Goal: Task Accomplishment & Management: Complete application form

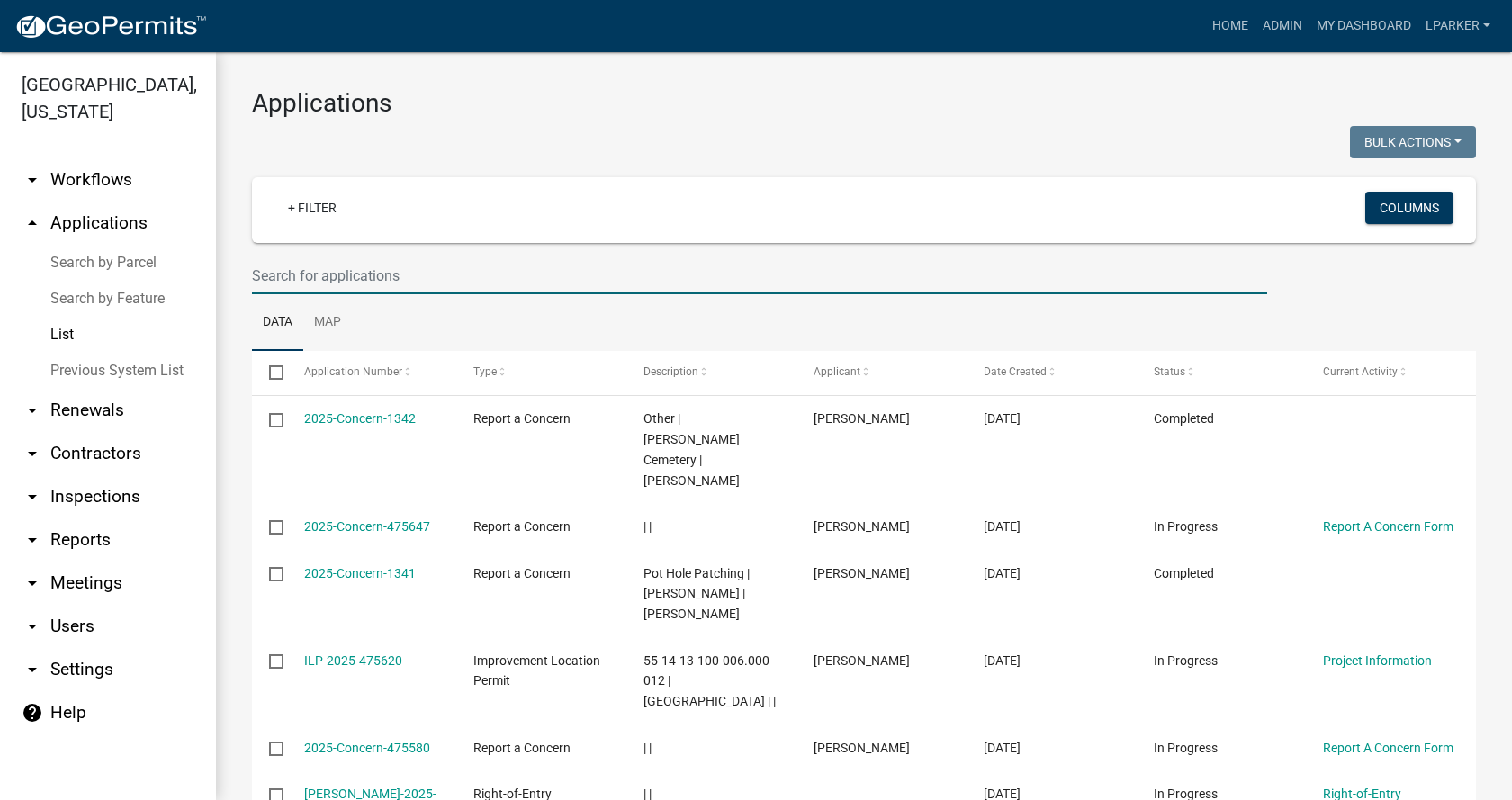
click at [340, 266] on input "text" at bounding box center [759, 275] width 1016 height 37
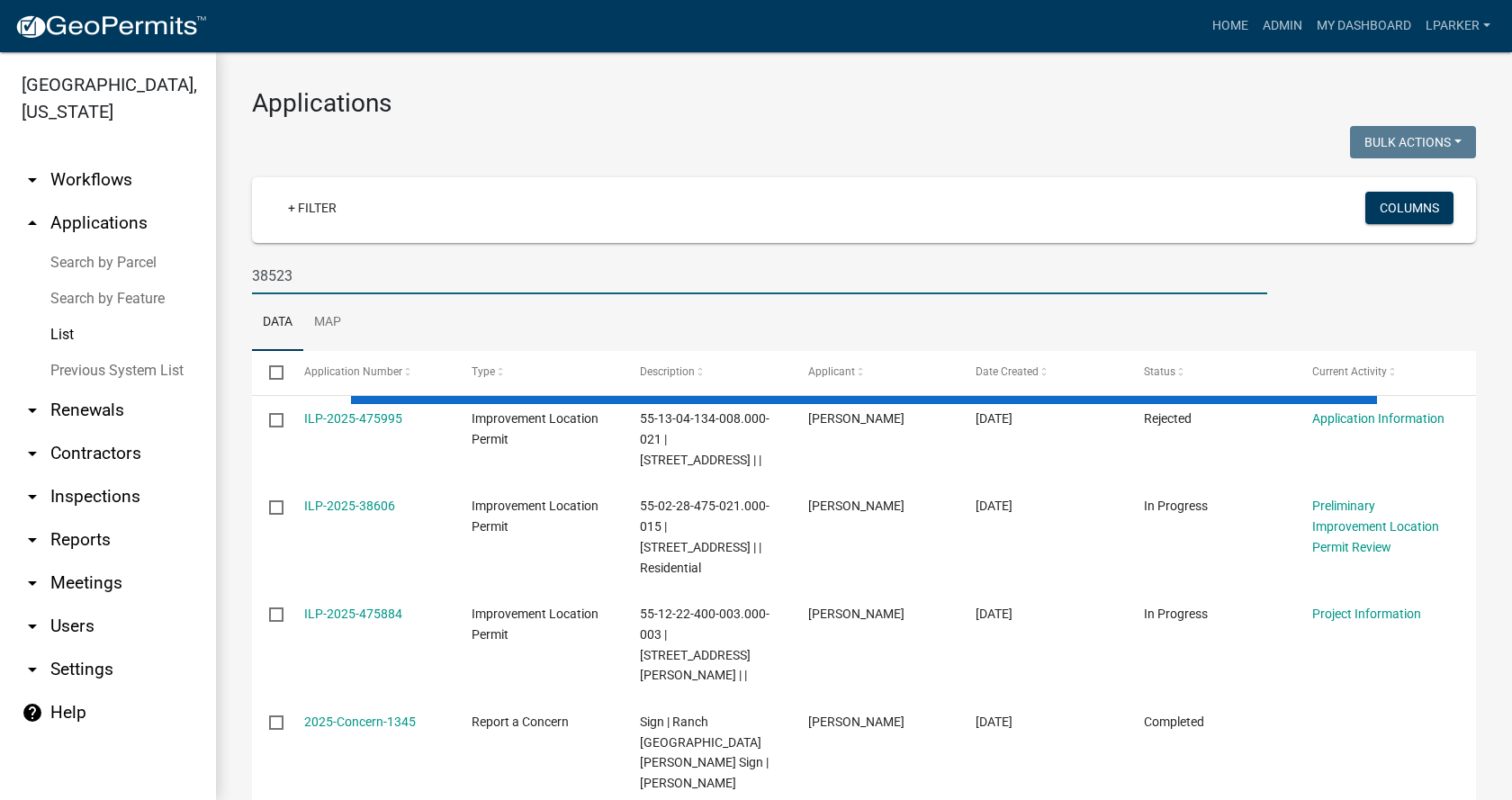
type input "38523"
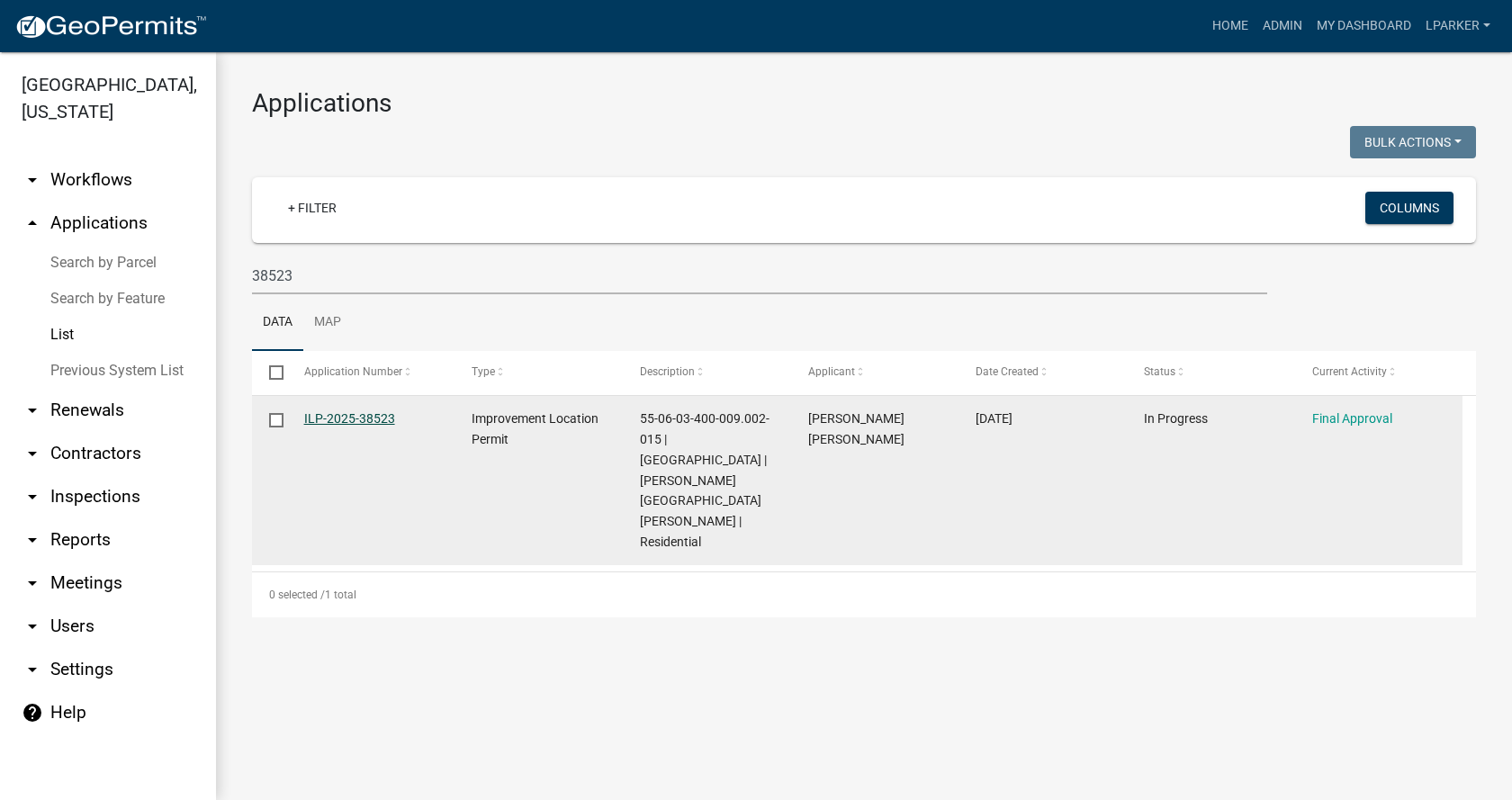
click at [350, 418] on link "ILP-2025-38523" at bounding box center [350, 418] width 91 height 15
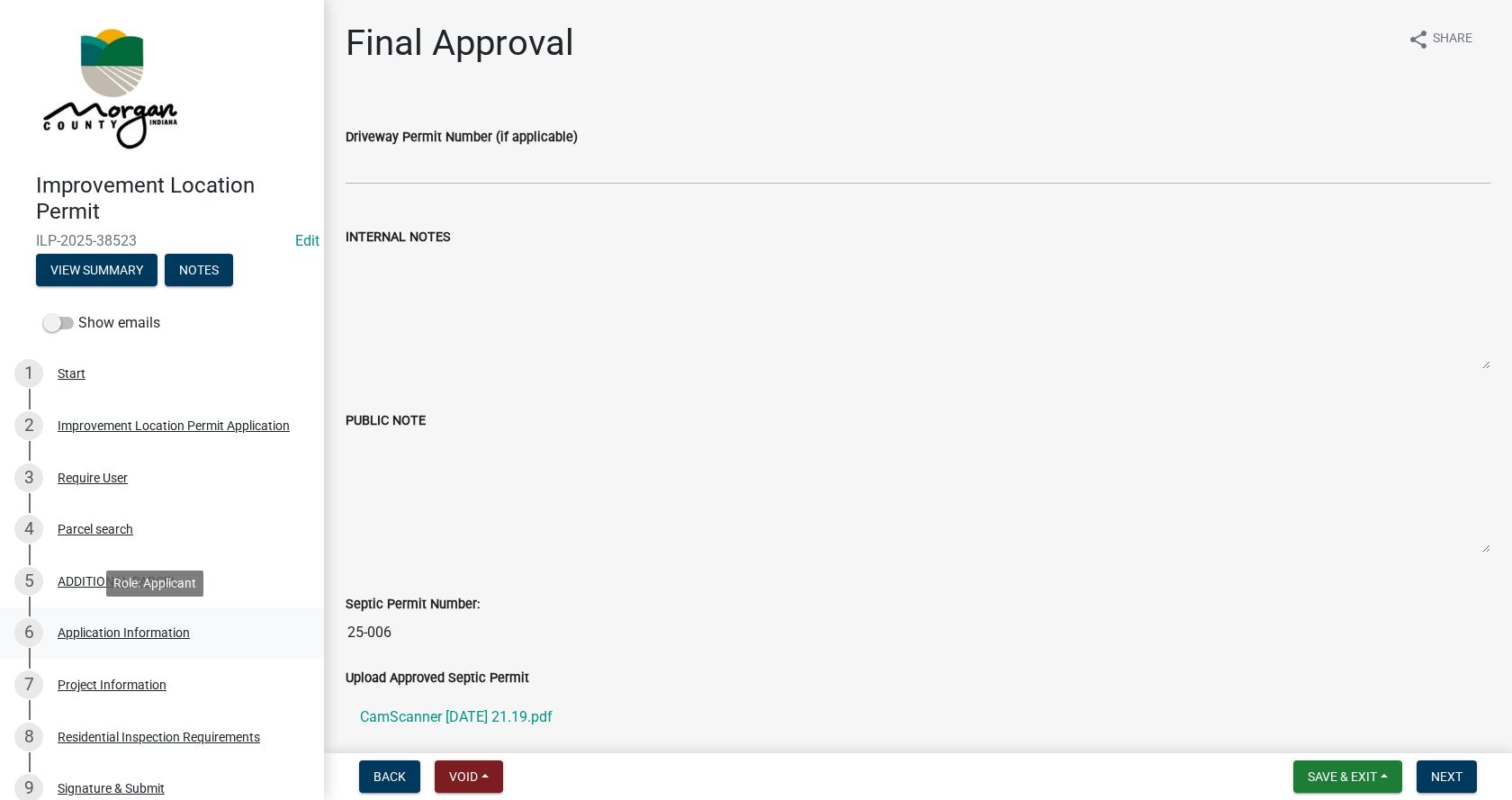
click at [78, 628] on div "Application Information" at bounding box center [124, 633] width 133 height 13
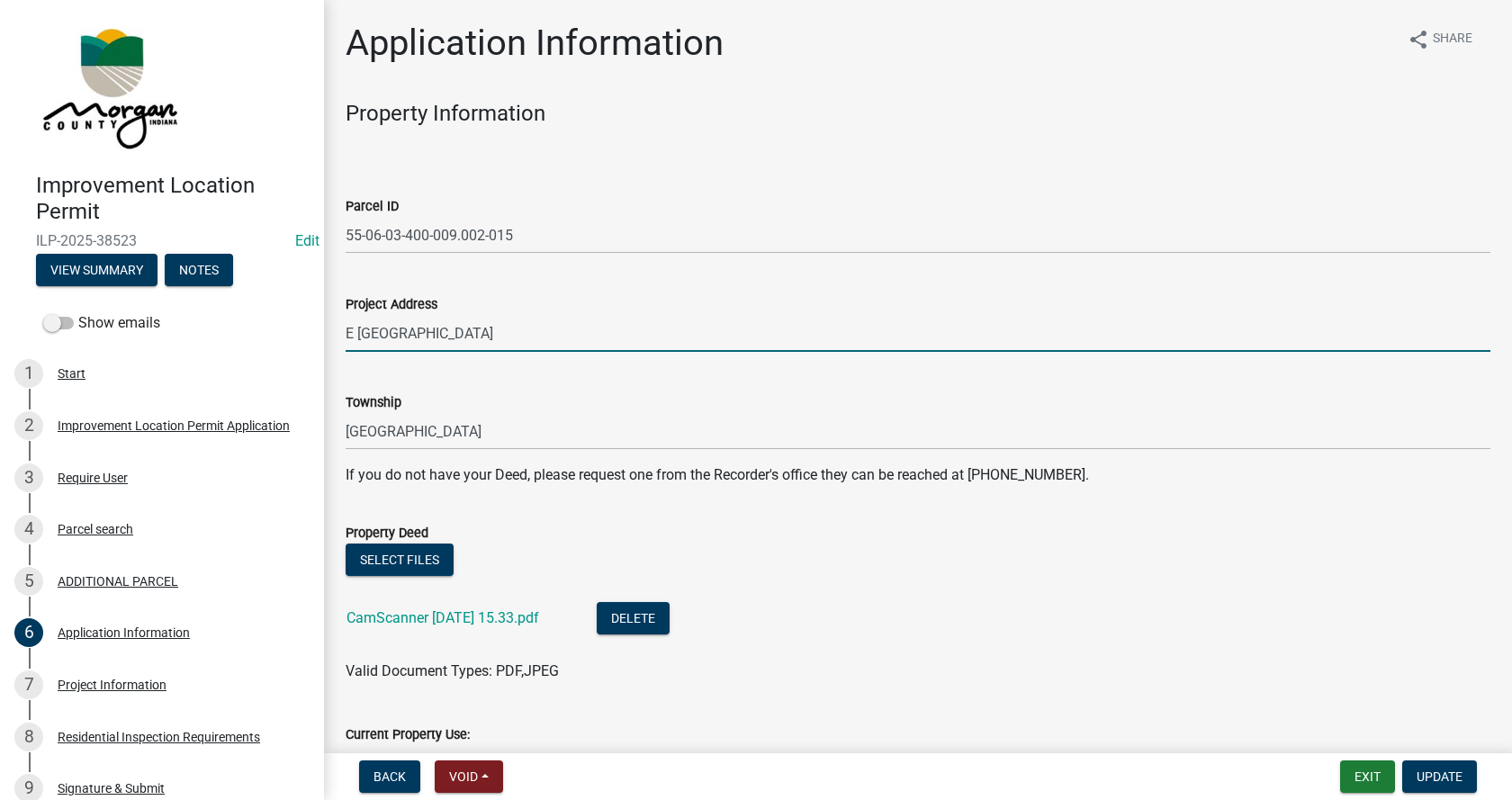
click at [346, 331] on input "E [GEOGRAPHIC_DATA]" at bounding box center [919, 333] width 1145 height 37
type input "[STREET_ADDRESS]"
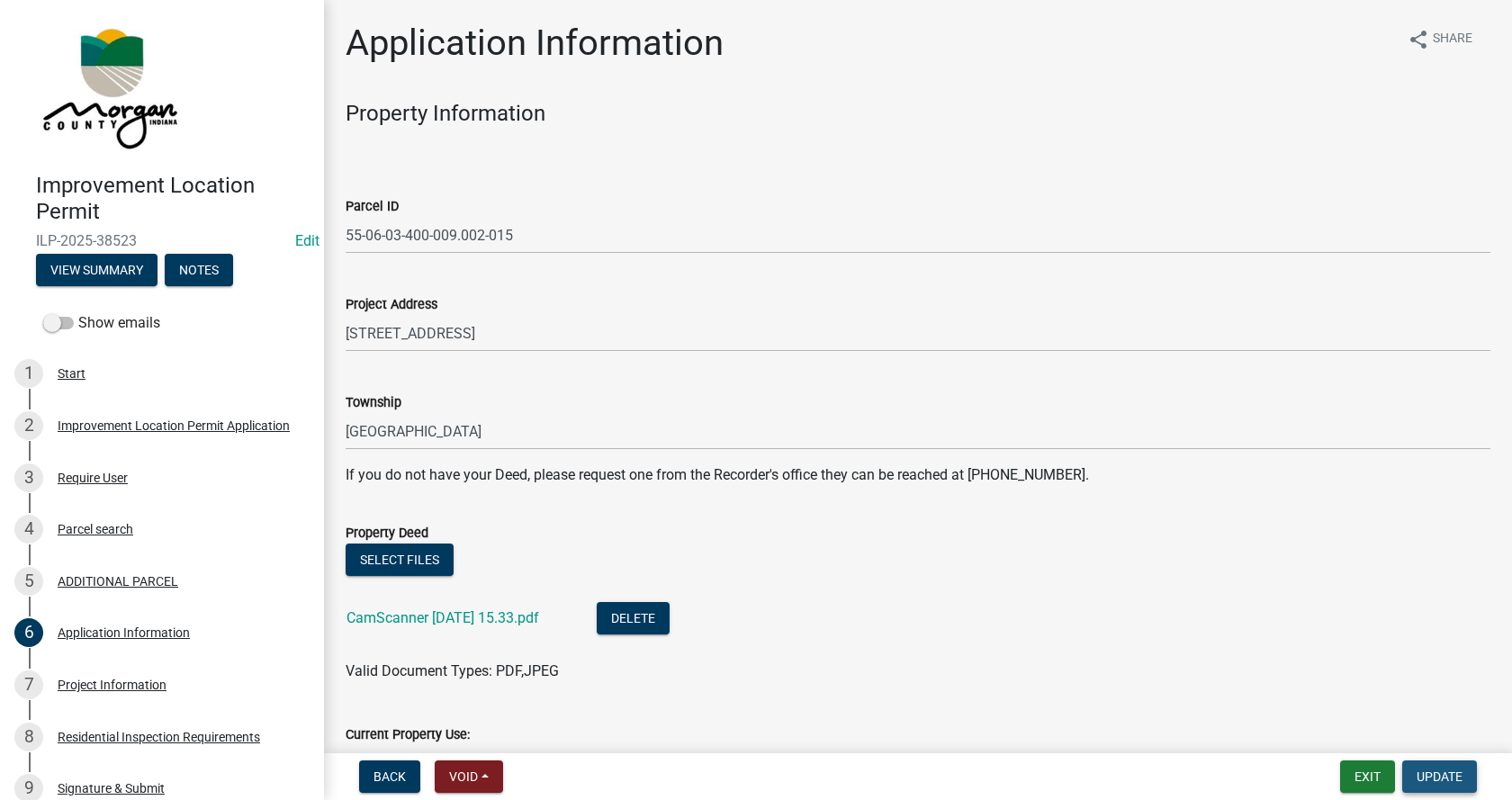
click at [1435, 769] on span "Update" at bounding box center [1440, 776] width 45 height 15
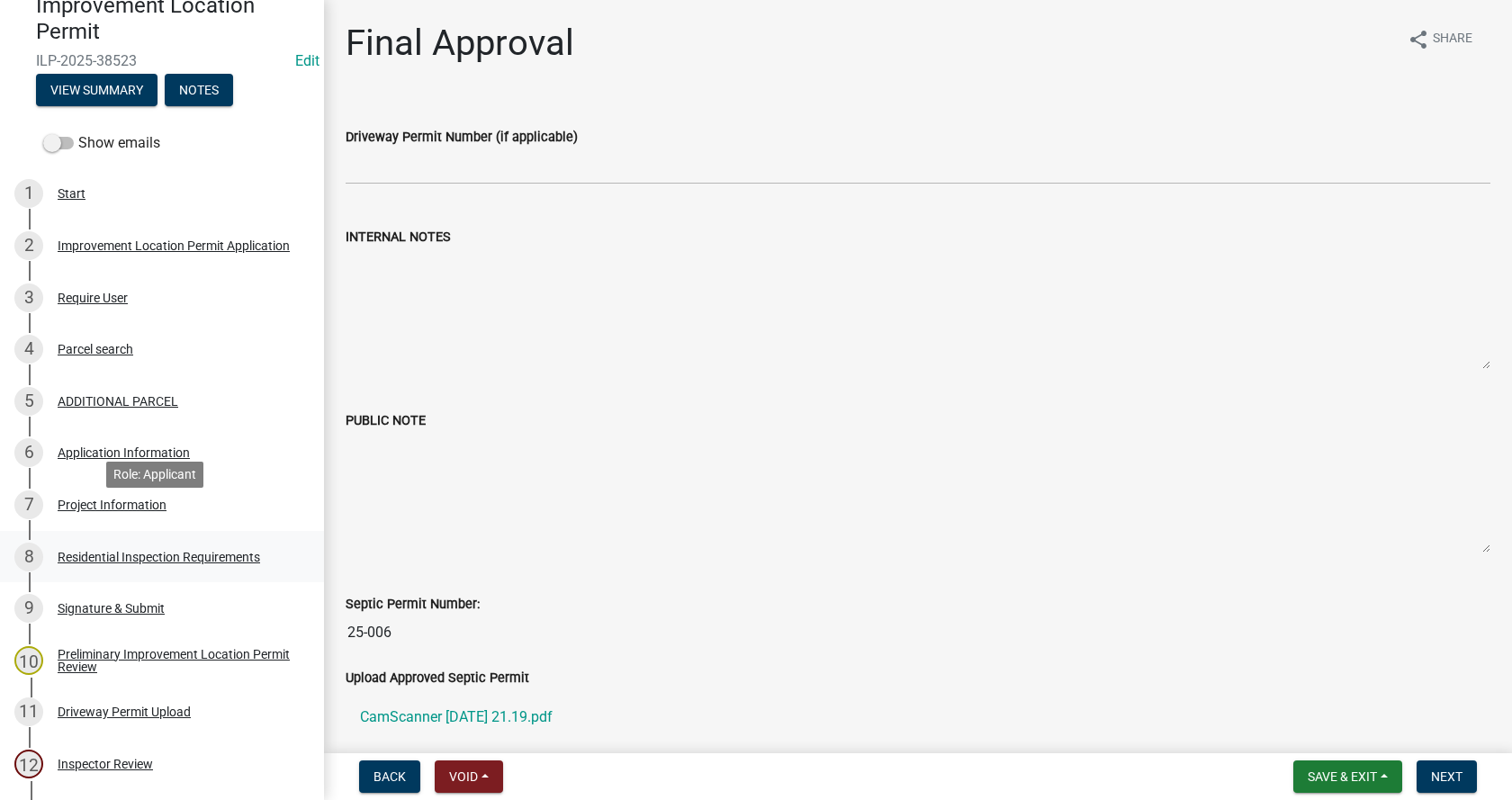
scroll to position [270, 0]
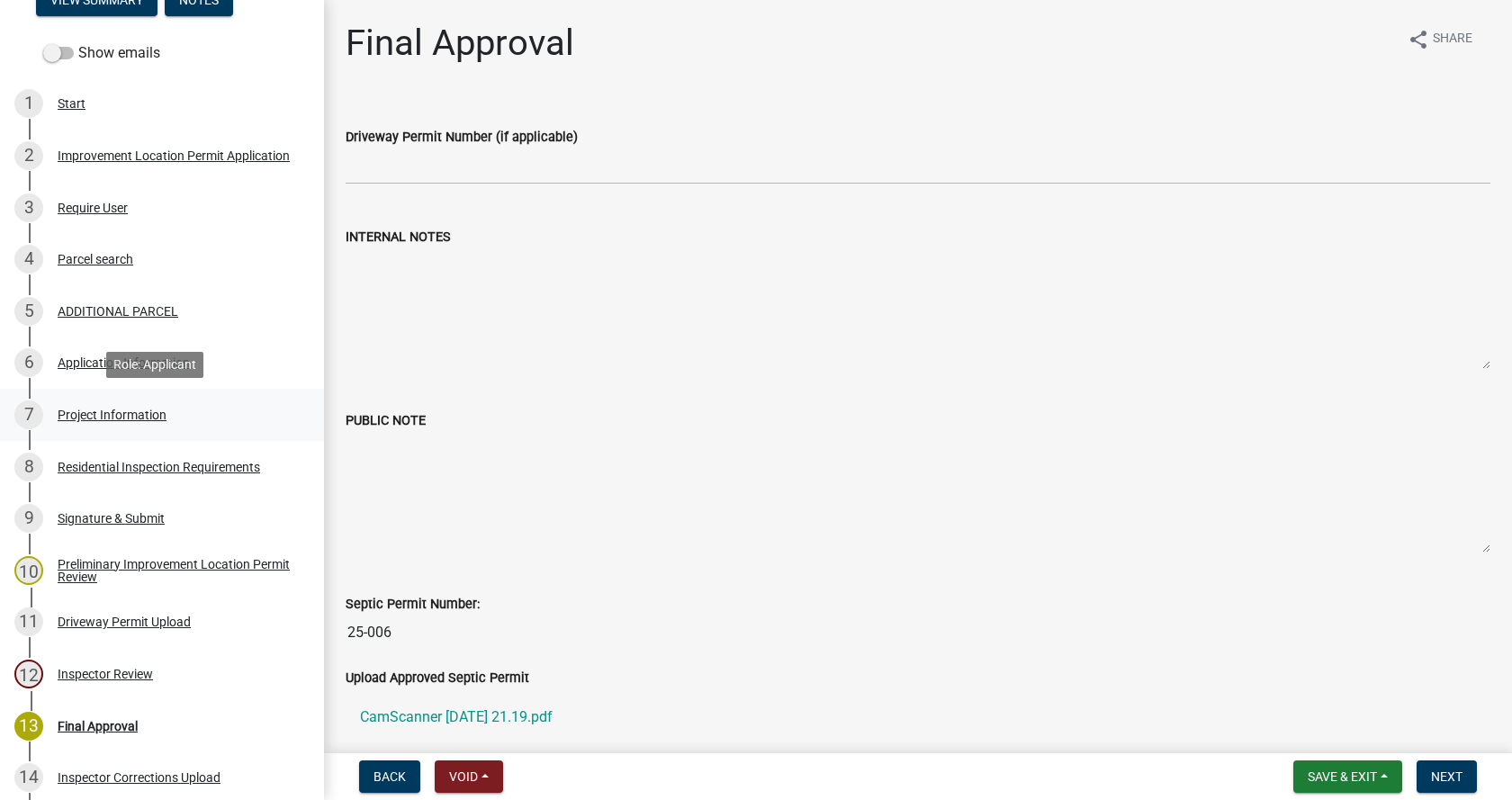
click at [72, 408] on div "Project Information" at bounding box center [112, 414] width 109 height 13
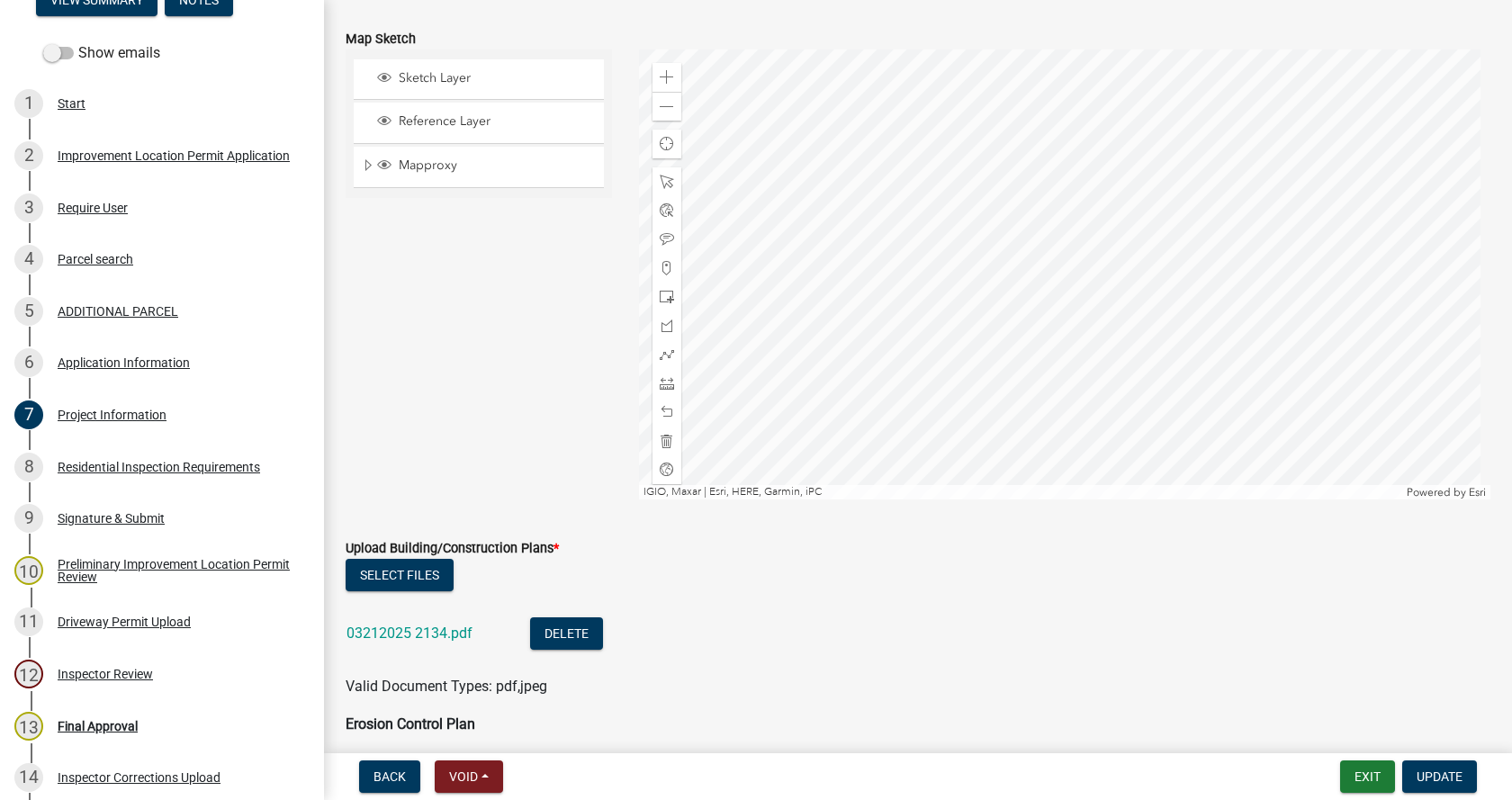
scroll to position [4051, 0]
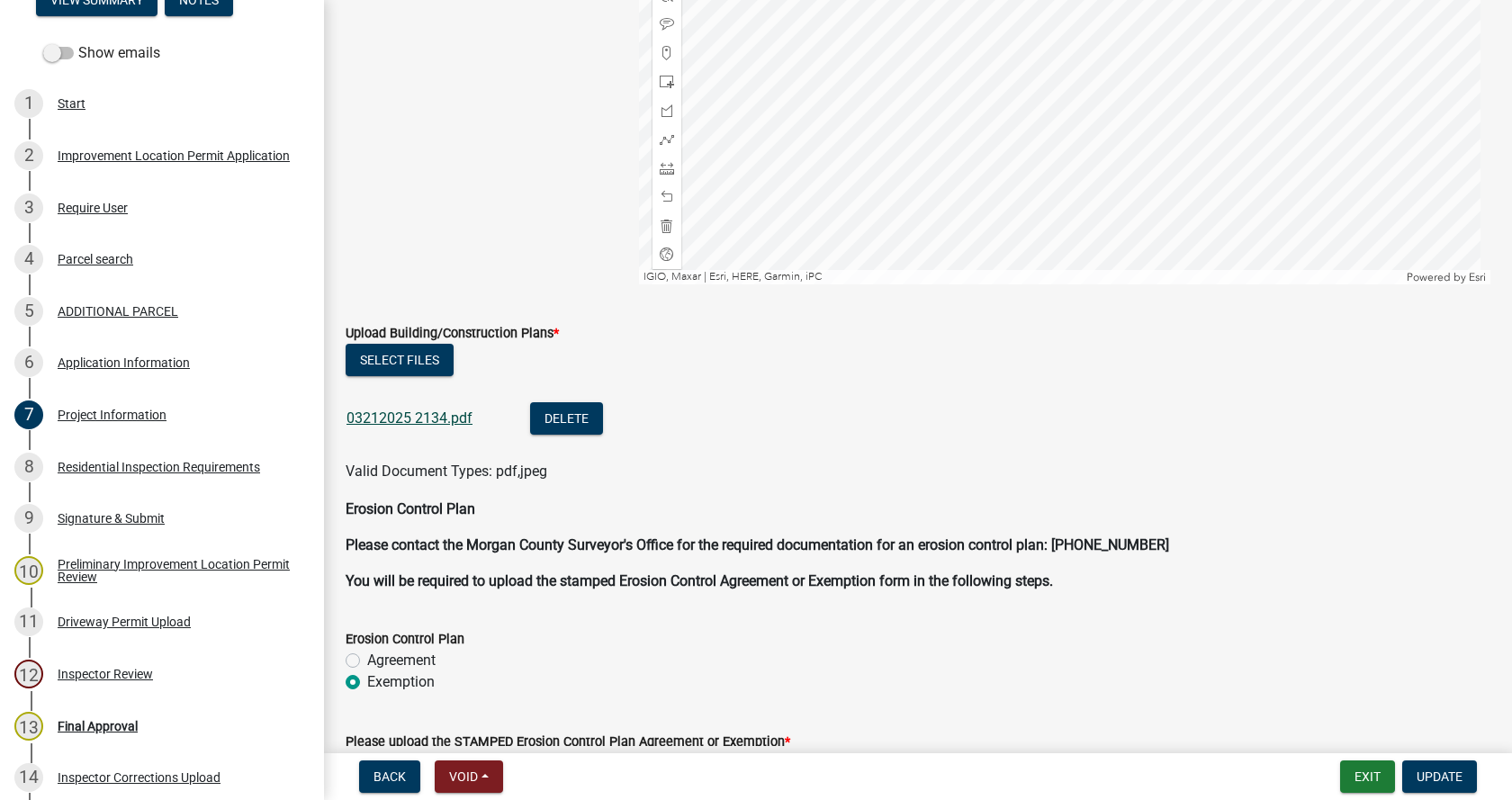
click at [416, 416] on link "03212025 2134.pdf" at bounding box center [409, 417] width 126 height 17
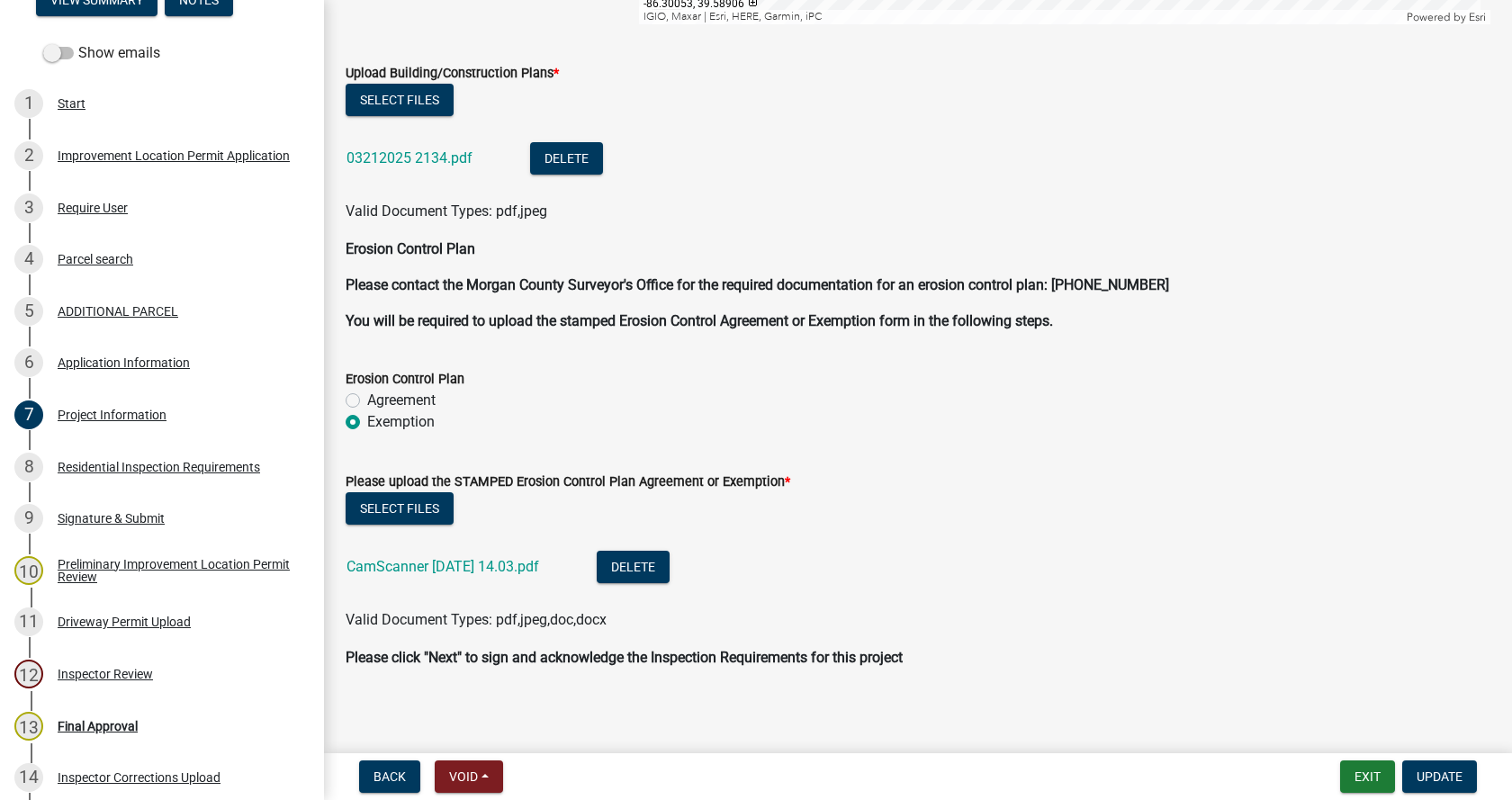
scroll to position [4318, 0]
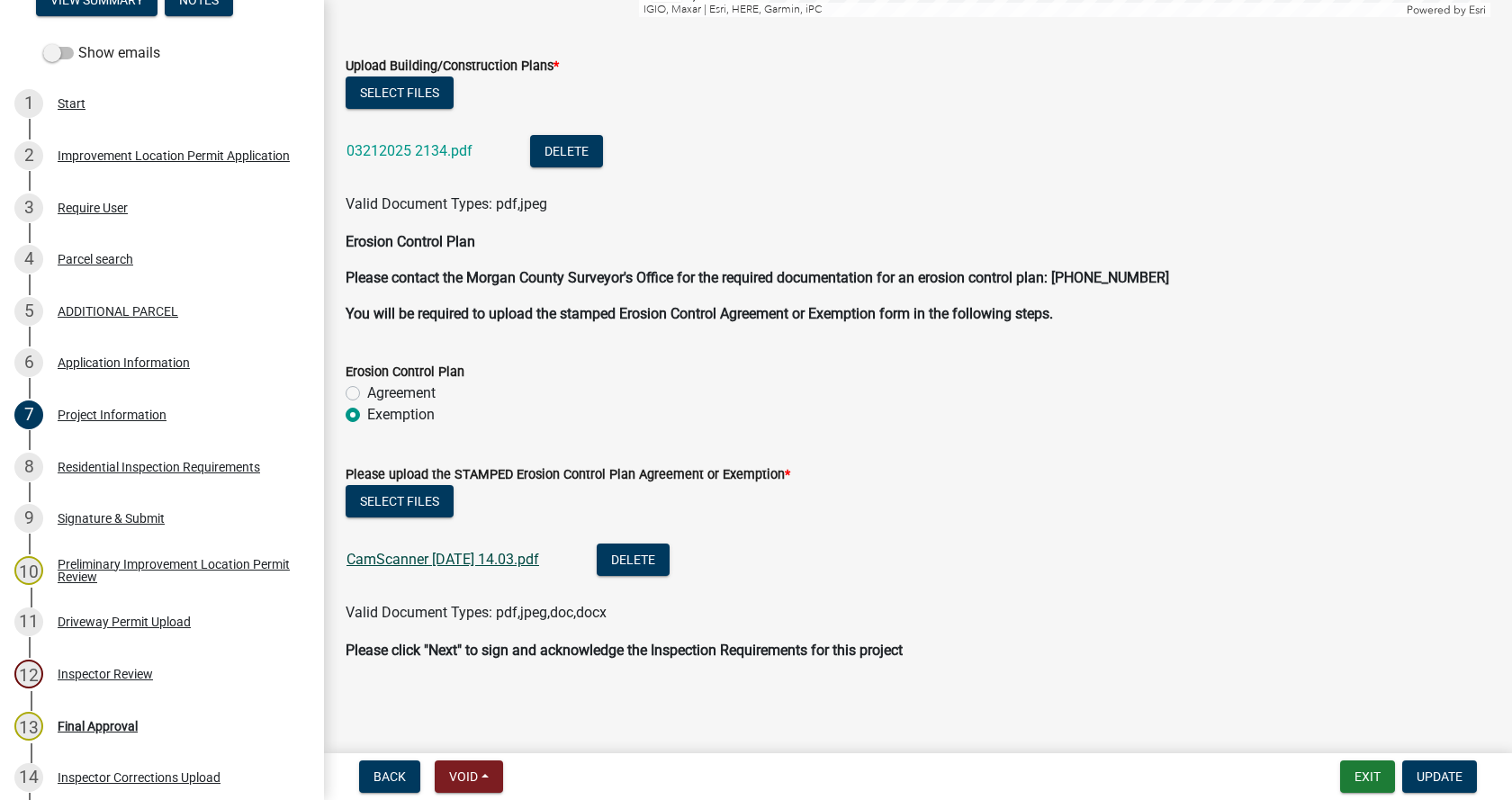
click at [446, 559] on link "CamScanner [DATE] 14.03.pdf" at bounding box center [443, 559] width 193 height 17
click at [71, 462] on div "Residential Inspection Requirements" at bounding box center [158, 467] width 203 height 13
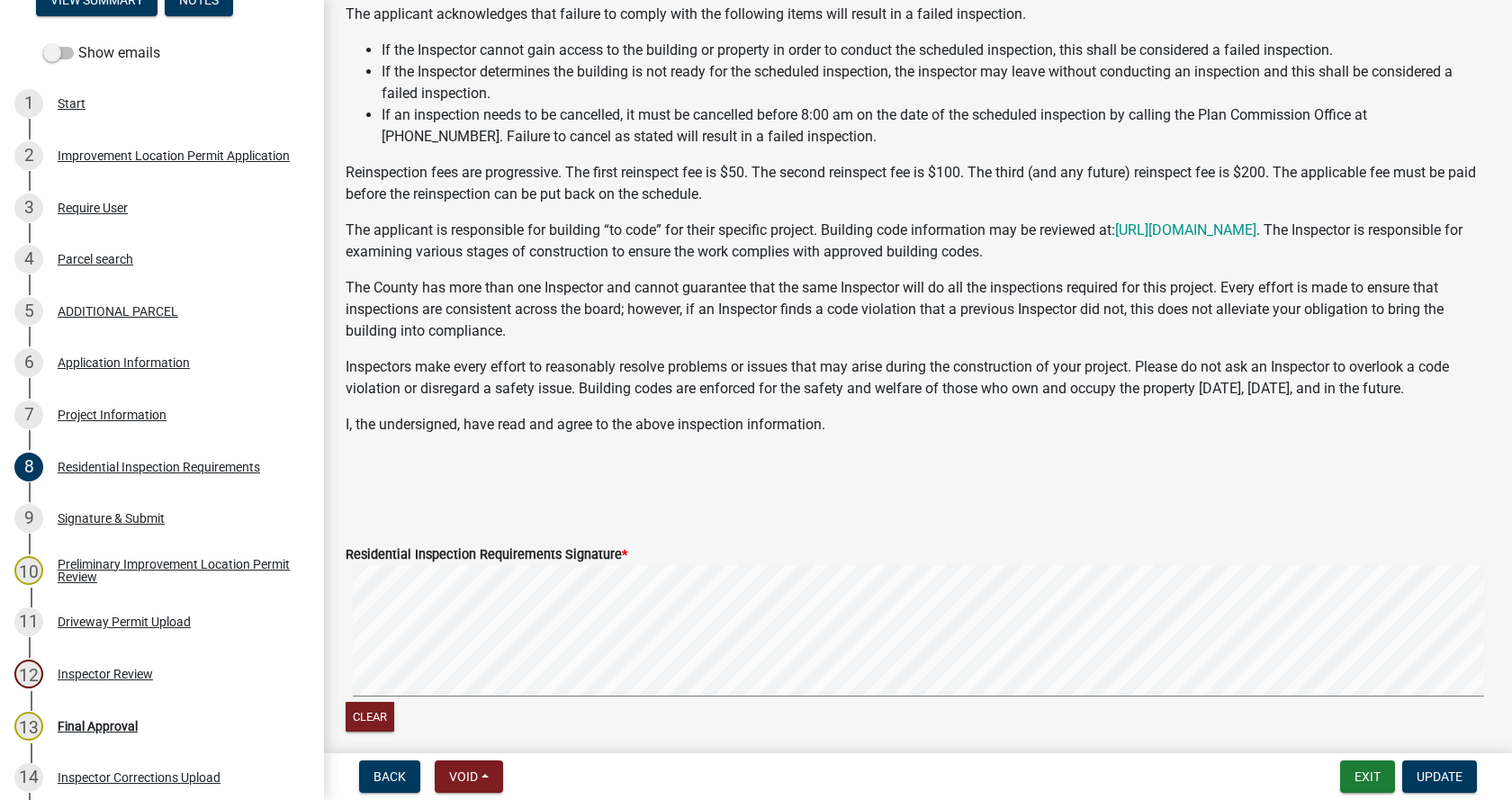
scroll to position [304, 0]
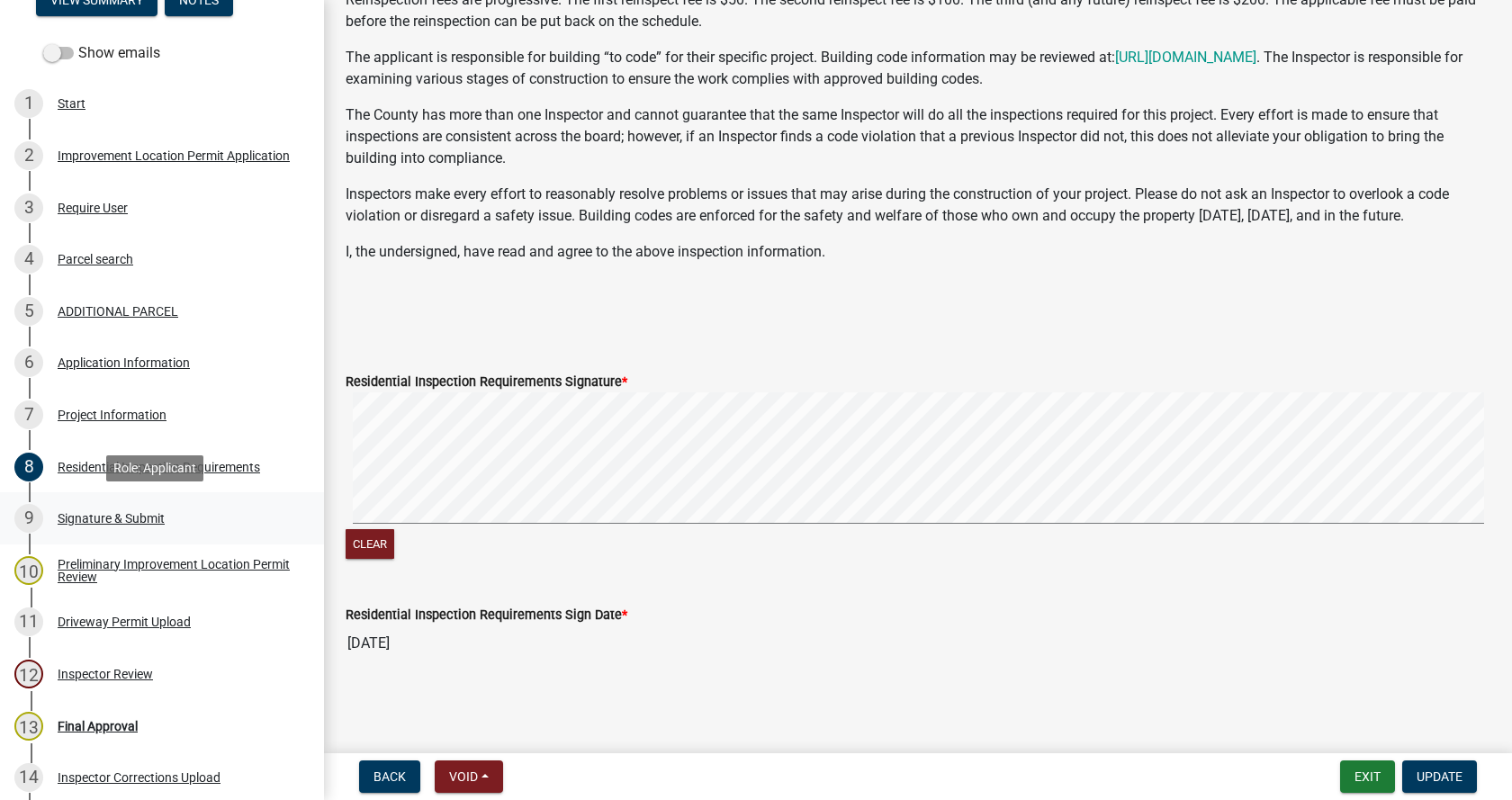
click at [78, 515] on div "Signature & Submit" at bounding box center [111, 518] width 107 height 13
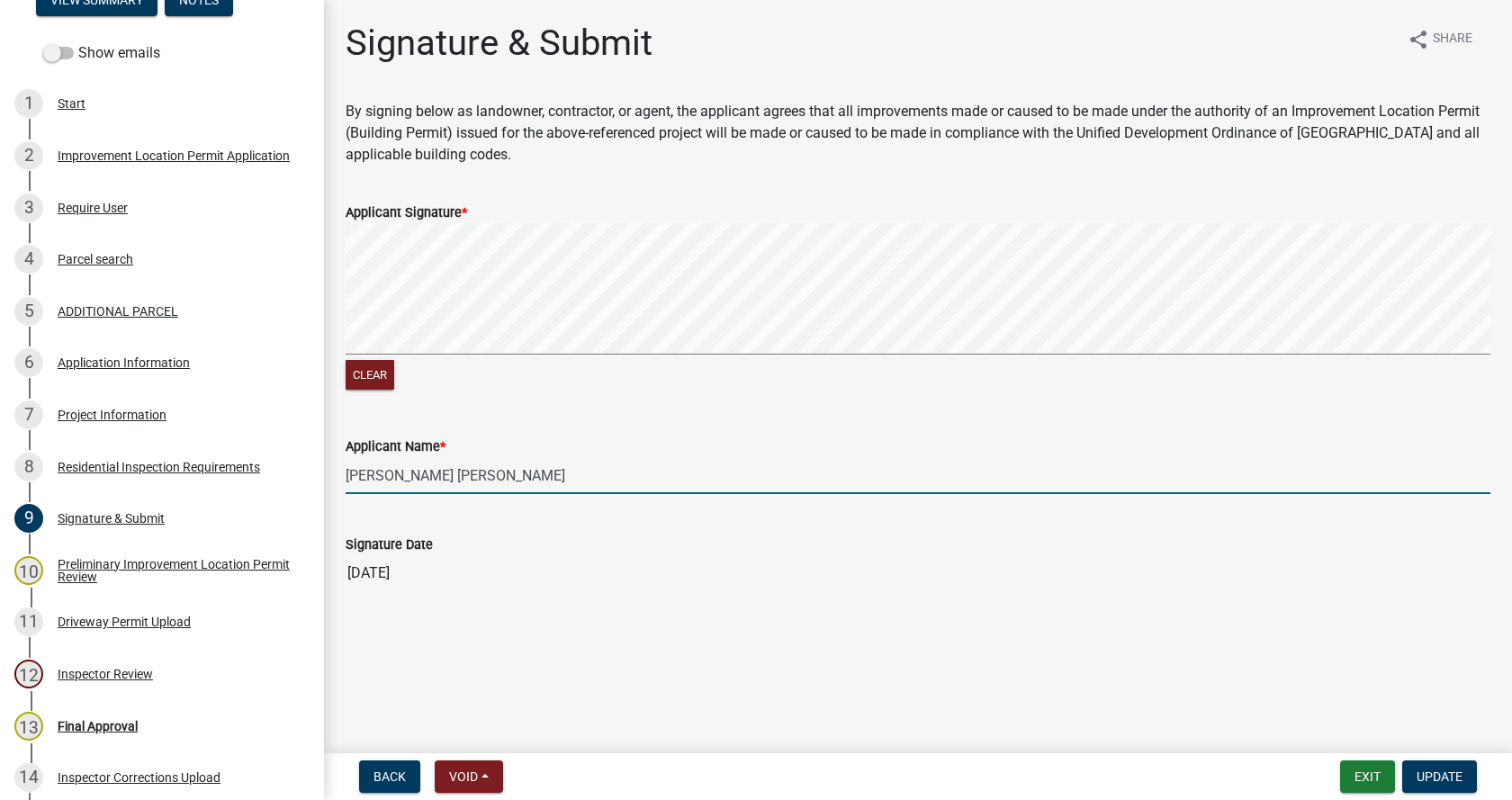
click at [372, 486] on input "[PERSON_NAME] [PERSON_NAME]" at bounding box center [919, 475] width 1145 height 37
type input "[PERSON_NAME] [PERSON_NAME]"
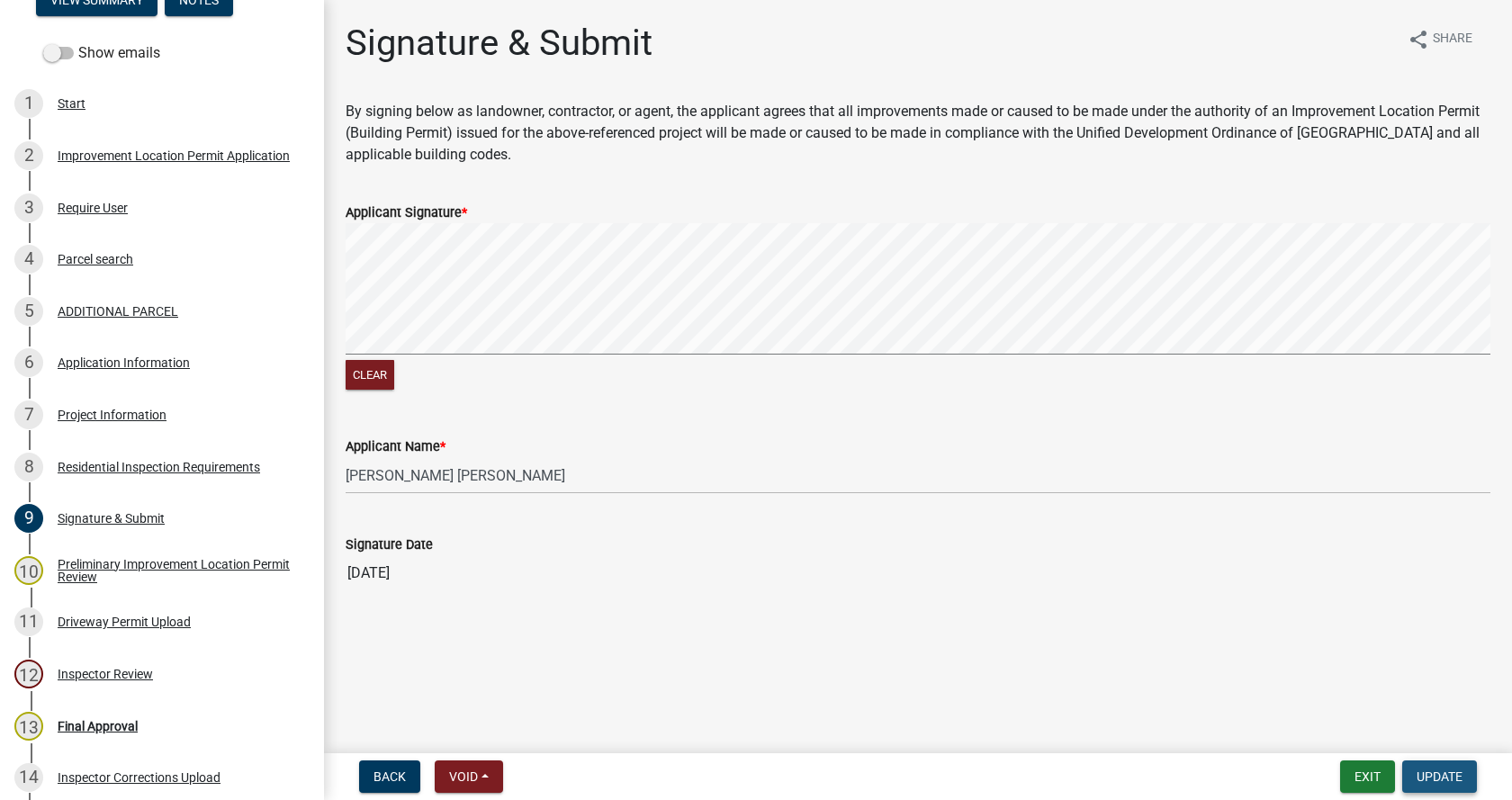
click at [1445, 773] on span "Update" at bounding box center [1440, 776] width 45 height 15
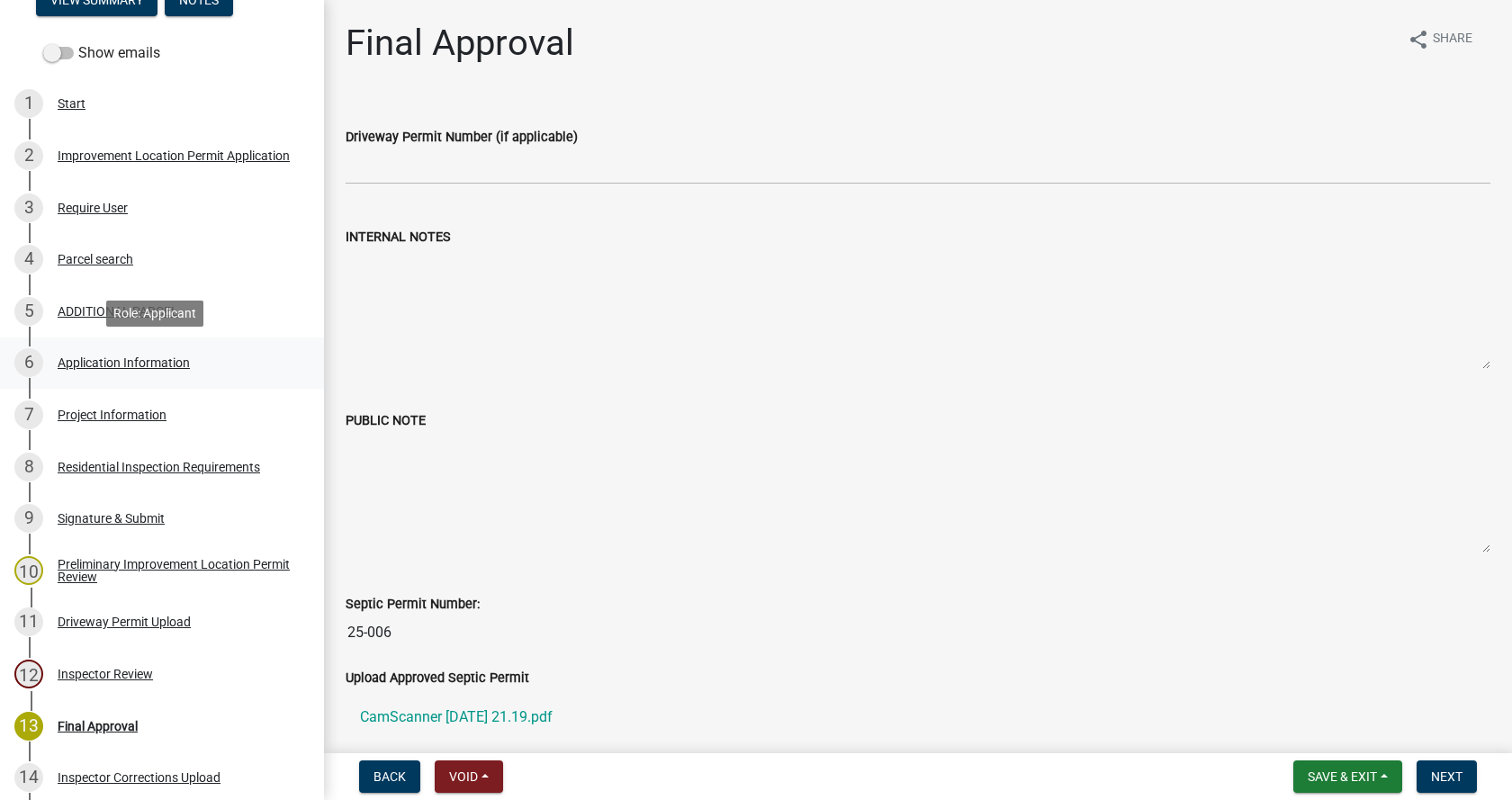
click at [85, 361] on div "Application Information" at bounding box center [124, 363] width 133 height 13
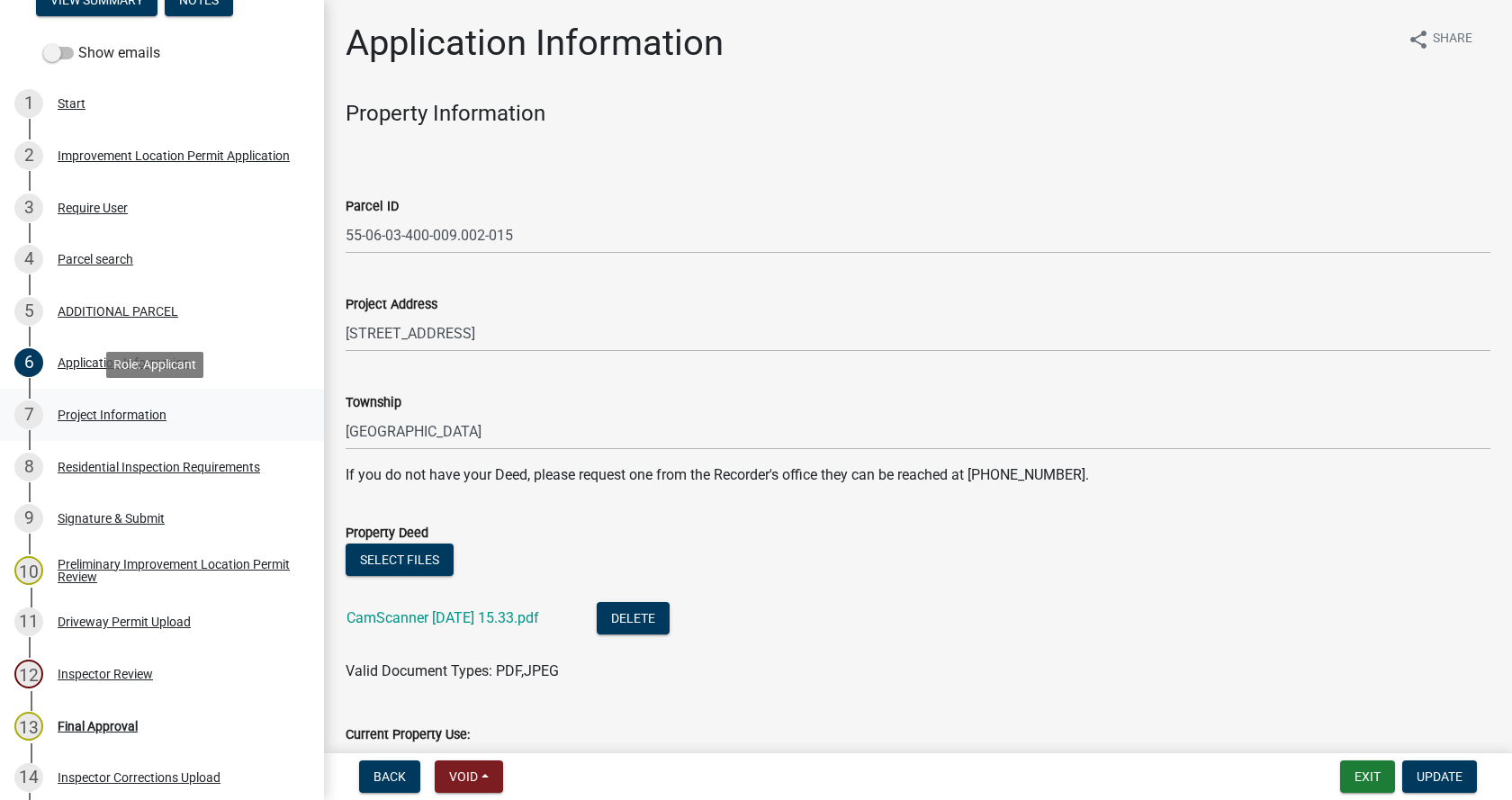
click at [72, 408] on div "Project Information" at bounding box center [112, 414] width 109 height 13
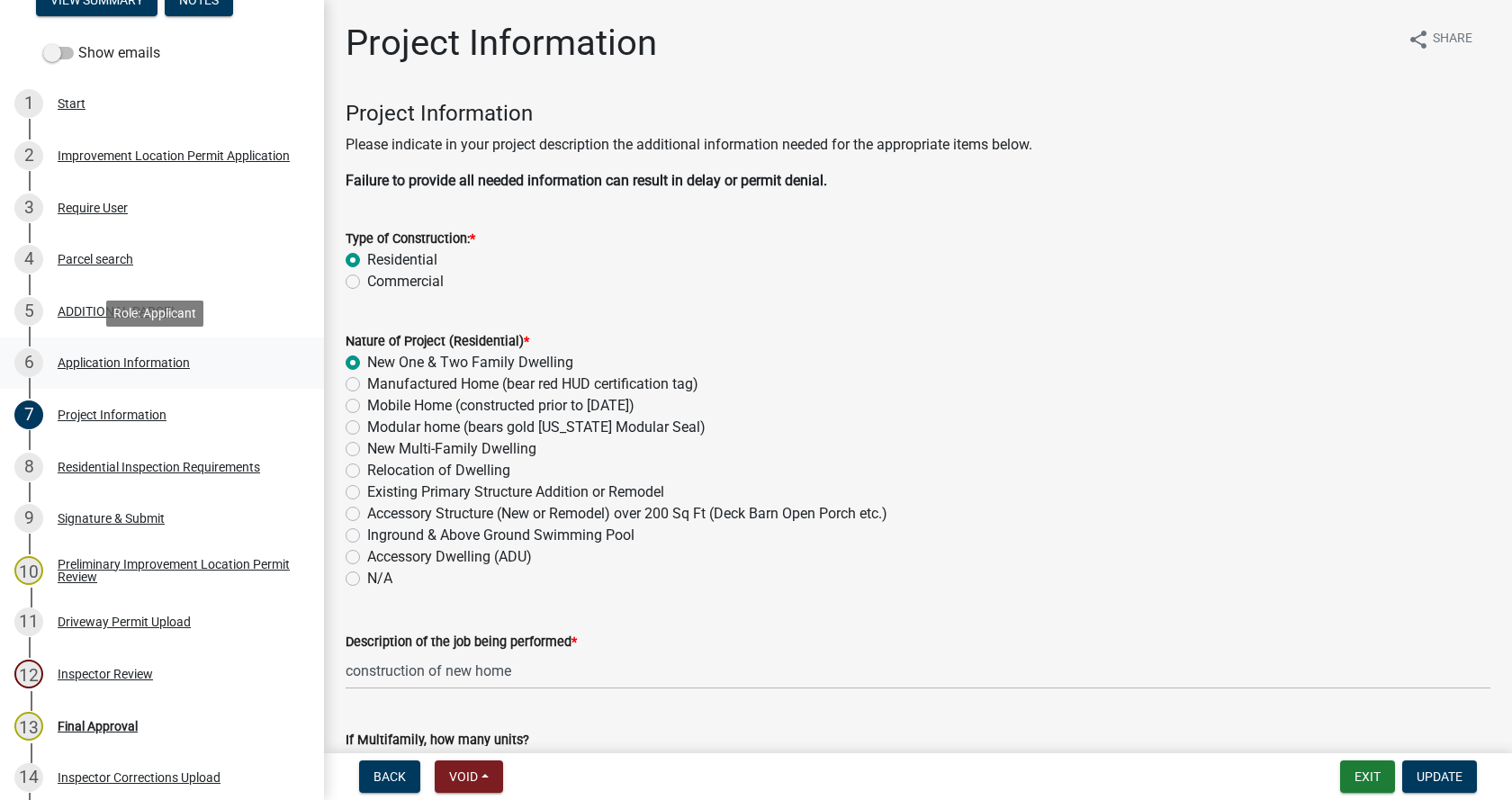
click at [76, 357] on div "Application Information" at bounding box center [124, 363] width 133 height 13
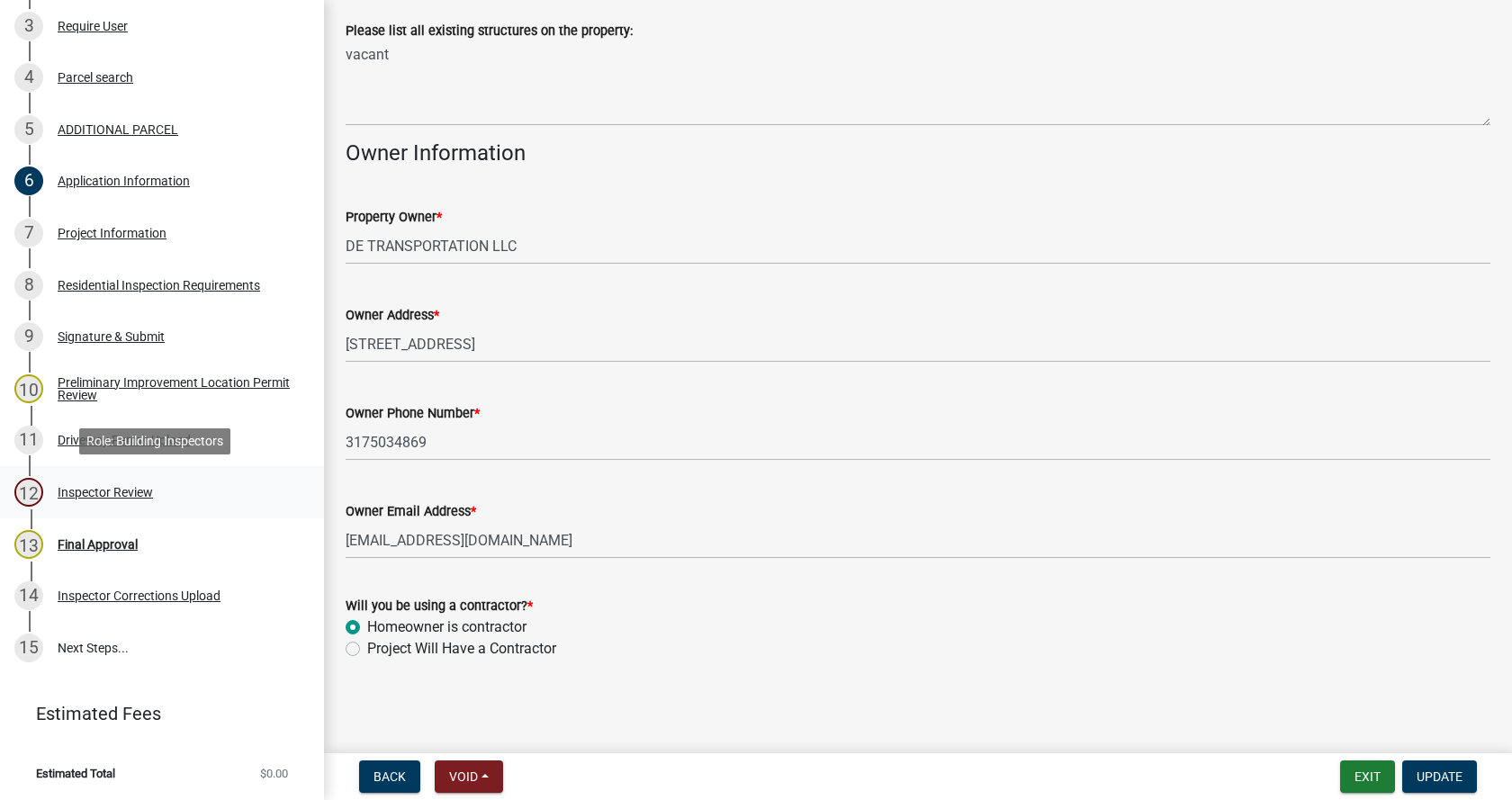
scroll to position [453, 0]
click at [87, 376] on div "Preliminary Improvement Location Permit Review" at bounding box center [176, 388] width 237 height 25
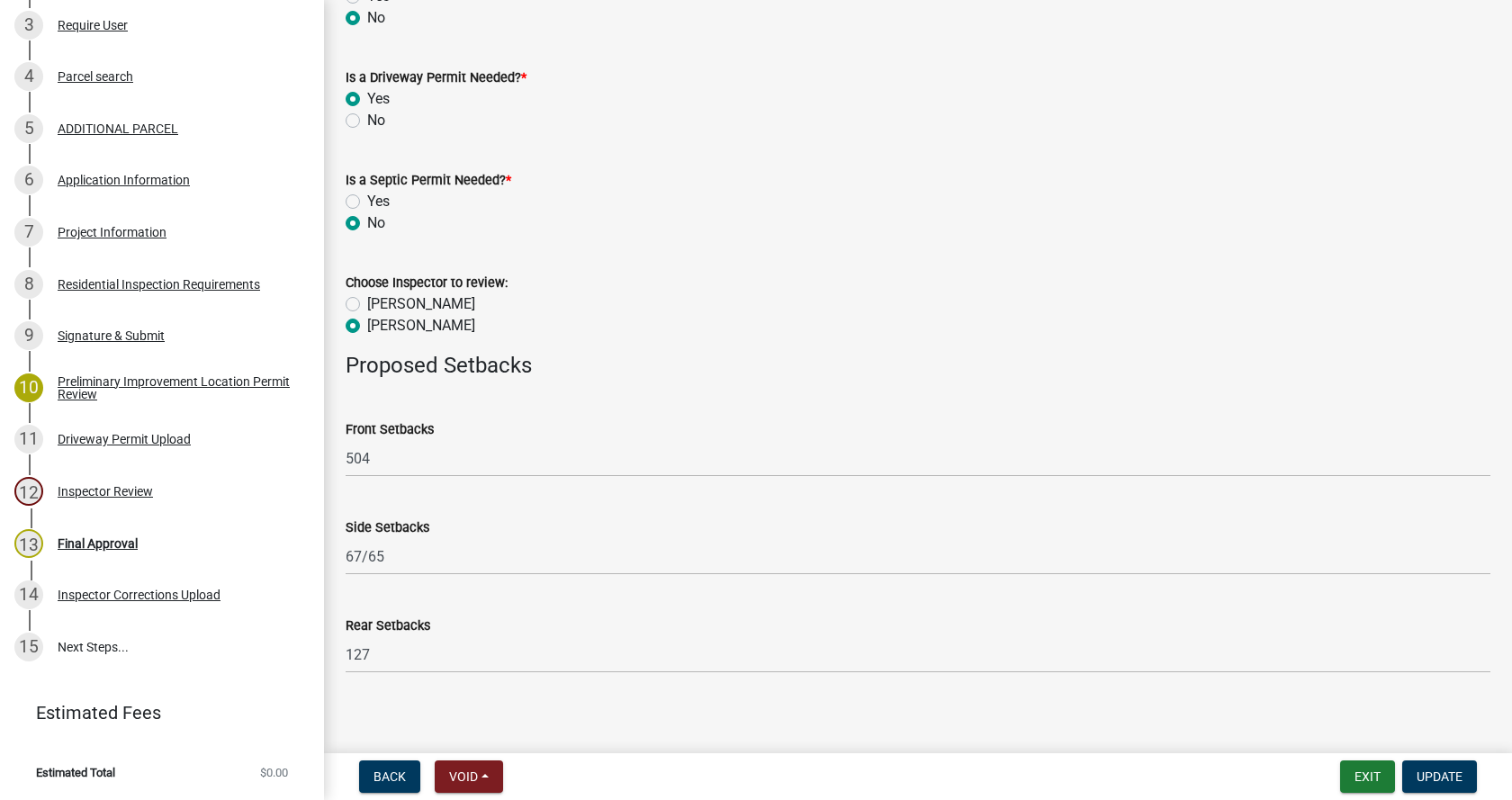
scroll to position [880, 0]
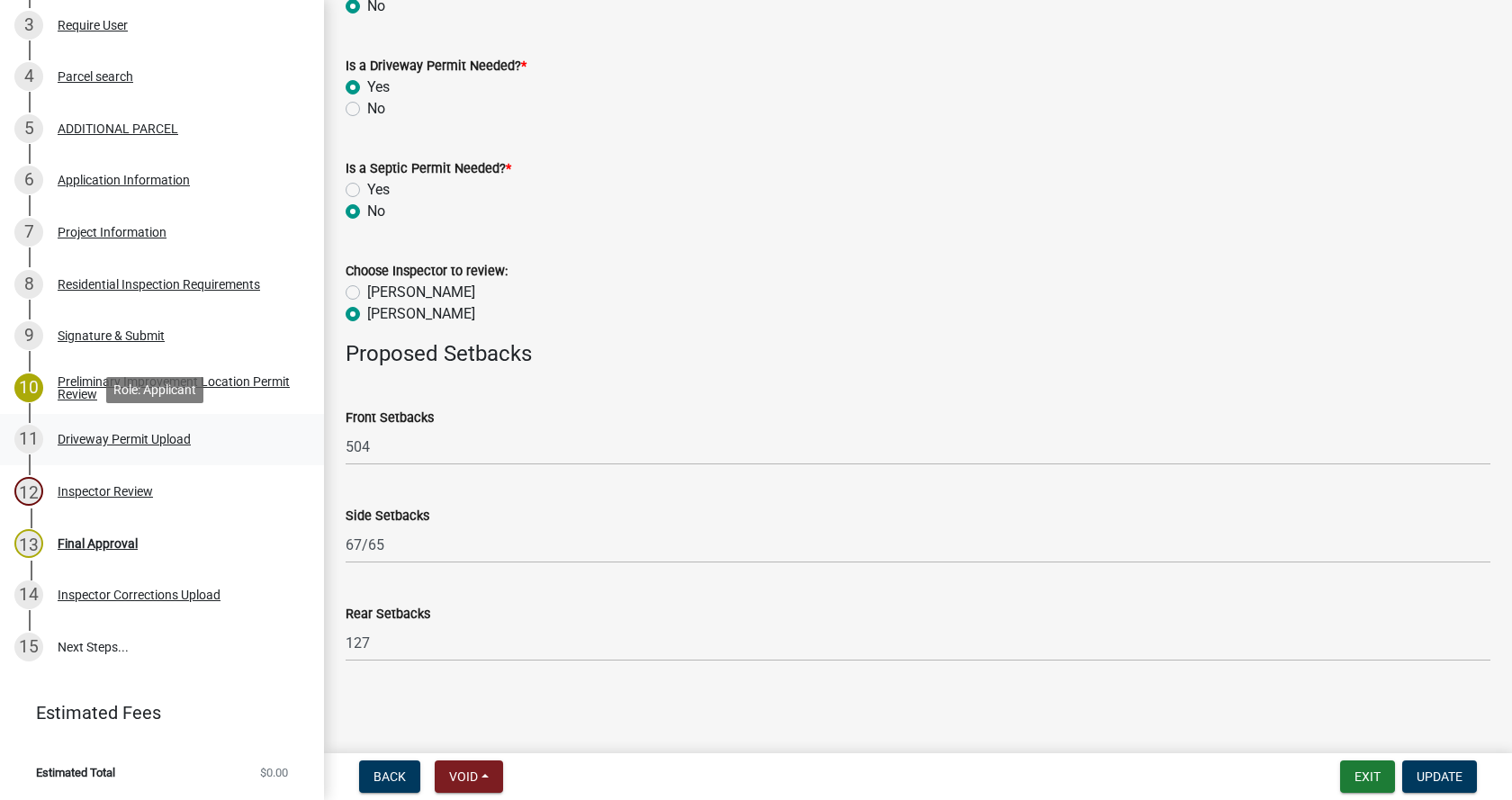
click at [76, 433] on div "Driveway Permit Upload" at bounding box center [124, 439] width 133 height 13
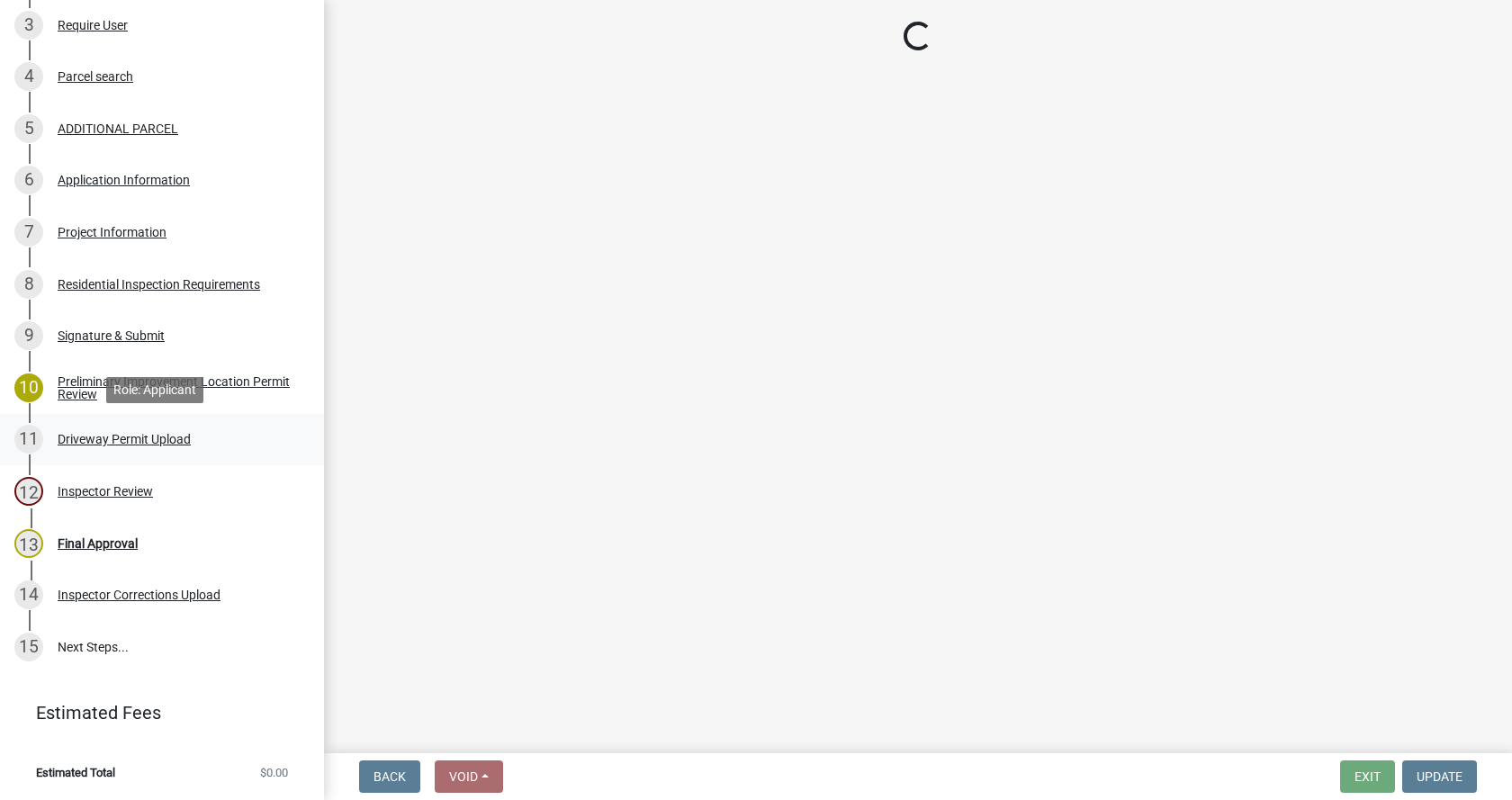
scroll to position [0, 0]
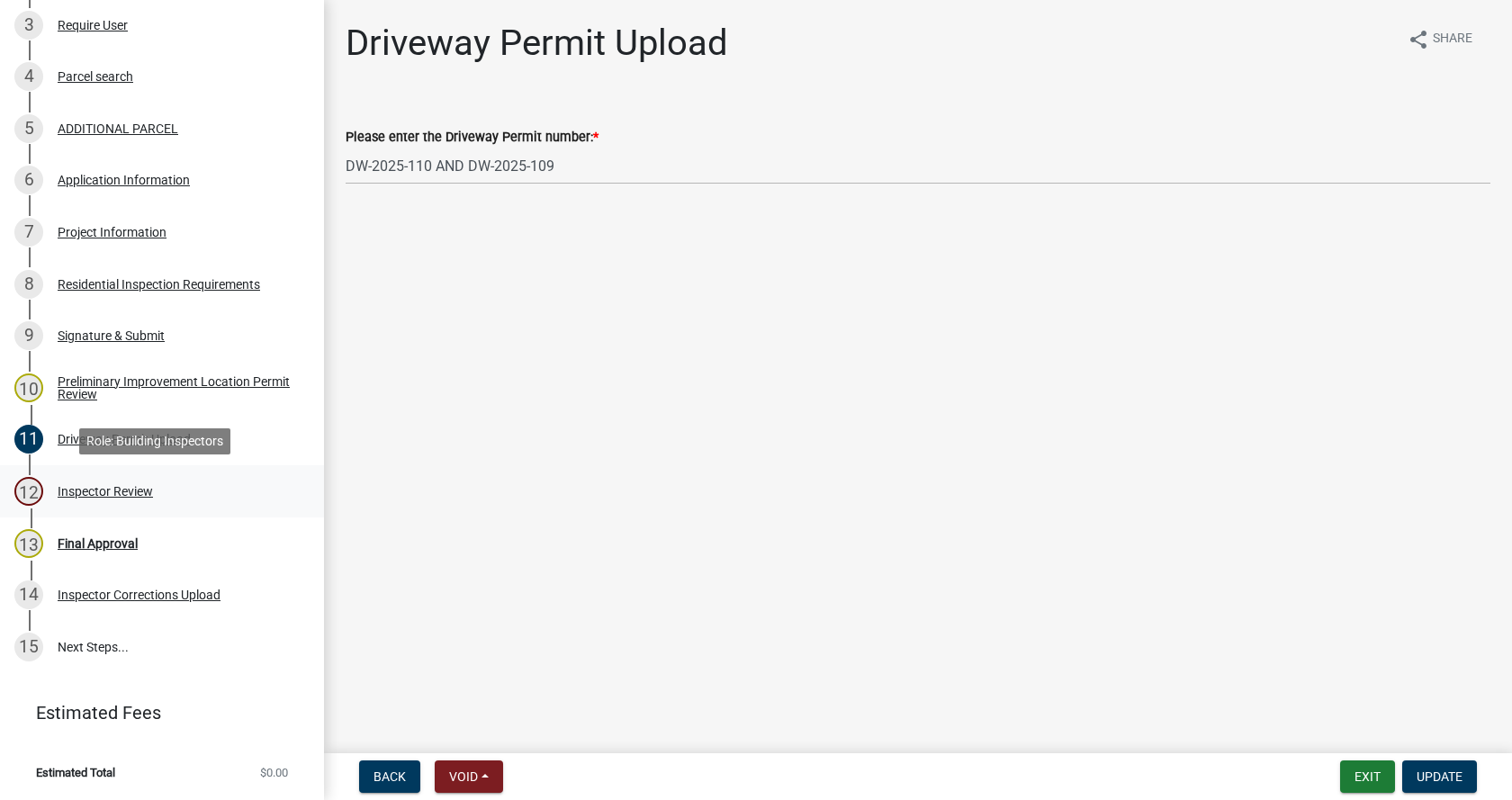
click at [74, 488] on div "Inspector Review" at bounding box center [105, 491] width 96 height 13
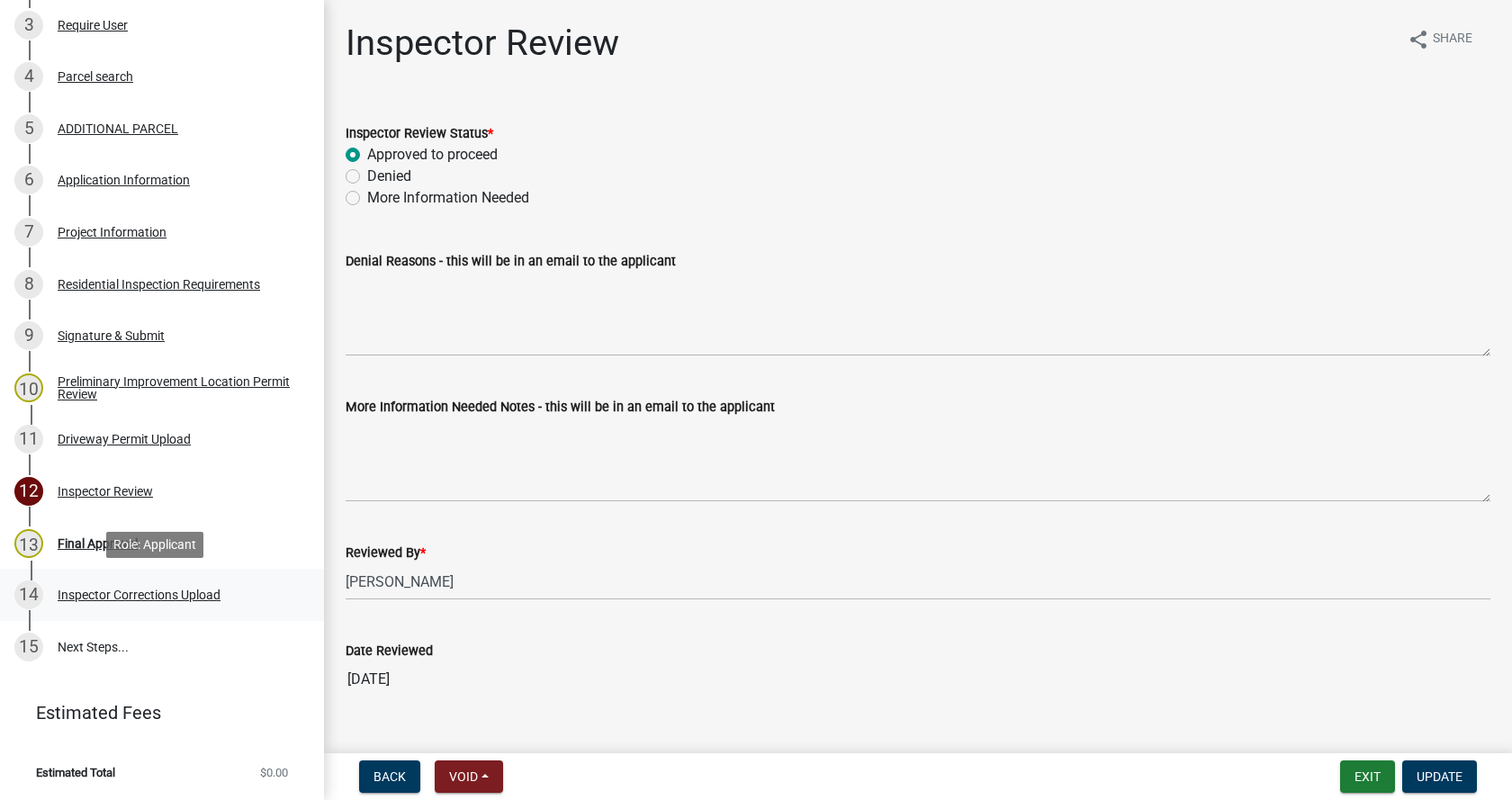
click at [69, 585] on div "14 Inspector Corrections Upload" at bounding box center [155, 594] width 281 height 29
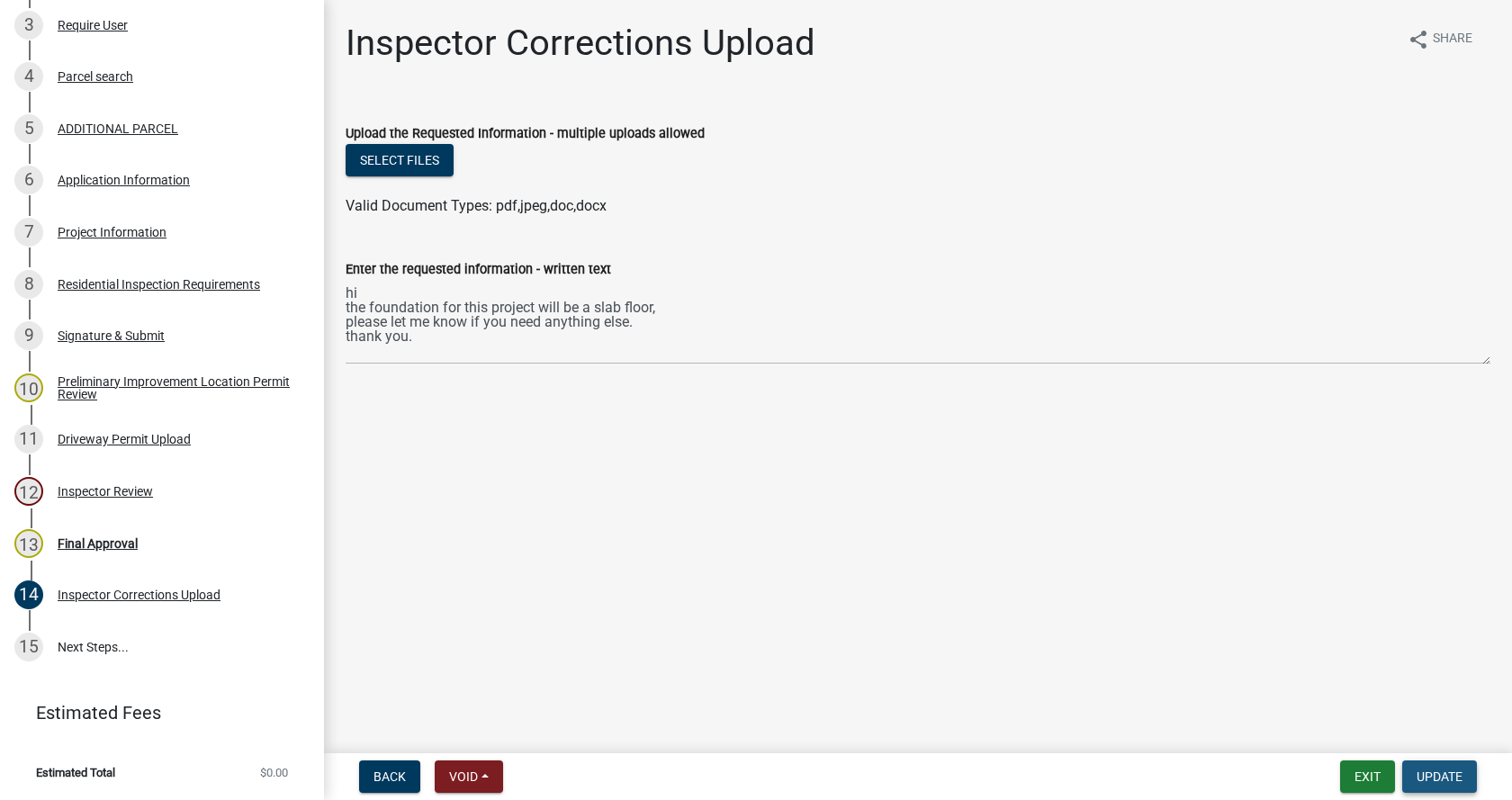
click at [1447, 771] on span "Update" at bounding box center [1440, 776] width 45 height 15
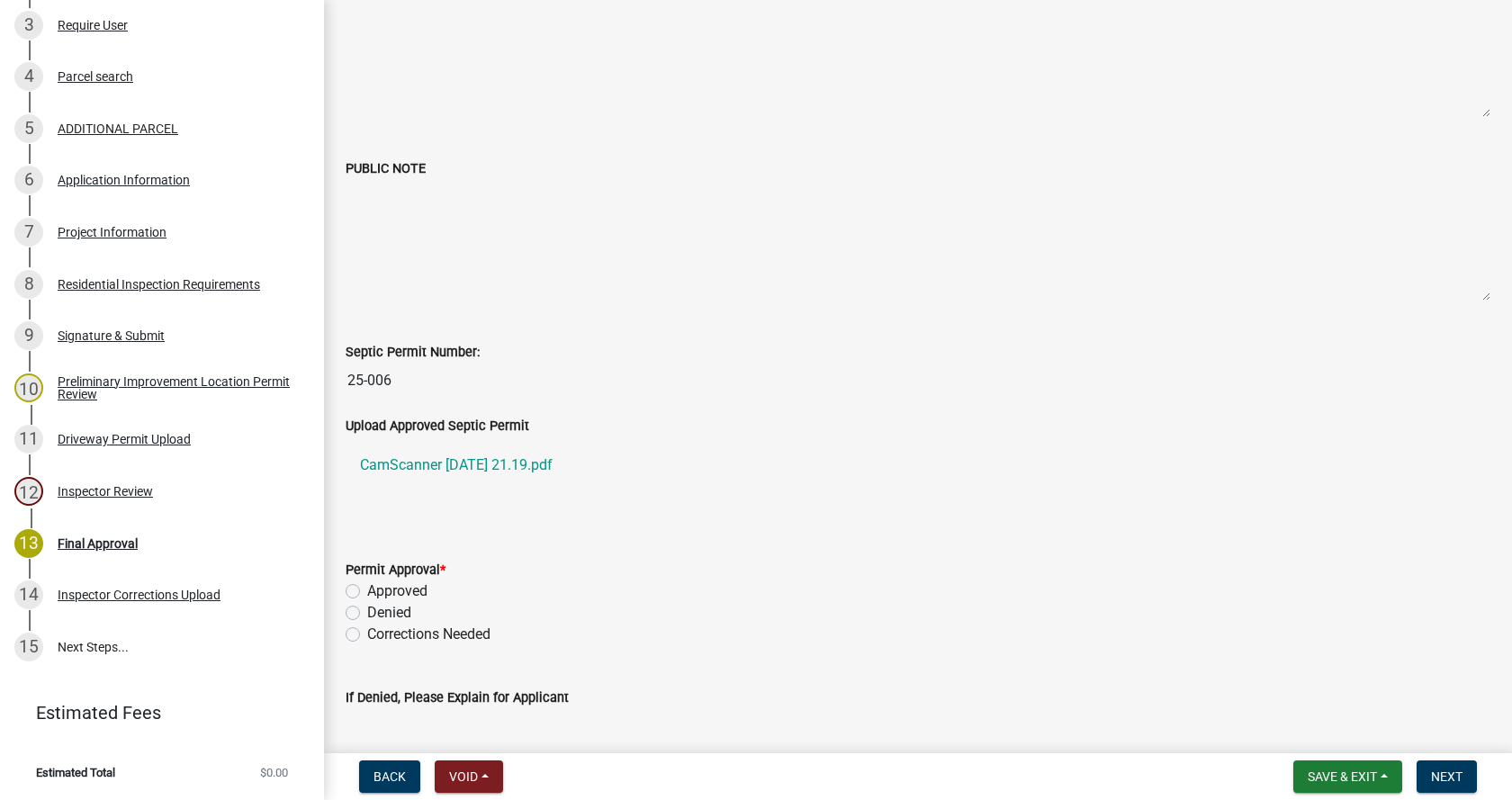
scroll to position [270, 0]
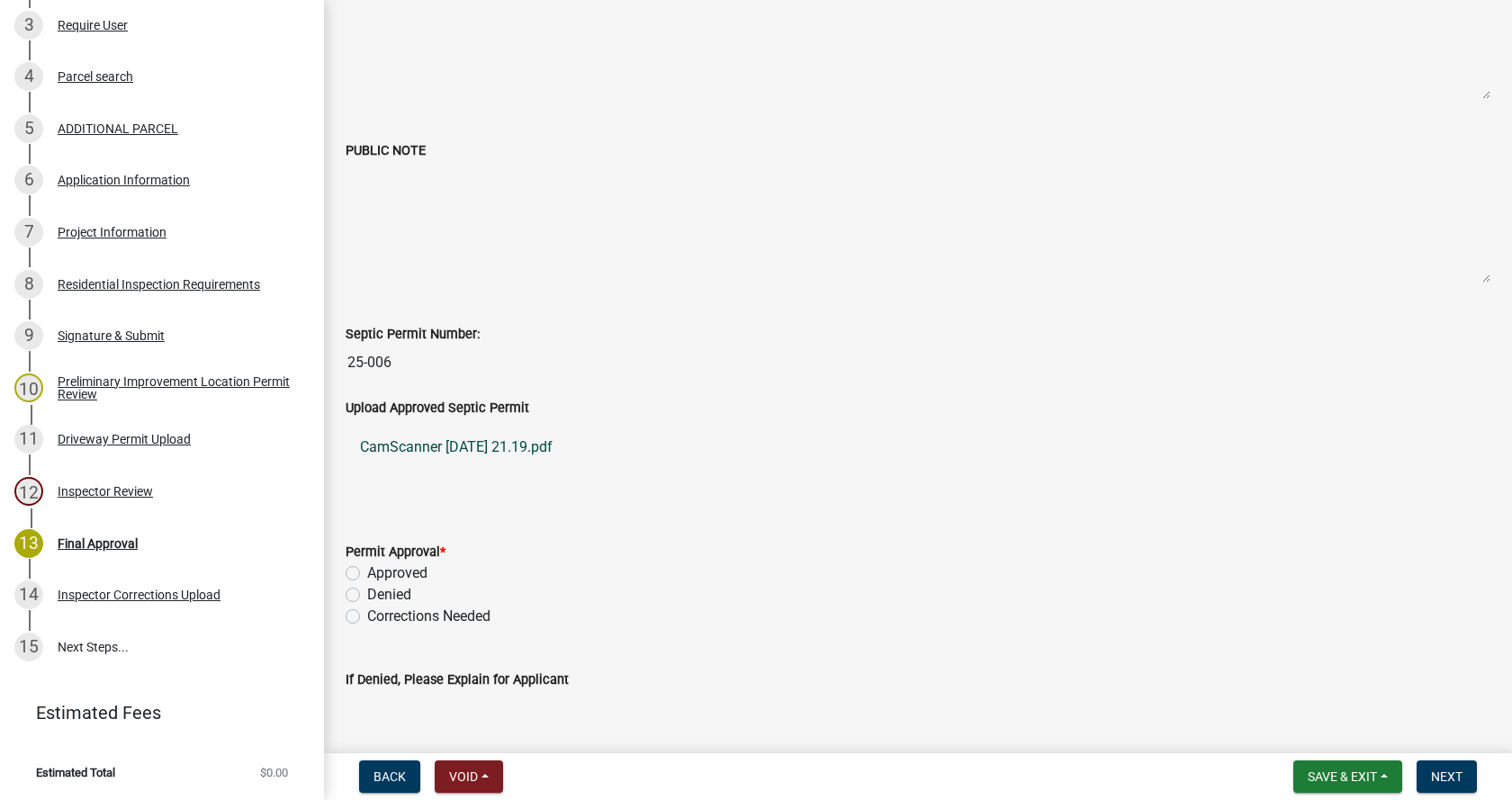
click at [407, 448] on link "CamScanner [DATE] 21.19.pdf" at bounding box center [919, 448] width 1145 height 44
click at [70, 434] on div "Driveway Permit Upload" at bounding box center [124, 439] width 133 height 13
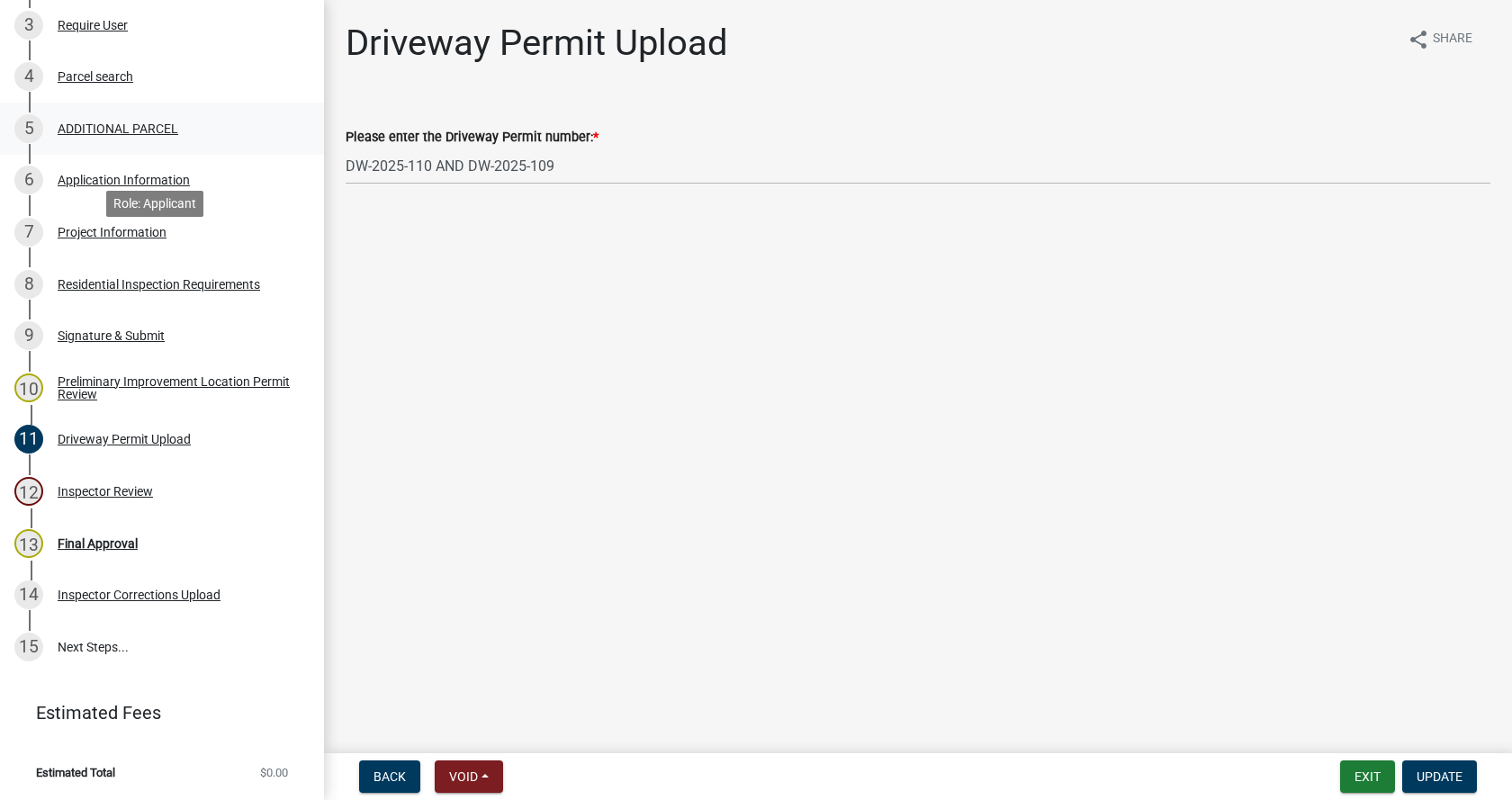
scroll to position [3, 0]
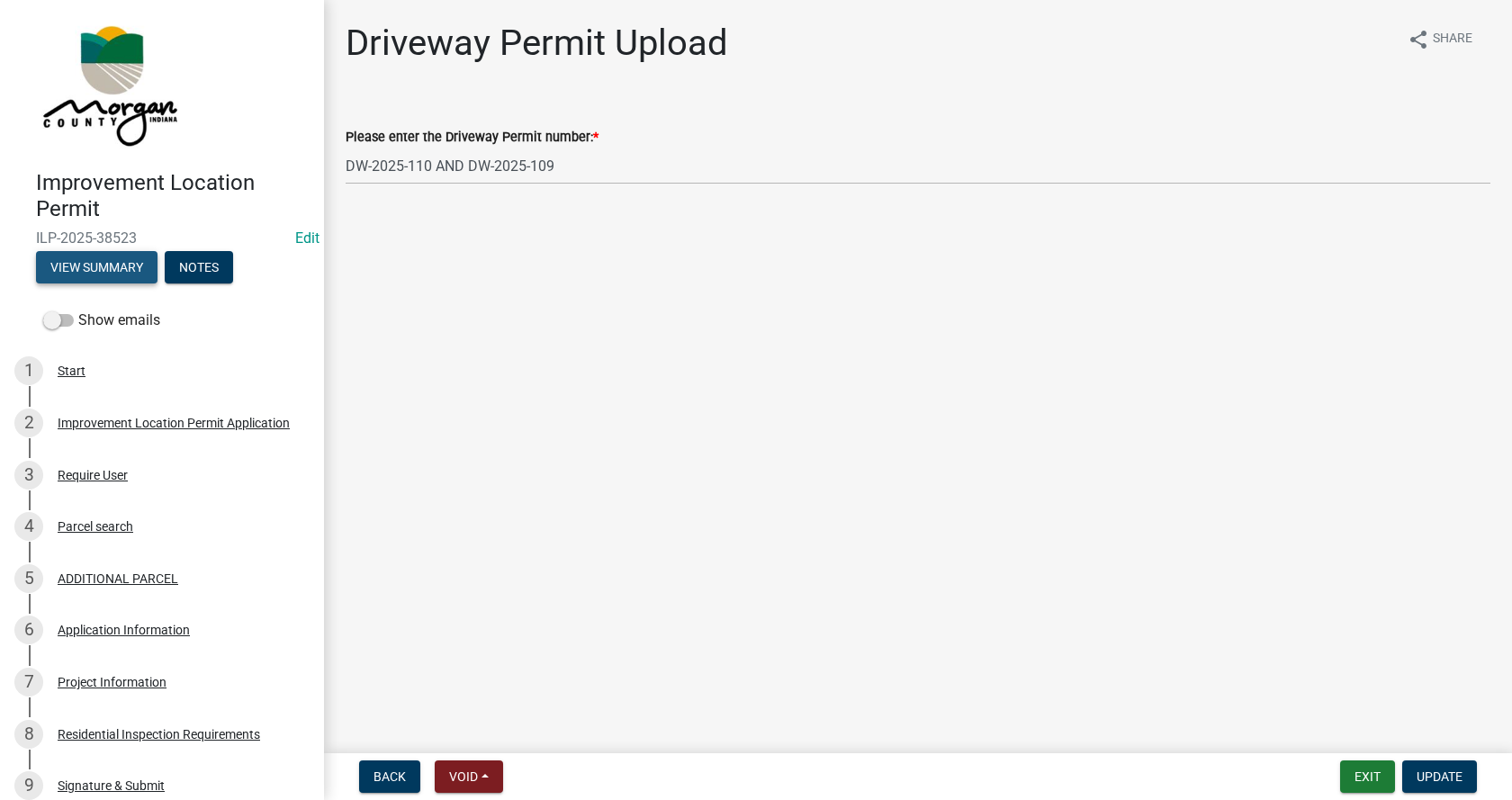
click at [90, 256] on button "View Summary" at bounding box center [96, 267] width 122 height 33
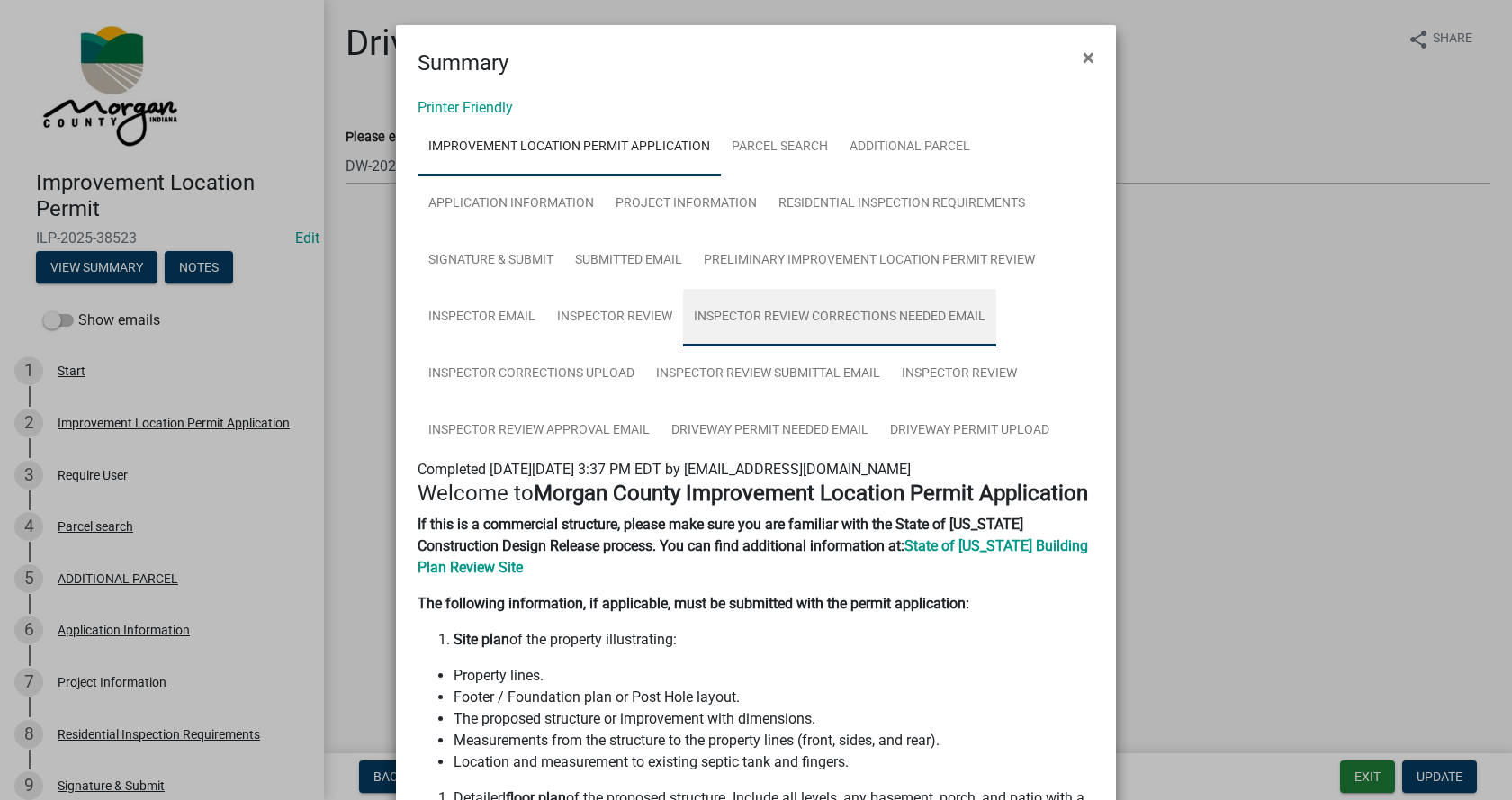
click at [810, 309] on link "Inspector Review Corrections Needed Email" at bounding box center [840, 317] width 313 height 57
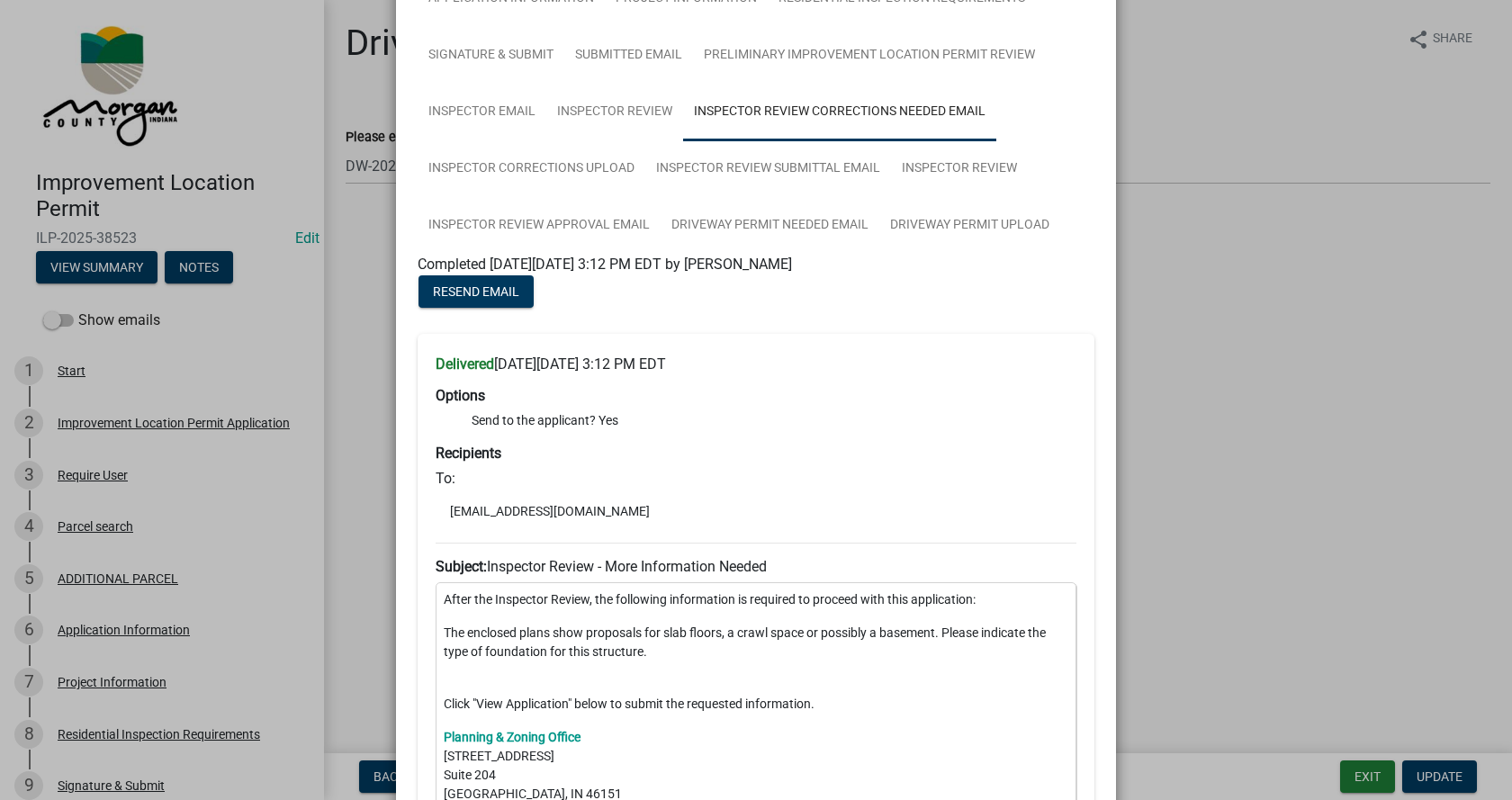
scroll to position [270, 0]
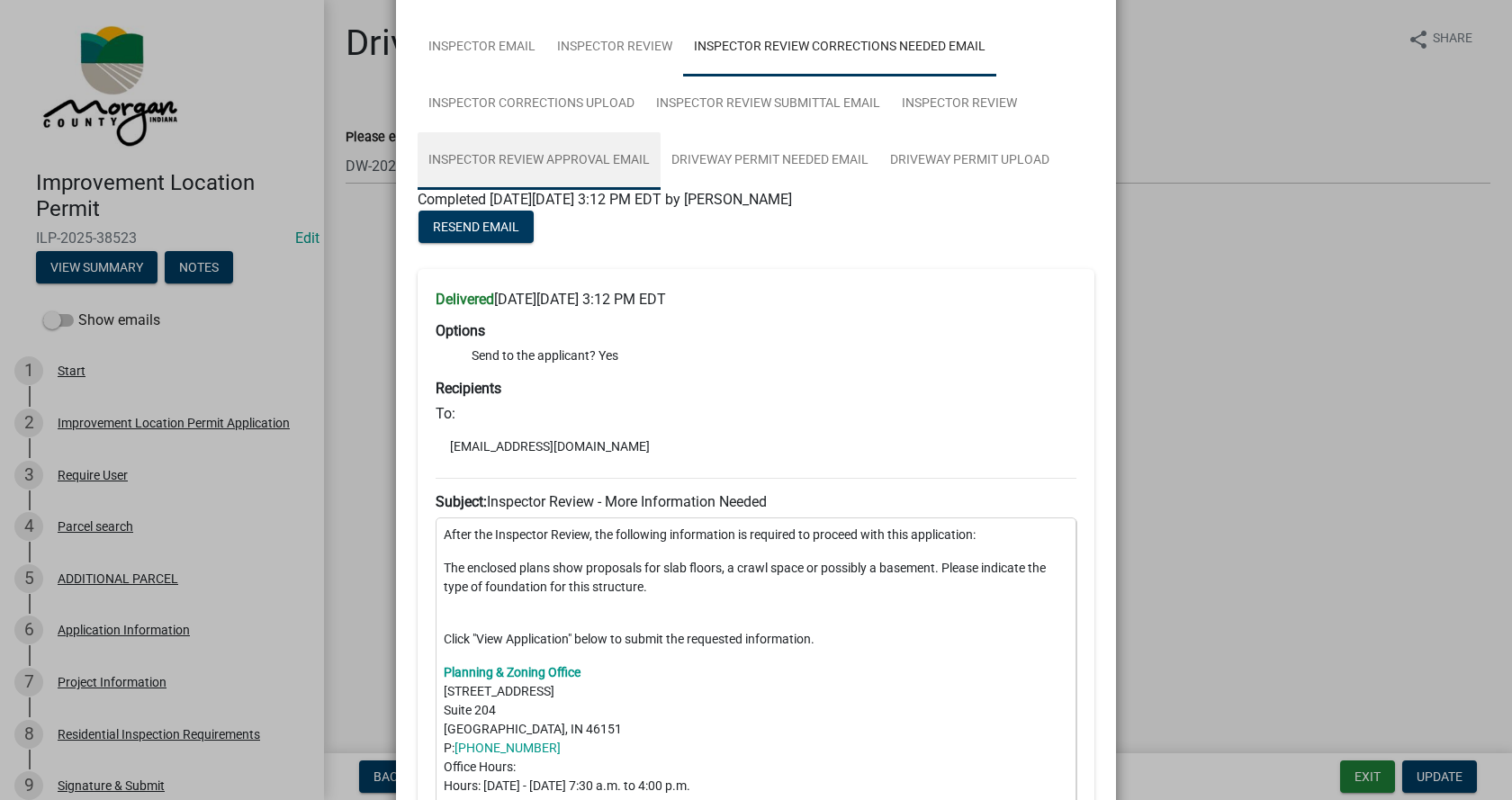
click at [529, 153] on link "Inspector Review Approval Email" at bounding box center [539, 161] width 243 height 57
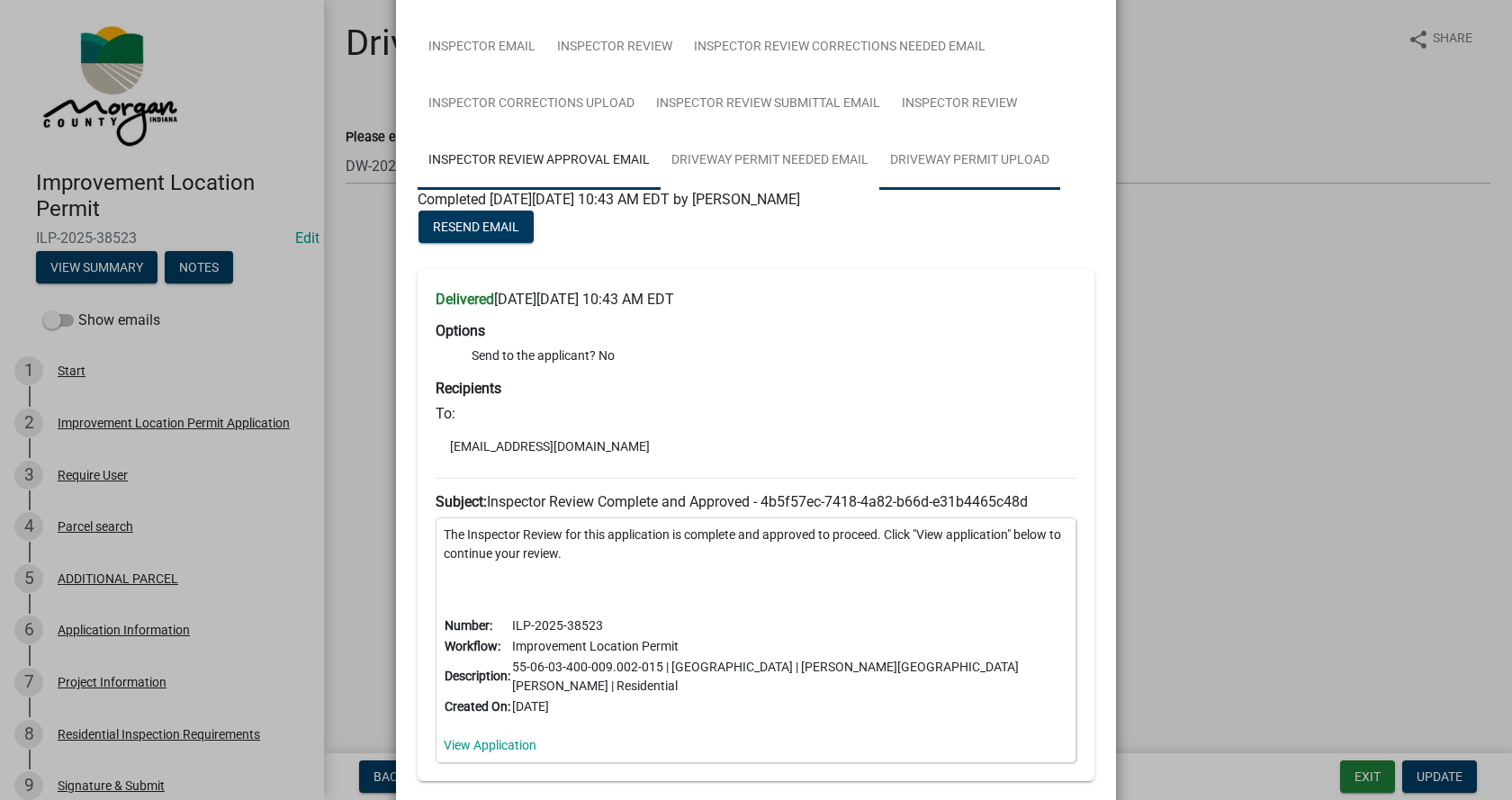
click at [969, 155] on link "Driveway Permit Upload" at bounding box center [969, 161] width 181 height 57
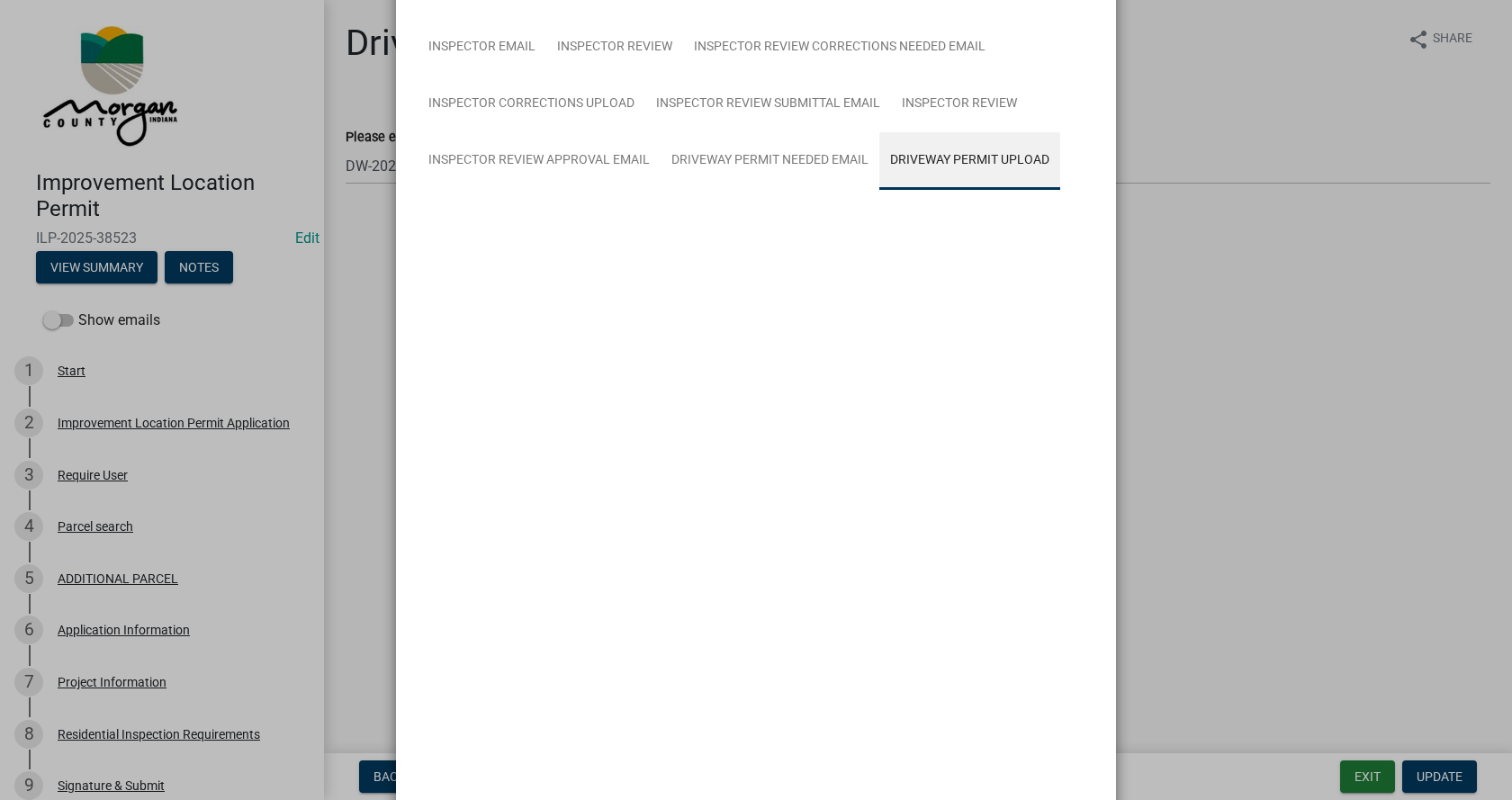
scroll to position [0, 0]
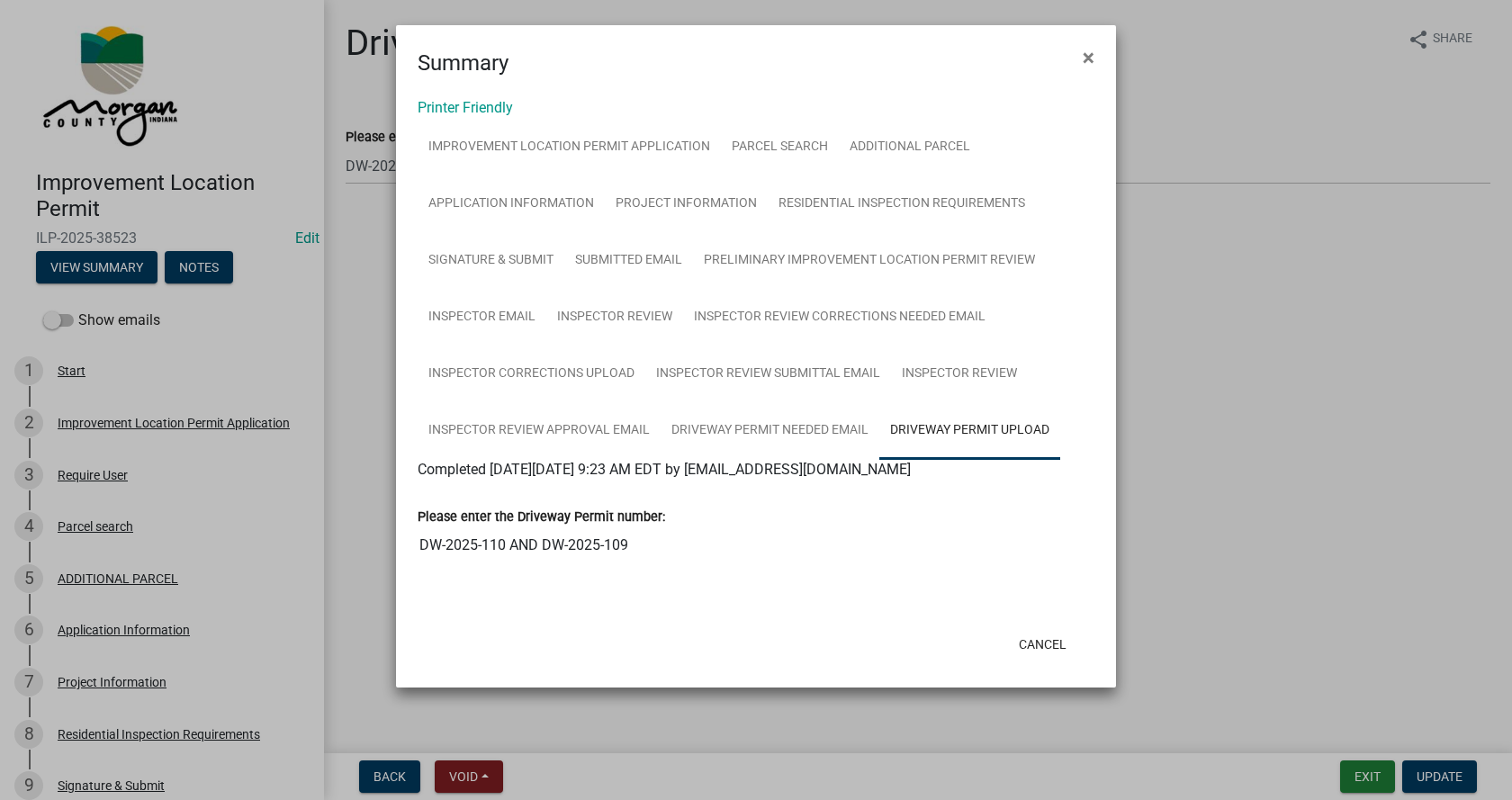
click at [472, 546] on input "DW-2025-110 AND DW-2025-109" at bounding box center [756, 545] width 677 height 36
click at [472, 548] on input "DW-2025-110 AND DW-2025-109" at bounding box center [756, 545] width 677 height 36
click at [1088, 56] on span "×" at bounding box center [1089, 57] width 12 height 25
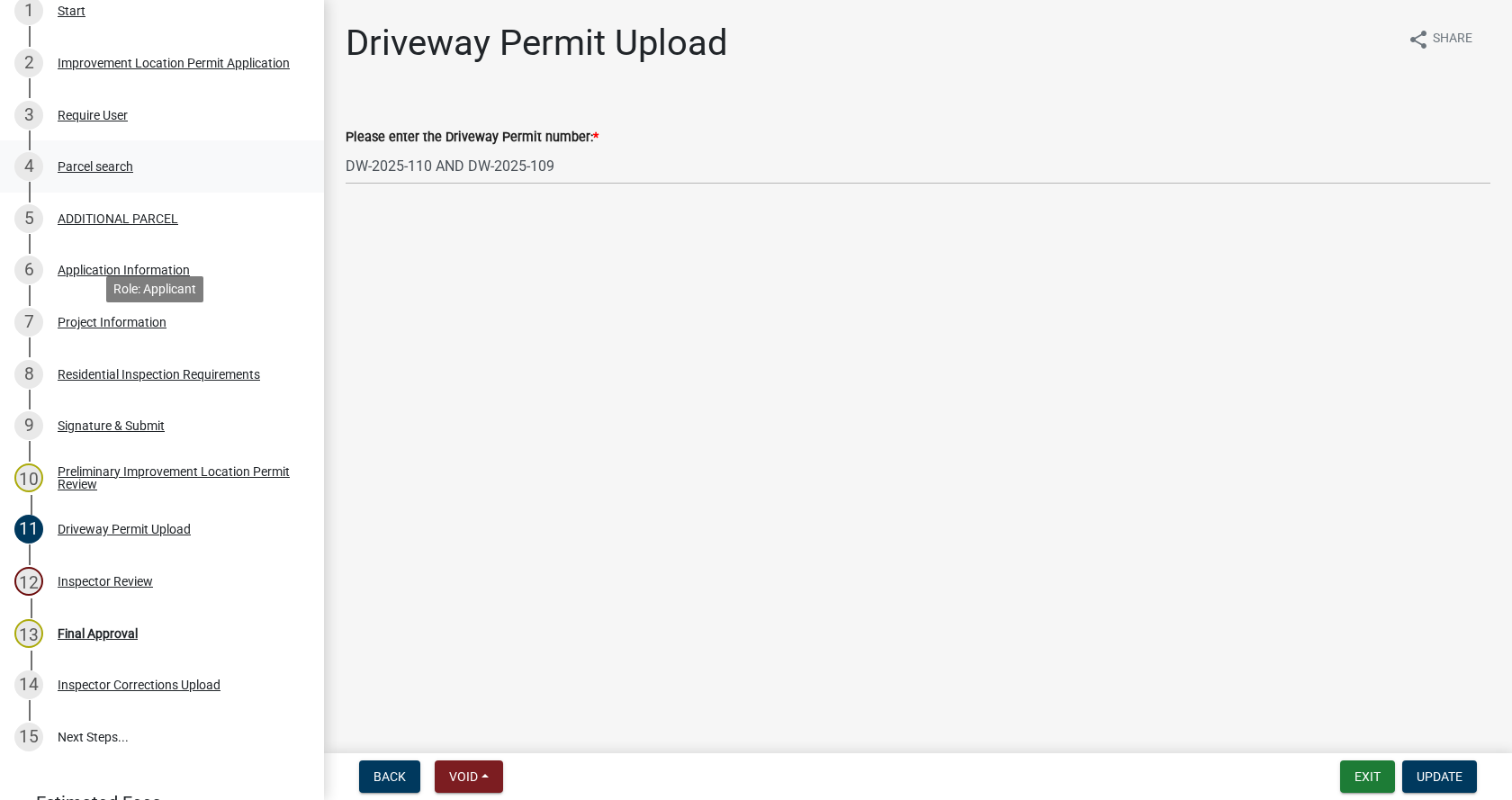
scroll to position [453, 0]
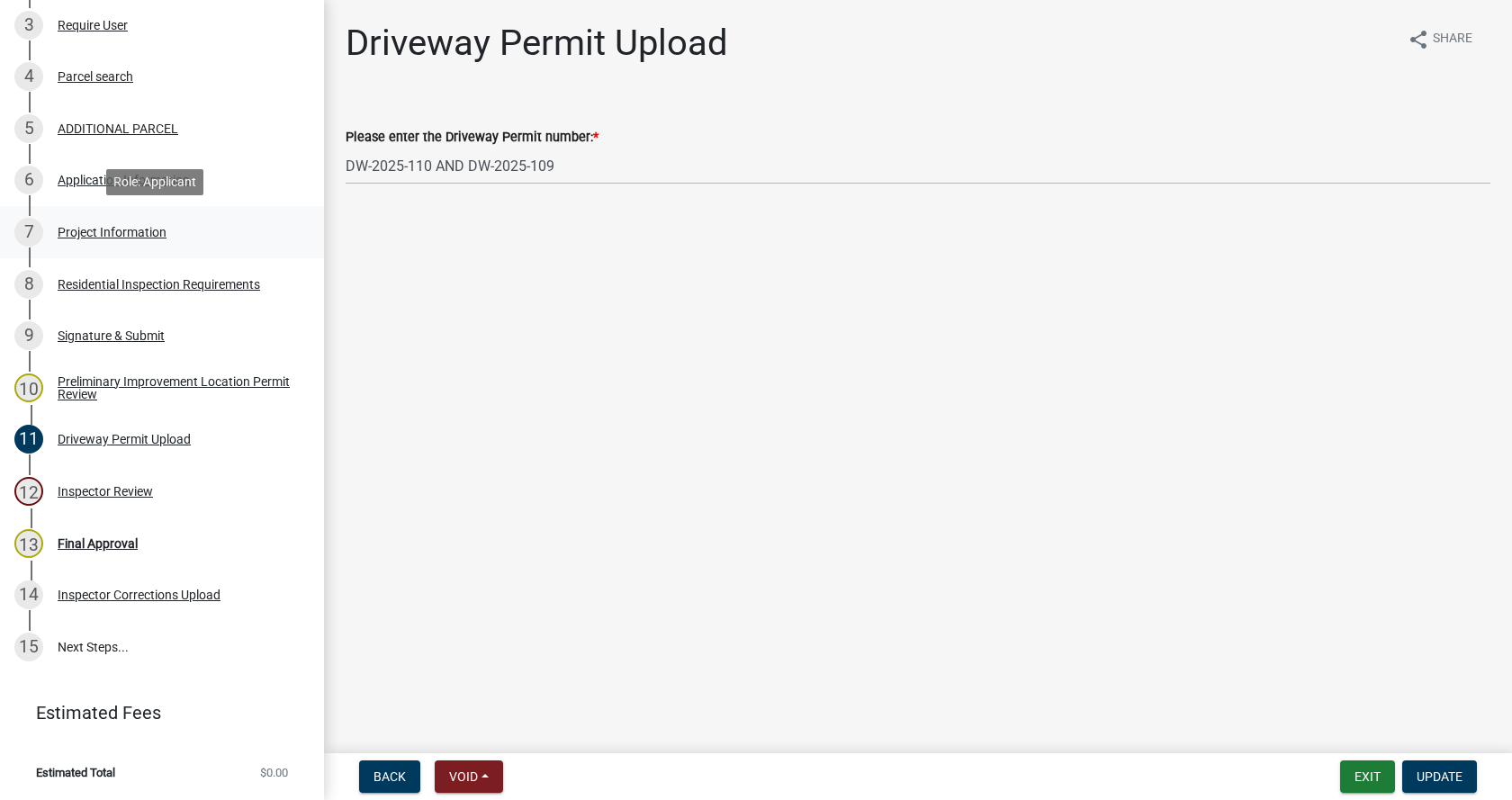
click at [88, 228] on div "Project Information" at bounding box center [112, 232] width 109 height 13
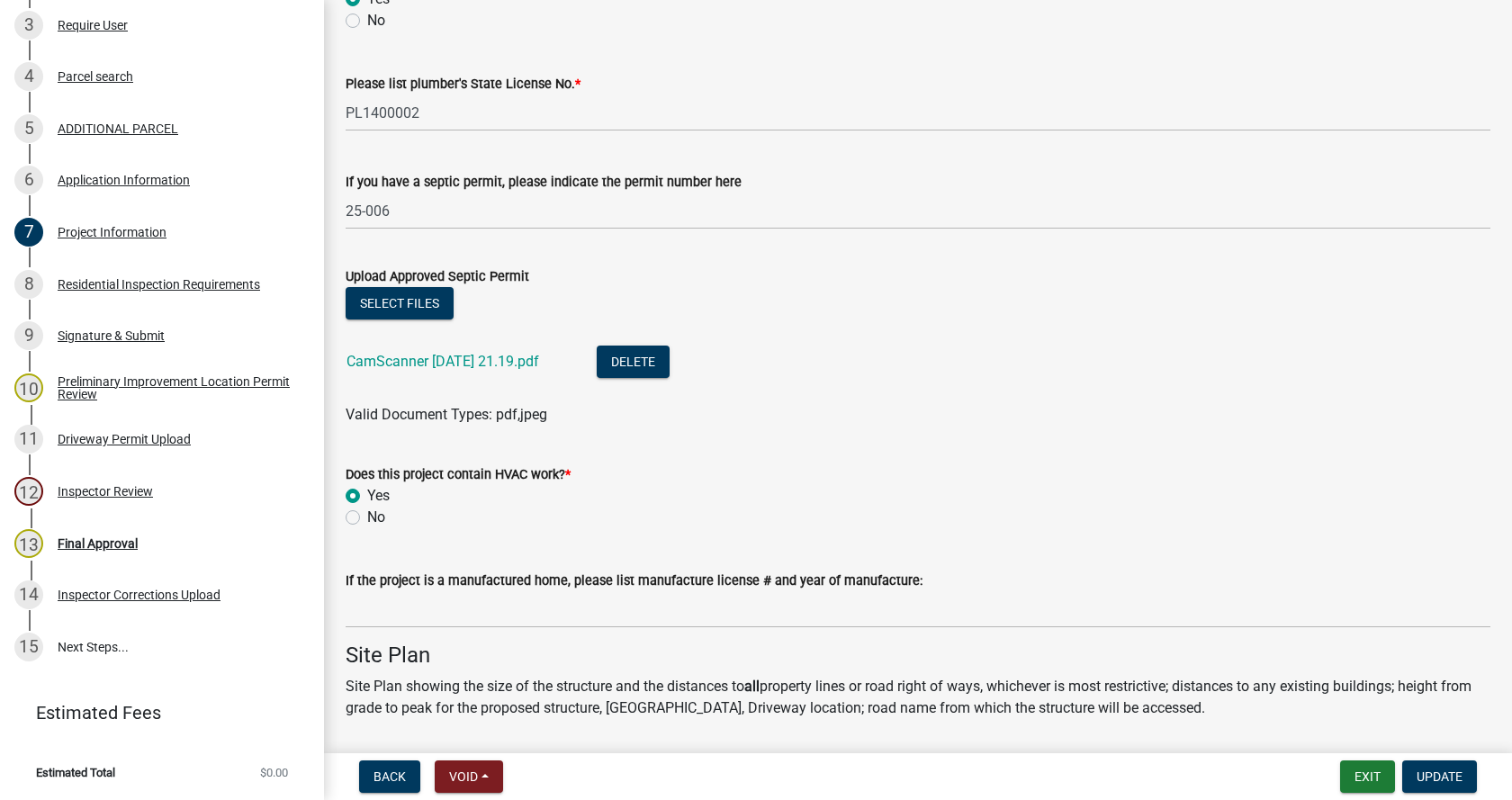
scroll to position [2881, 0]
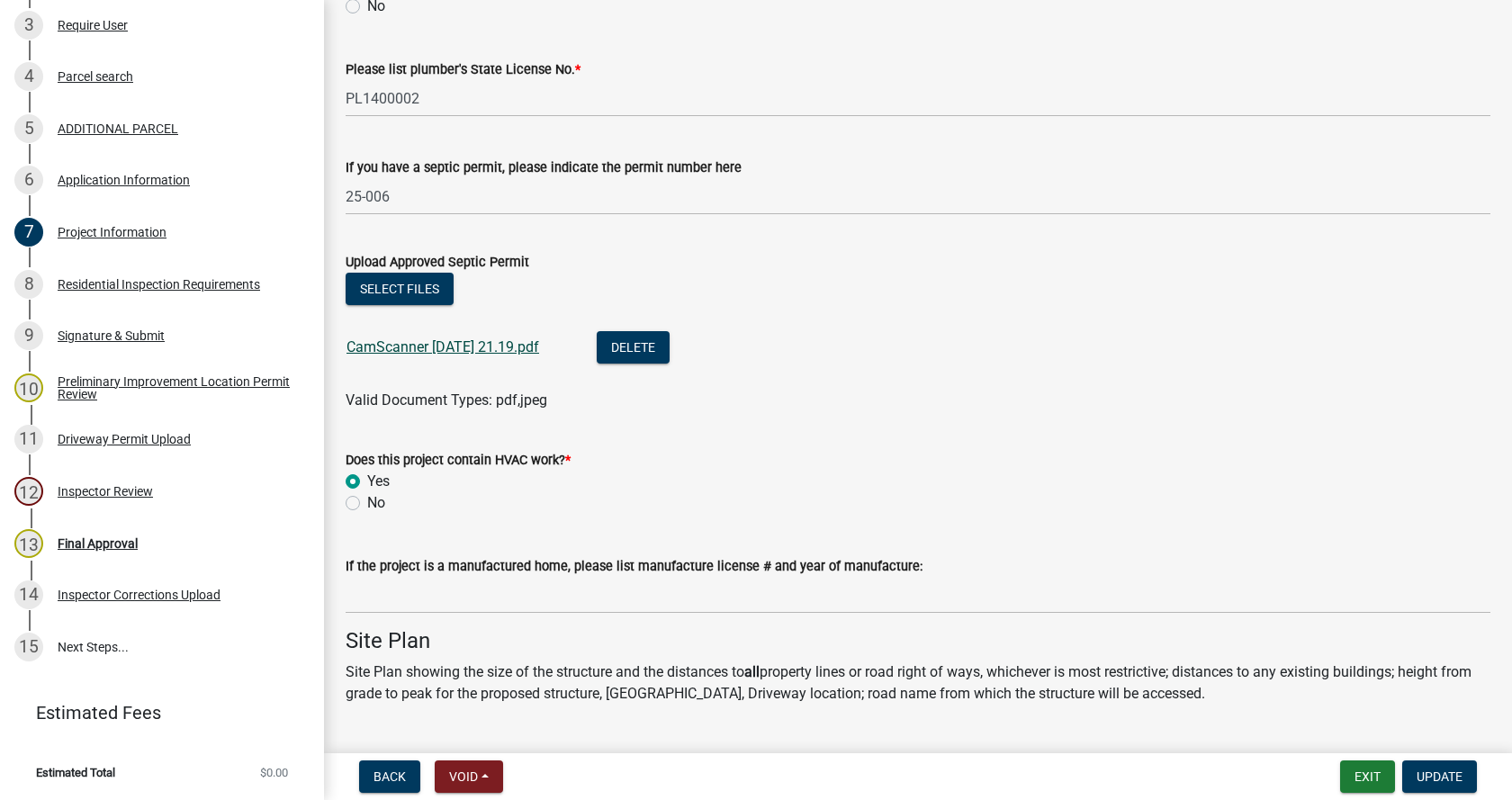
click at [413, 344] on link "CamScanner [DATE] 21.19.pdf" at bounding box center [443, 346] width 193 height 17
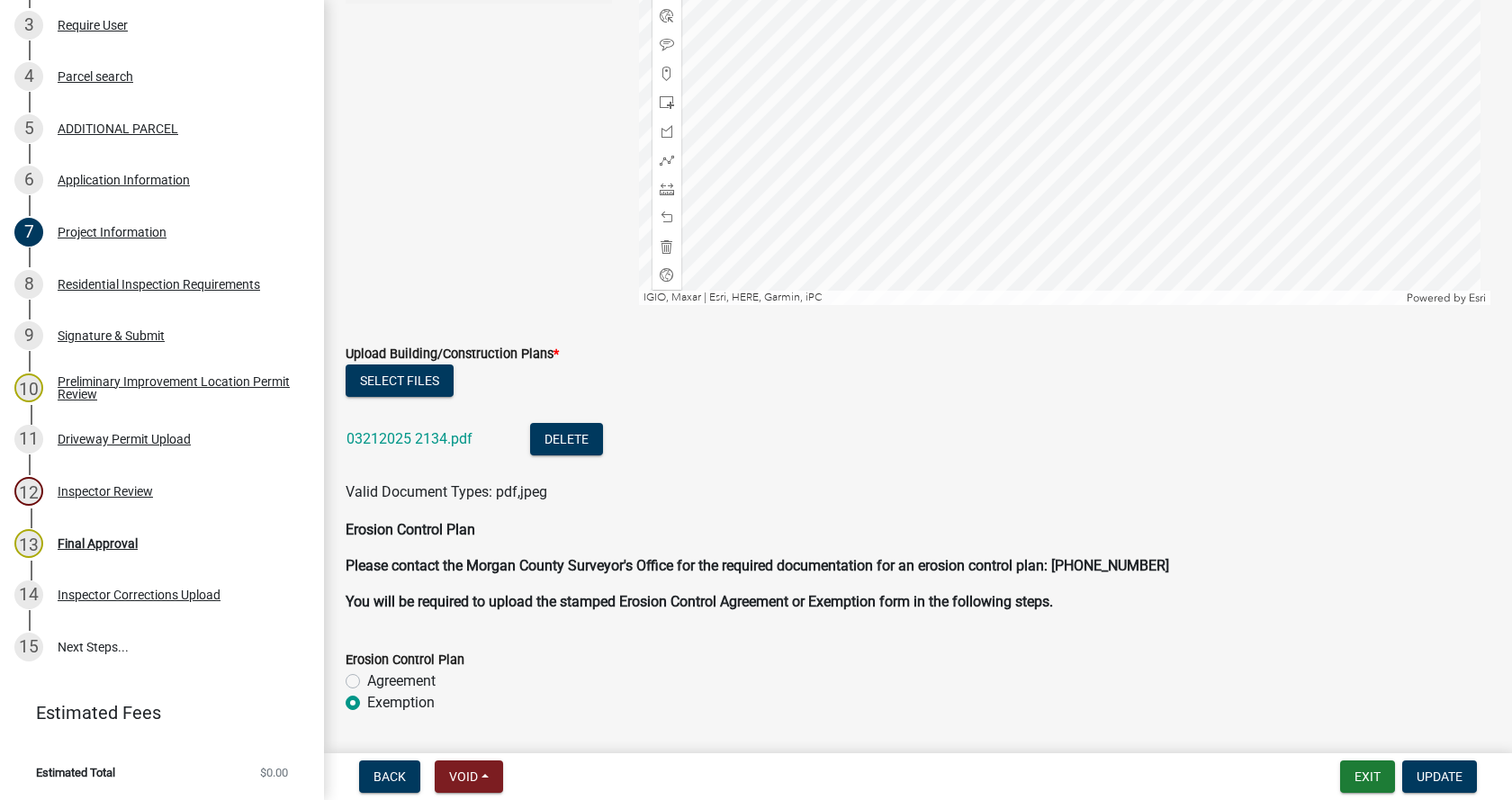
scroll to position [4051, 0]
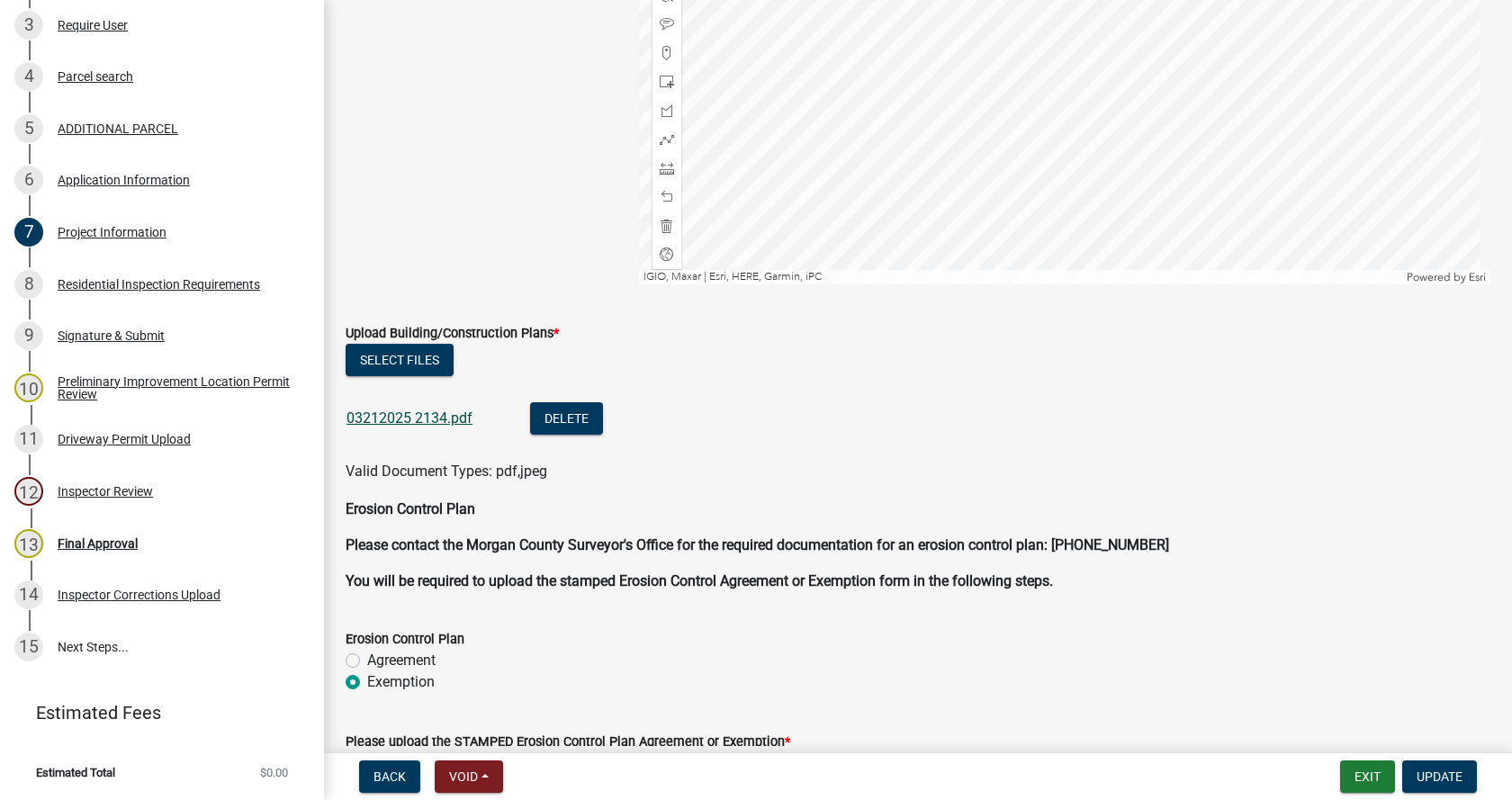
click at [394, 417] on link "03212025 2134.pdf" at bounding box center [409, 417] width 126 height 17
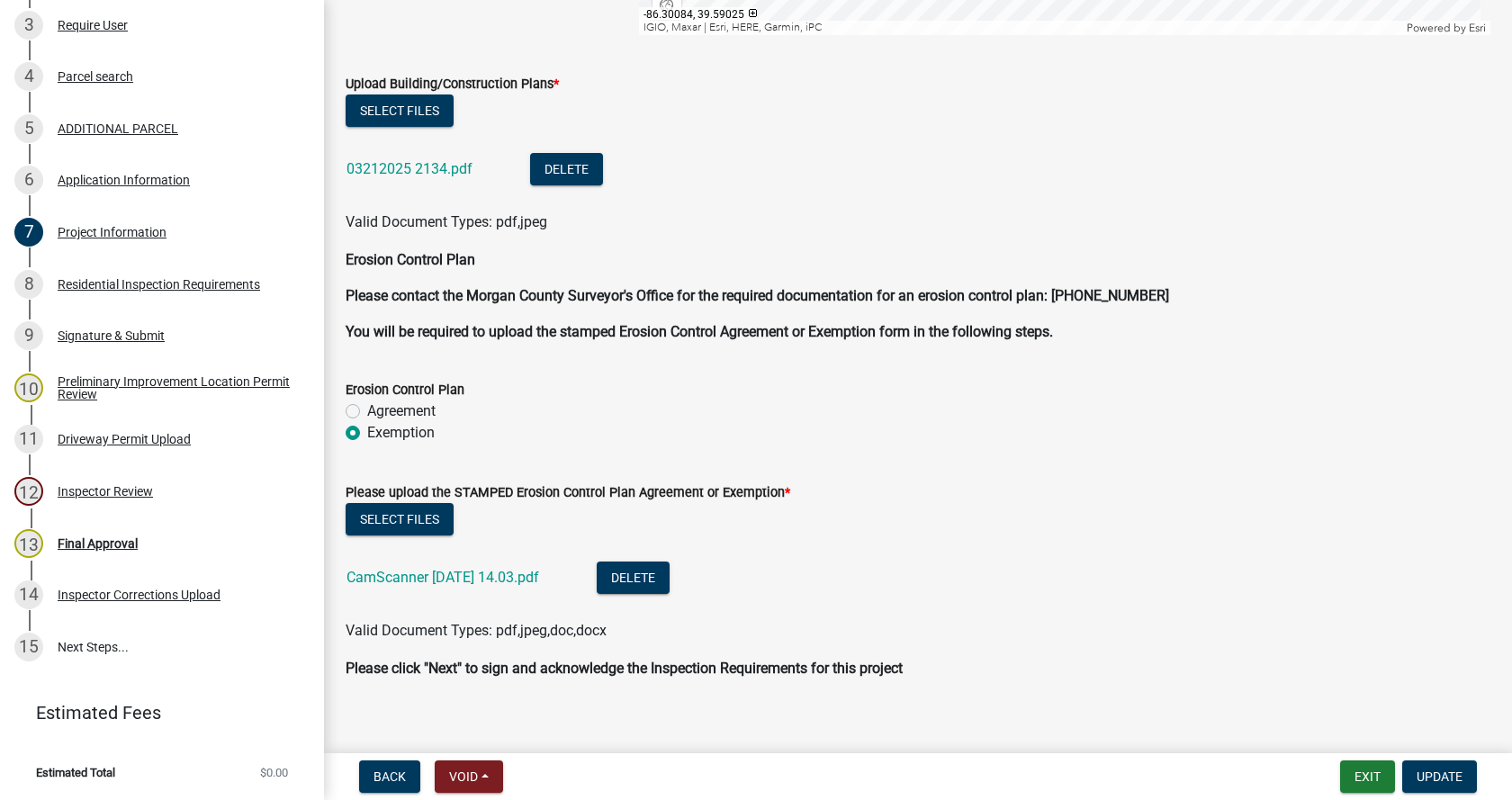
scroll to position [4318, 0]
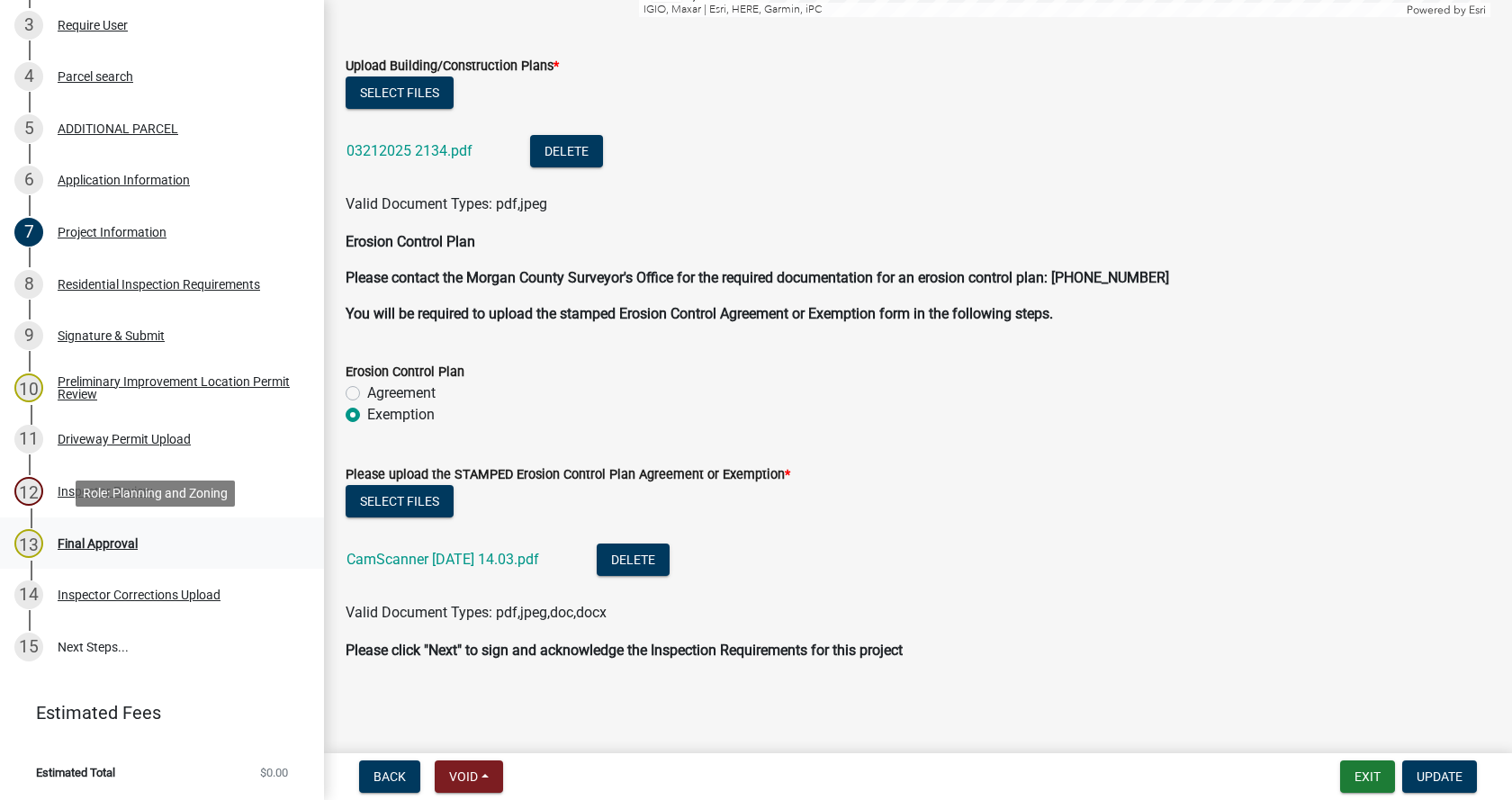
click at [25, 540] on div "13" at bounding box center [29, 543] width 29 height 29
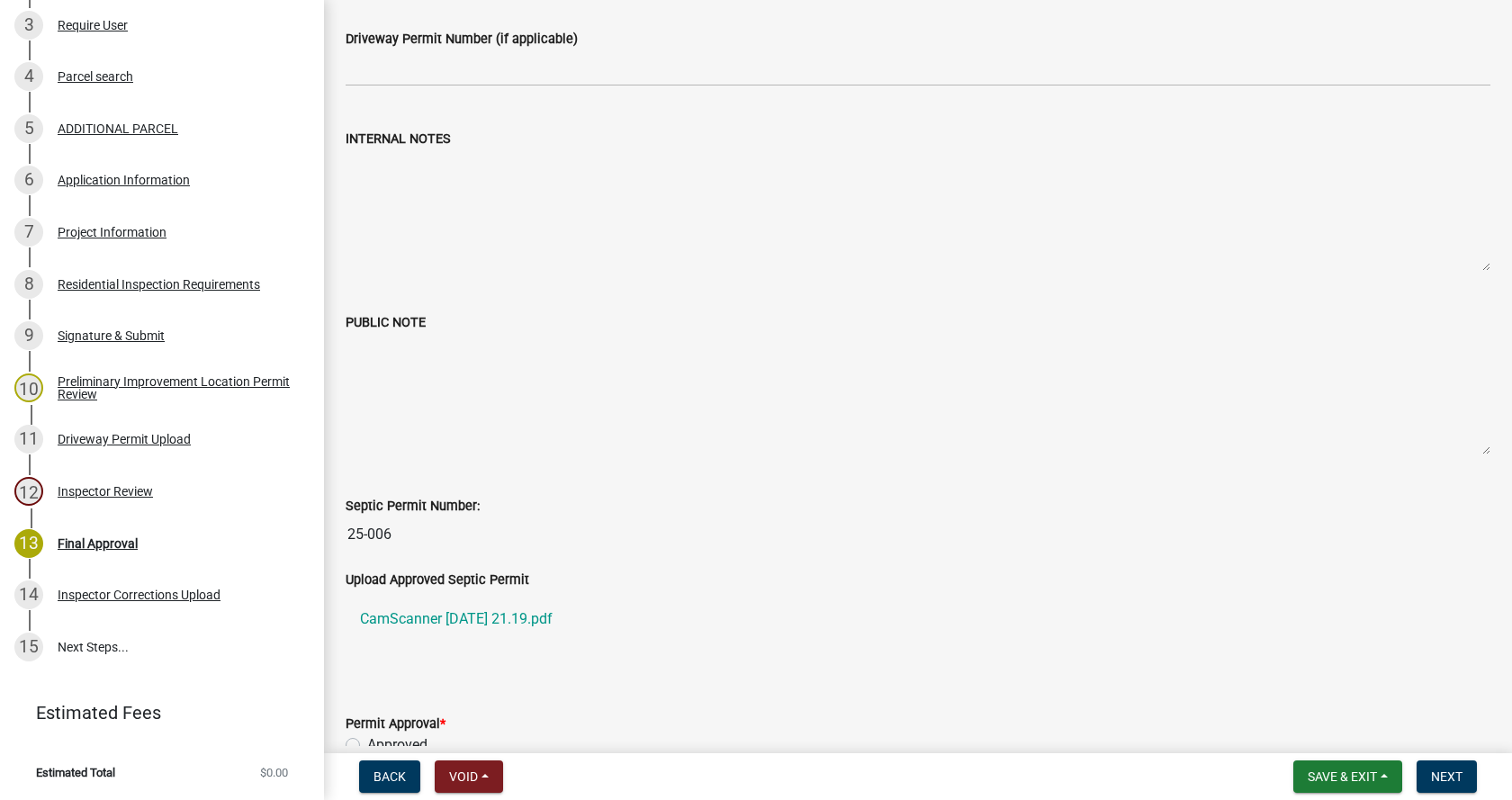
scroll to position [0, 0]
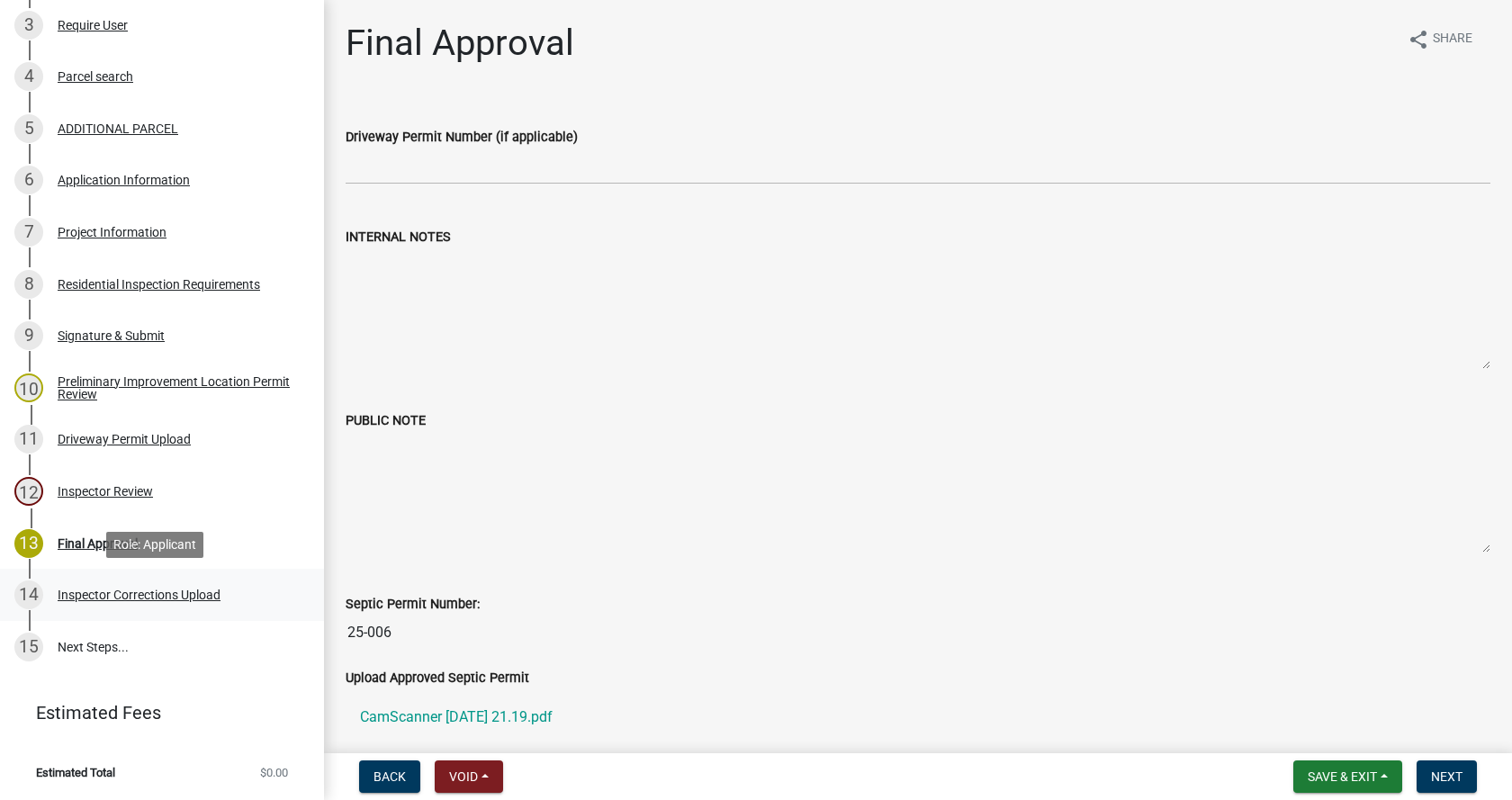
click at [139, 588] on div "Inspector Corrections Upload" at bounding box center [138, 594] width 163 height 13
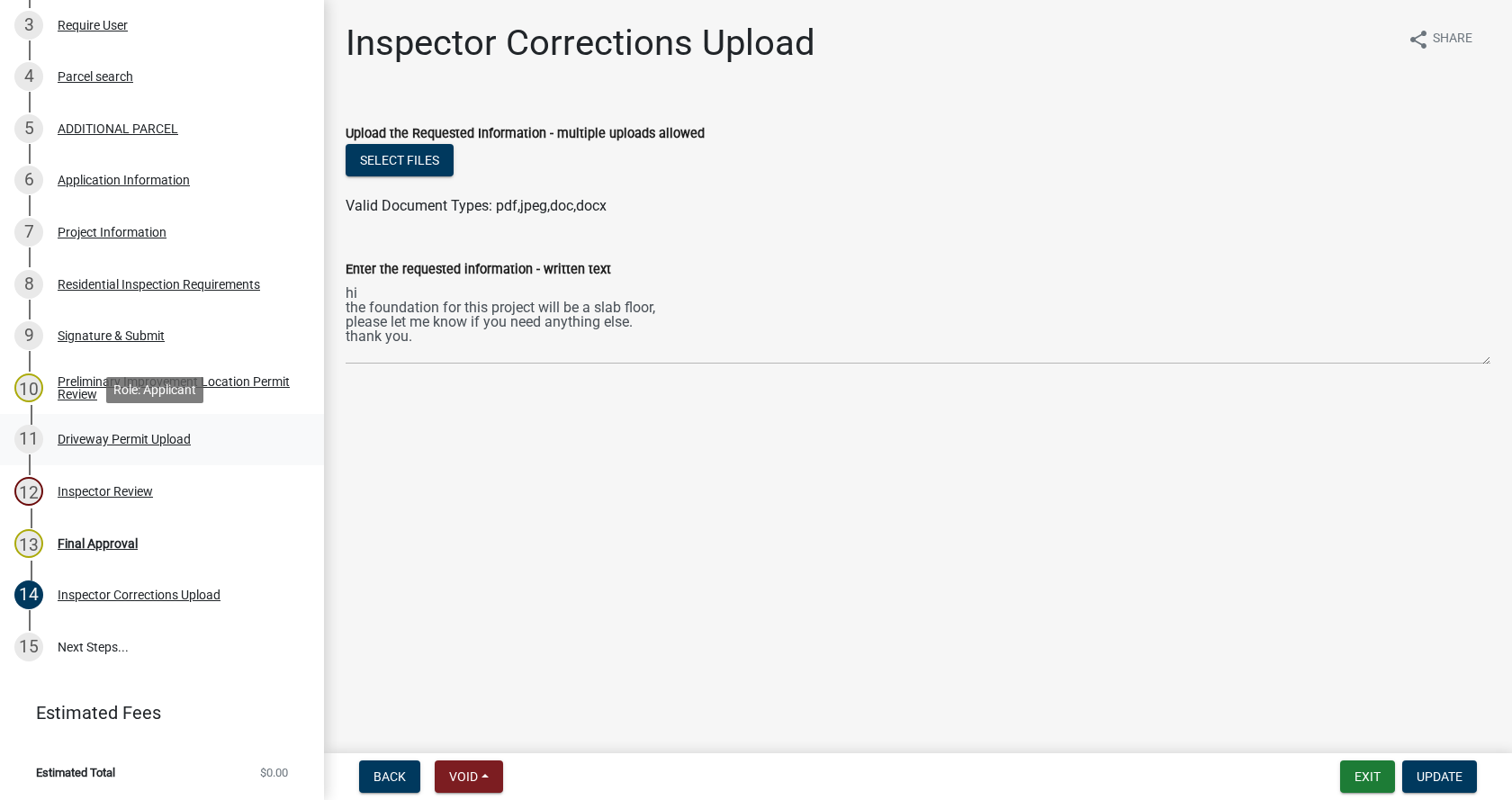
click at [64, 437] on div "Driveway Permit Upload" at bounding box center [124, 439] width 133 height 13
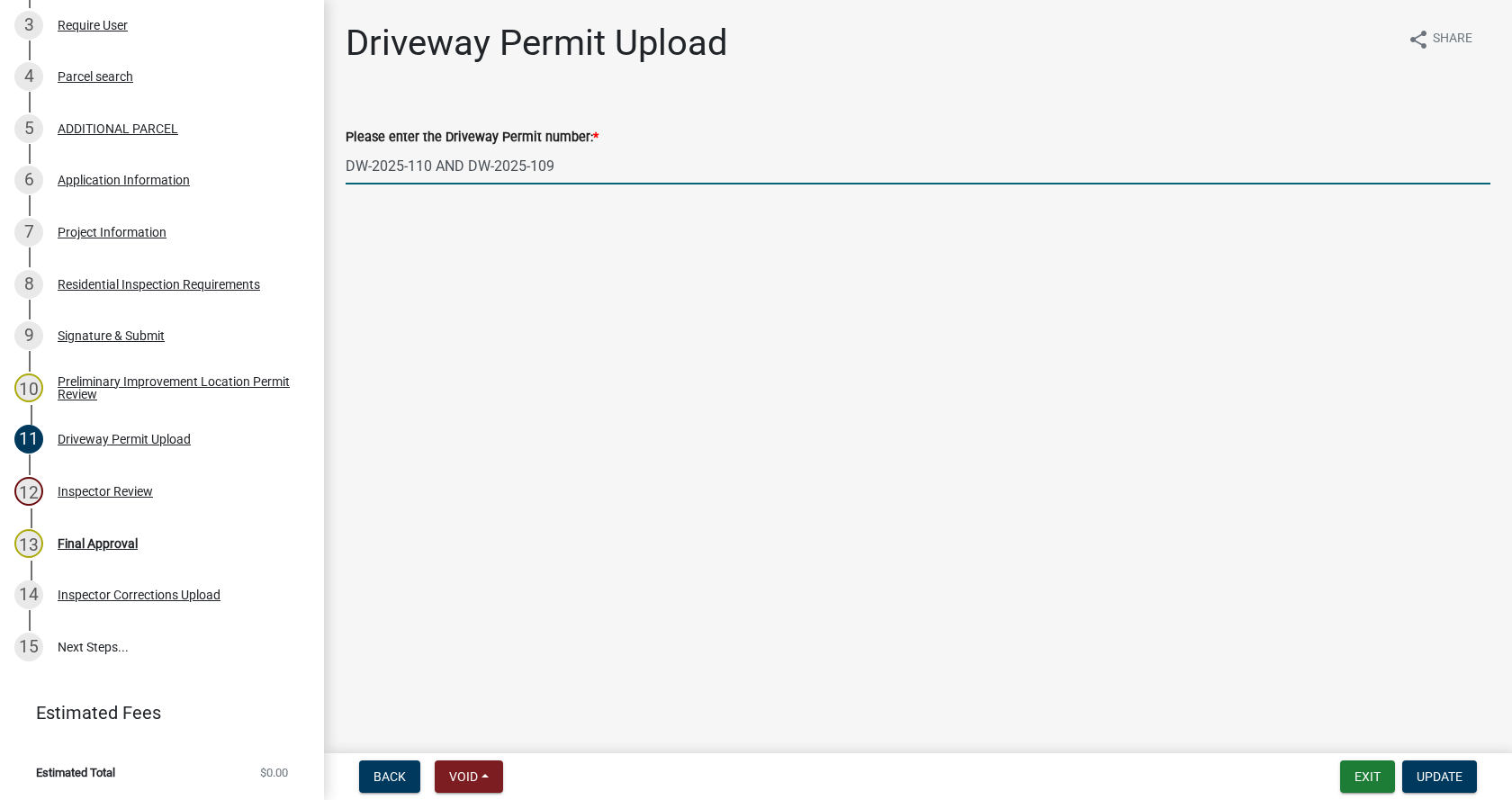
drag, startPoint x: 578, startPoint y: 161, endPoint x: 347, endPoint y: 164, distance: 231.0
click at [347, 164] on input "DW-2025-110 AND DW-2025-109" at bounding box center [919, 165] width 1145 height 37
click at [599, 224] on main "Driveway Permit Upload share Share Please enter the Driveway Permit number: * D…" at bounding box center [919, 373] width 1189 height 747
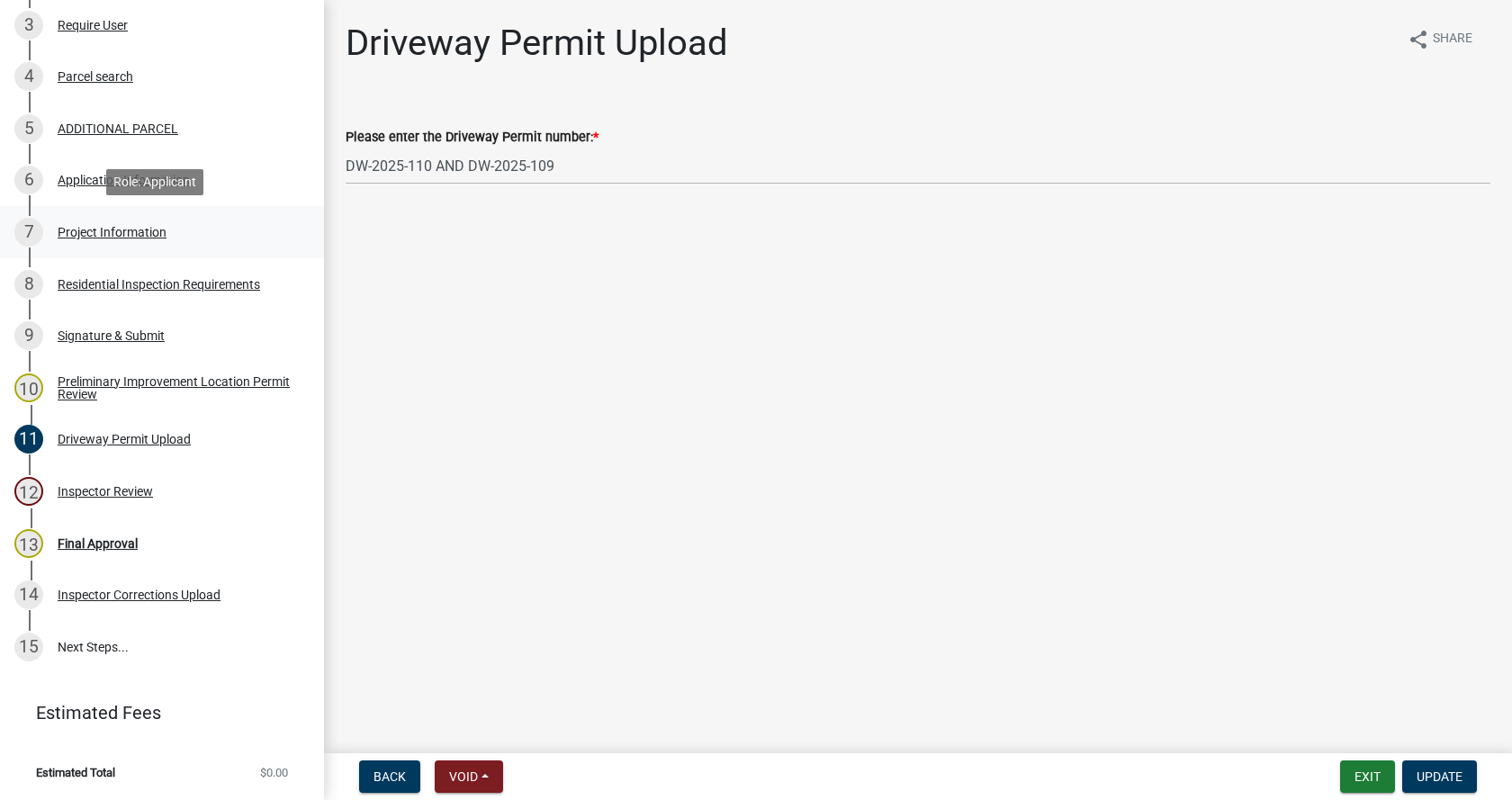
click at [74, 226] on div "Project Information" at bounding box center [112, 232] width 109 height 13
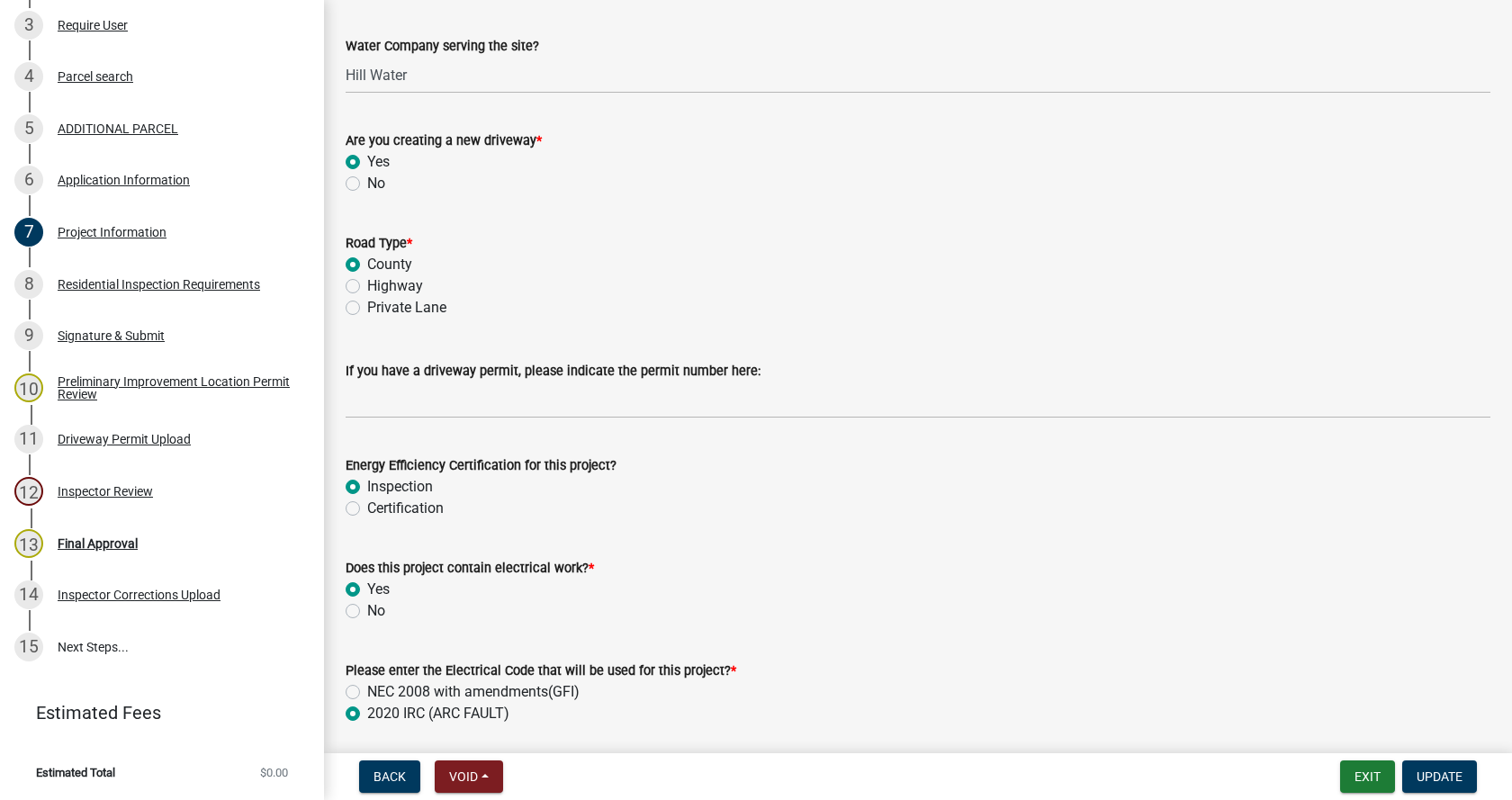
scroll to position [2161, 0]
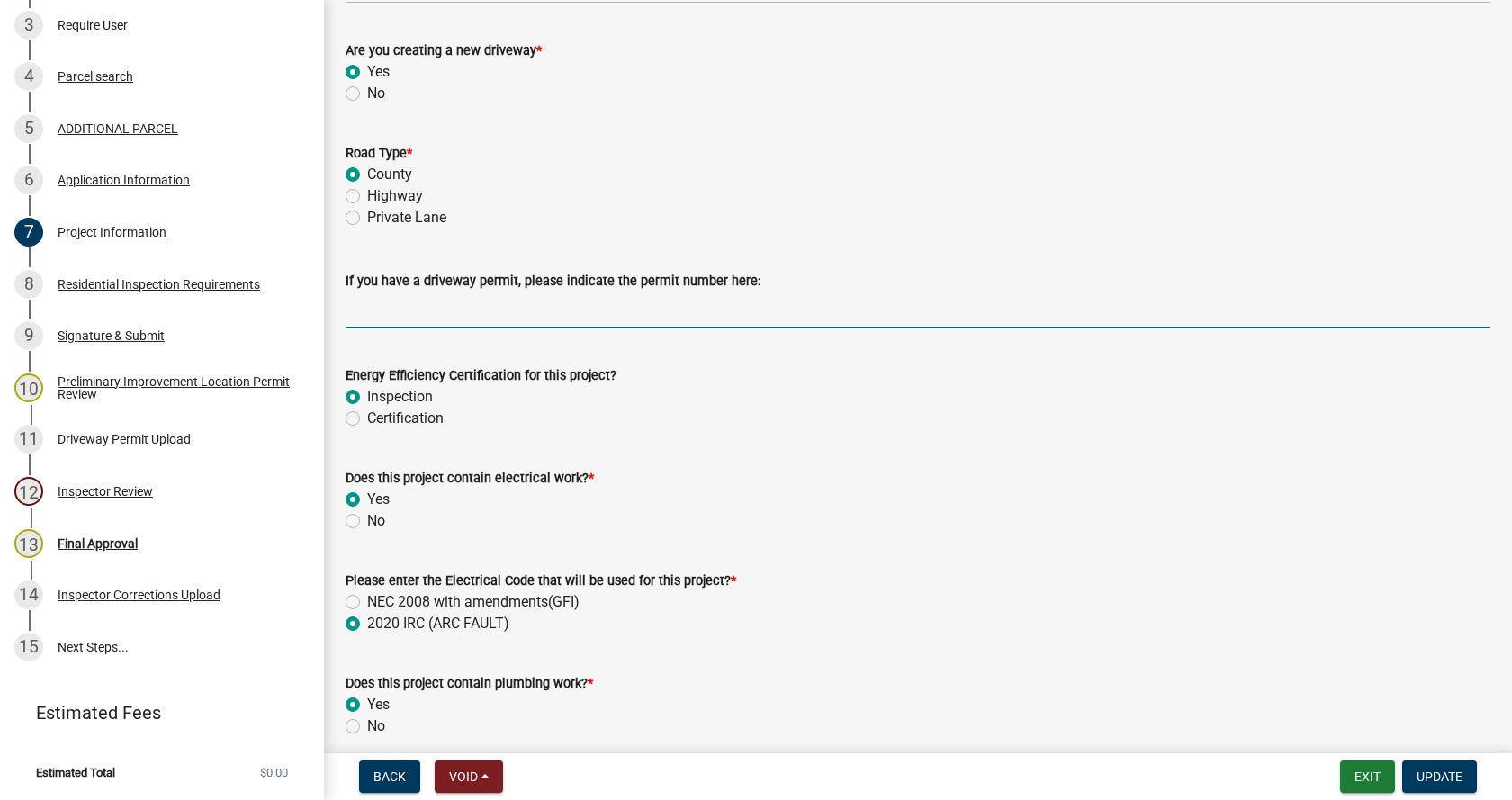
click at [377, 314] on input "If you have a driveway permit, please indicate the permit number here:" at bounding box center [919, 310] width 1145 height 37
paste input "DW-2025-110 AND DW-2025-109"
click at [585, 319] on input "DW-2025-110 AND DW-2025-109" at bounding box center [919, 310] width 1145 height 37
type input "DW-2025-110 AND DW-2025-109"
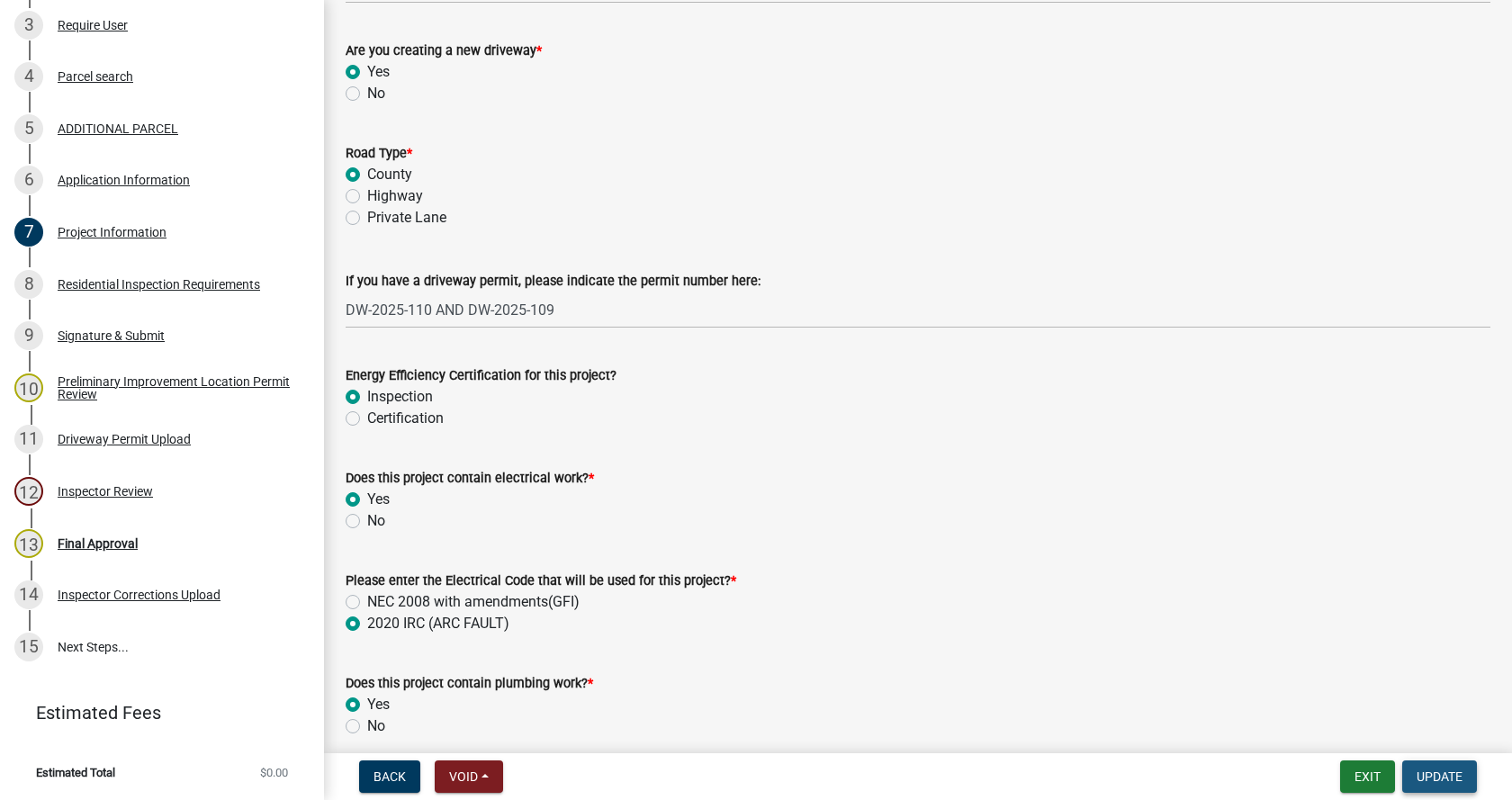
click at [1432, 770] on span "Update" at bounding box center [1440, 776] width 45 height 15
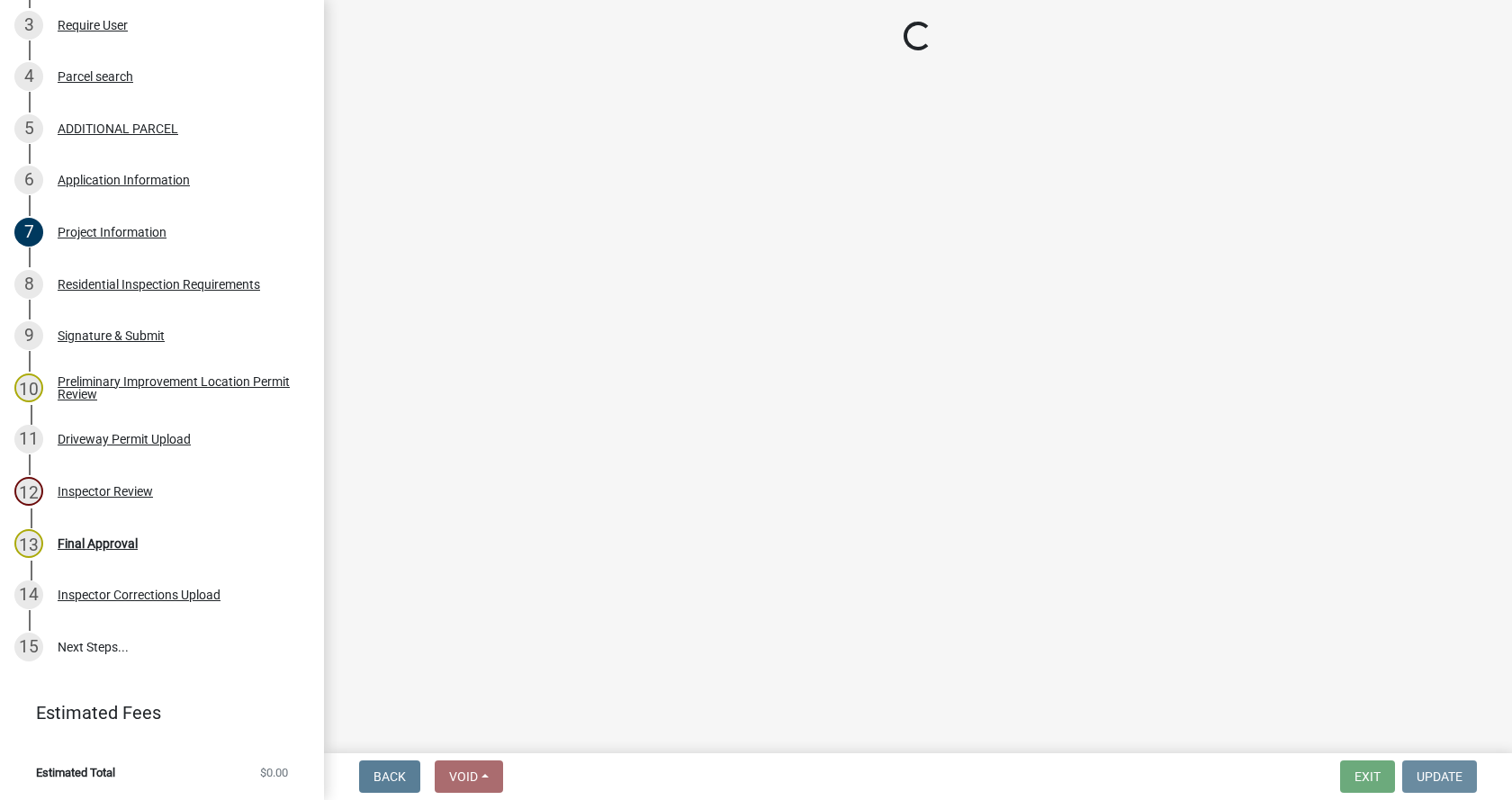
scroll to position [0, 0]
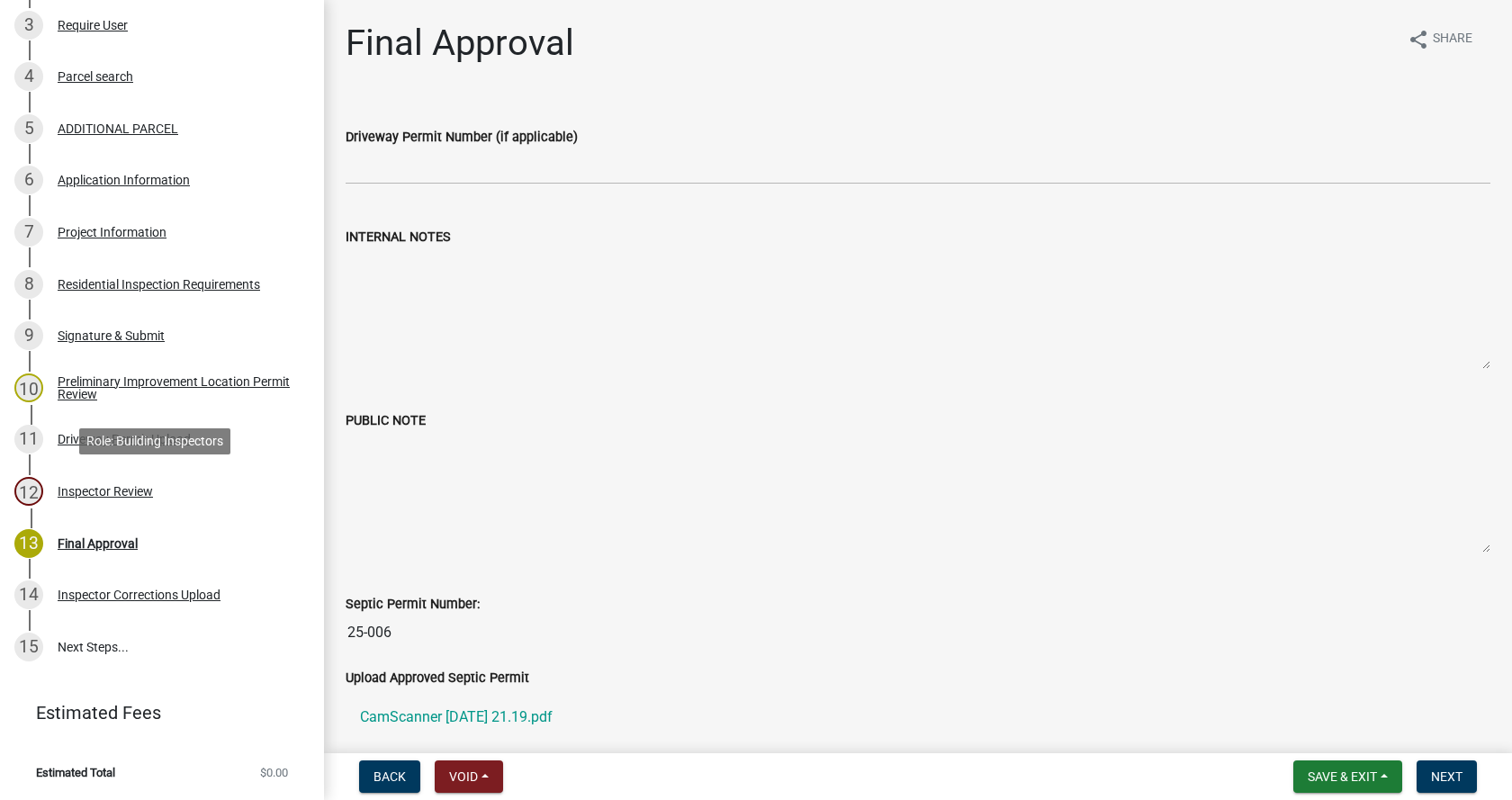
click at [75, 488] on div "Inspector Review" at bounding box center [105, 491] width 96 height 13
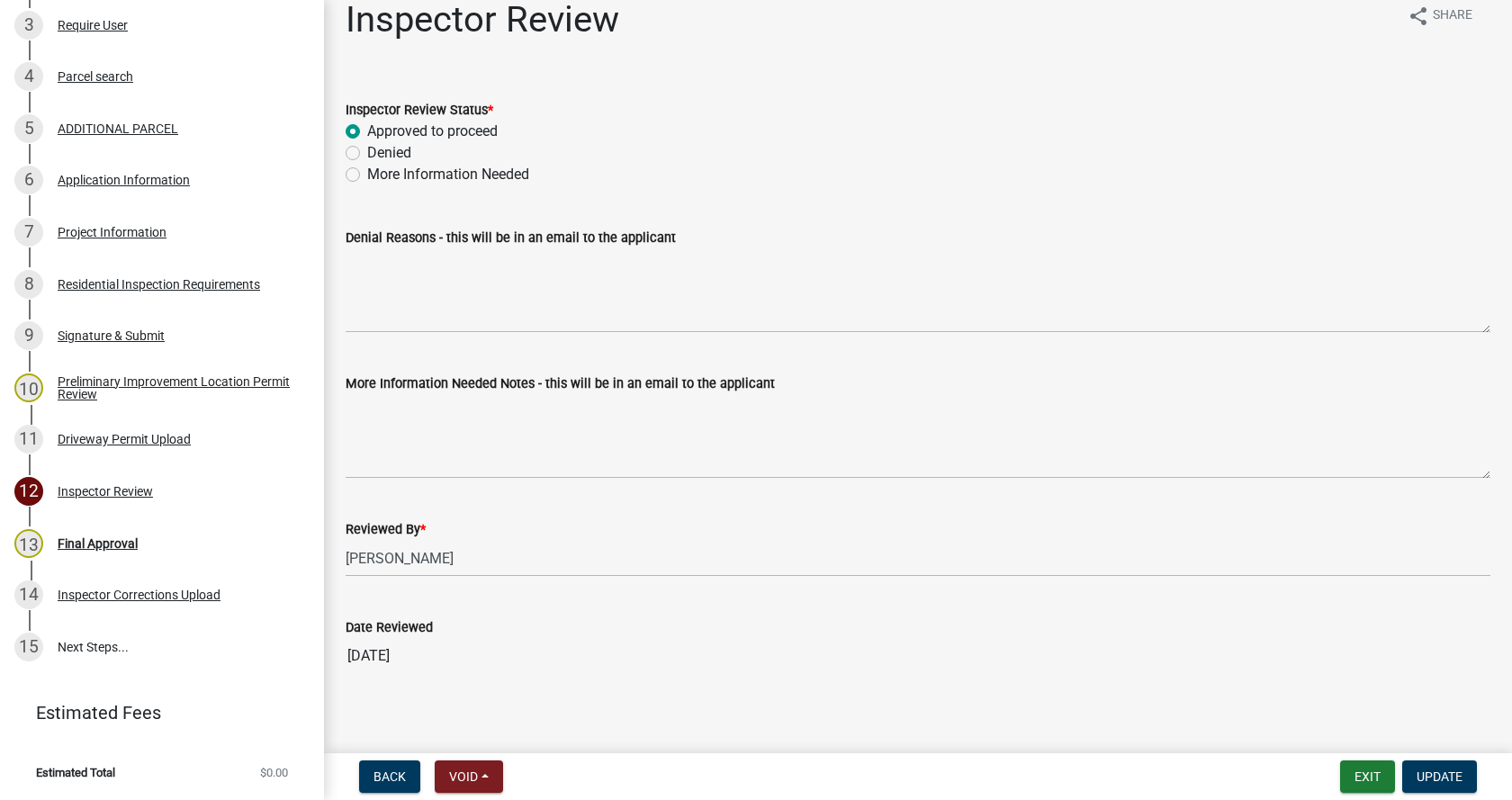
scroll to position [36, 0]
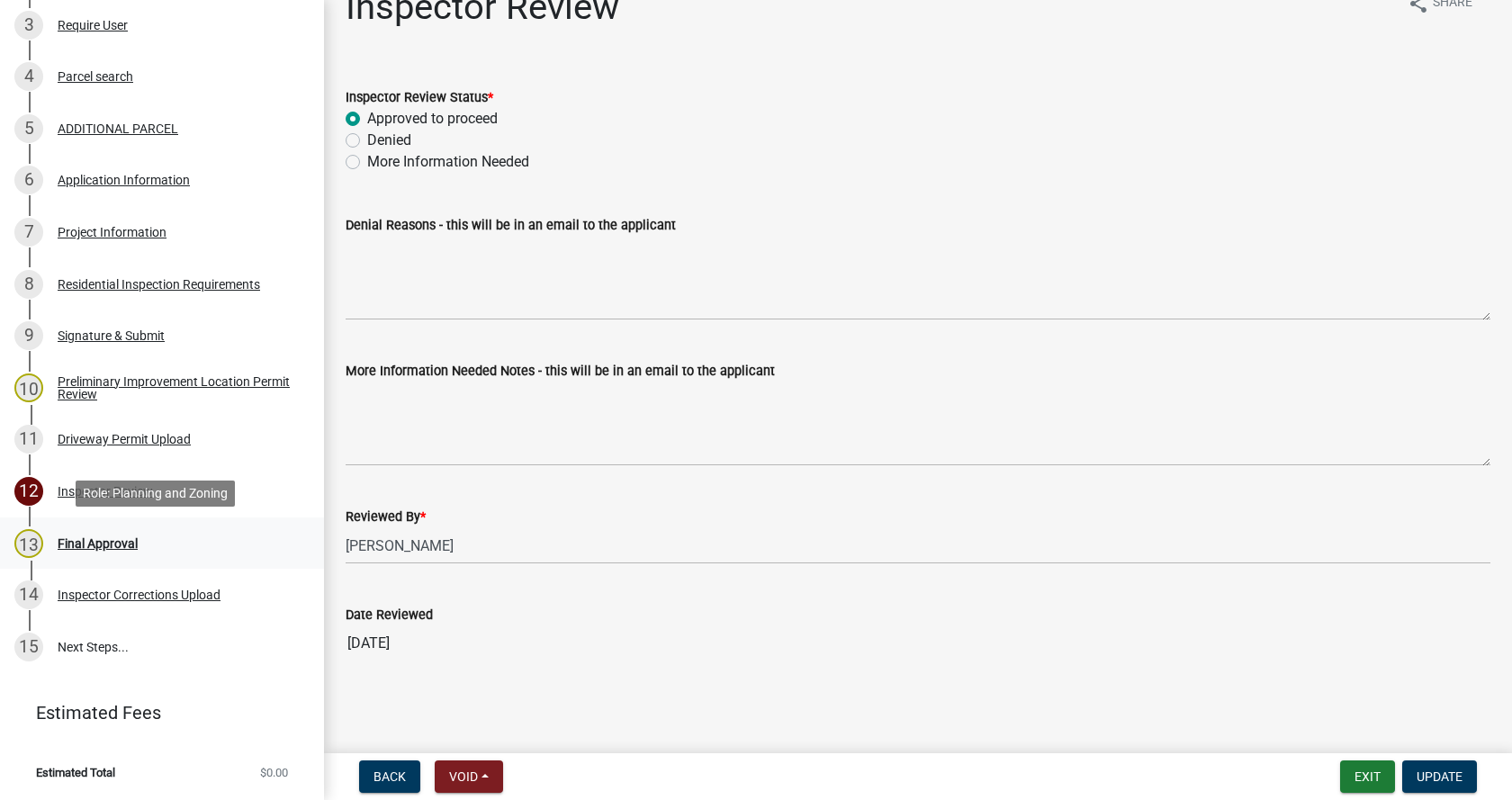
click at [72, 538] on div "Final Approval" at bounding box center [97, 544] width 80 height 13
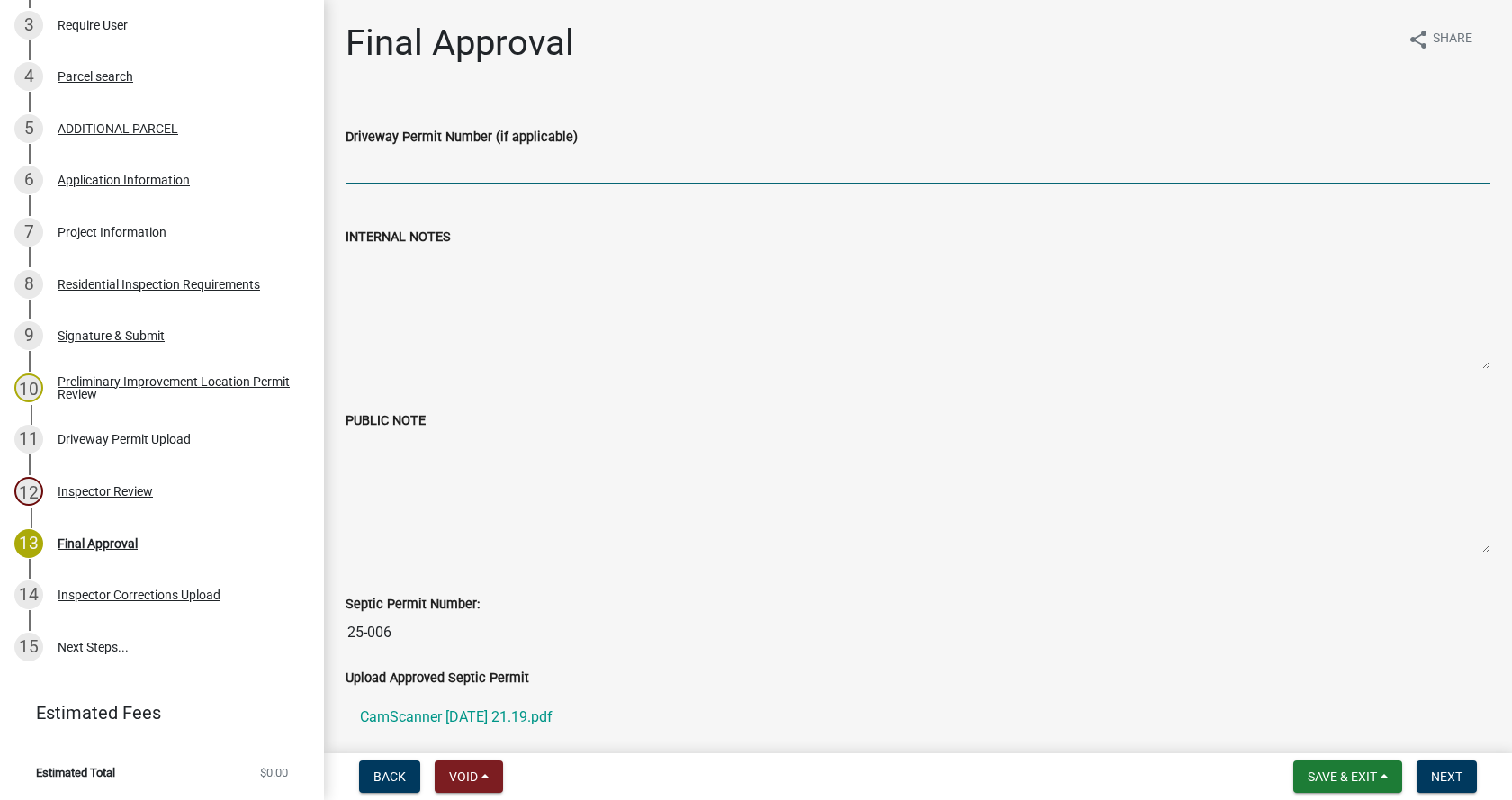
click at [389, 175] on input "Driveway Permit Number (if applicable)" at bounding box center [919, 165] width 1145 height 37
paste input "DW-2025-110 AND DW-2025-109"
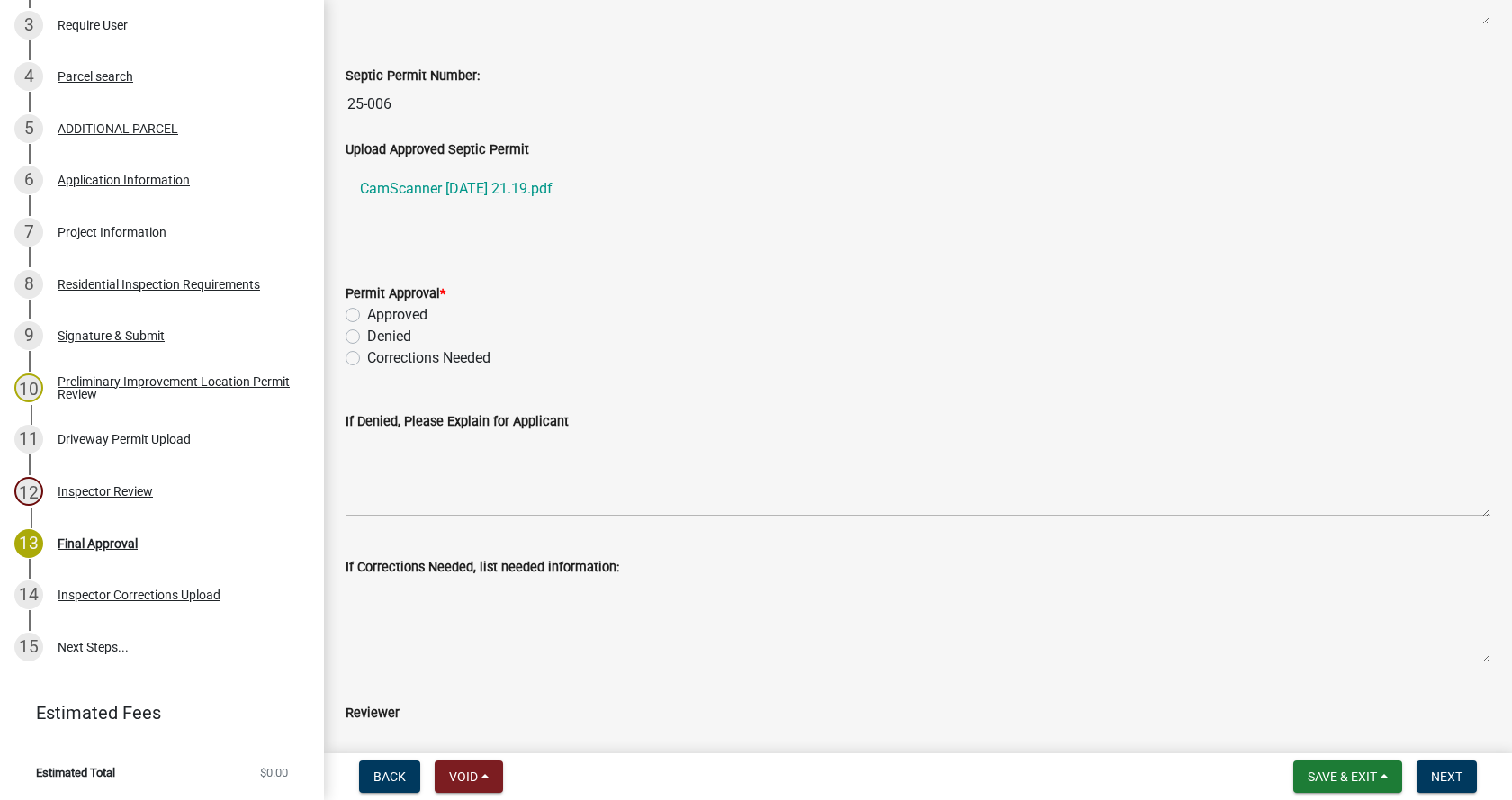
scroll to position [540, 0]
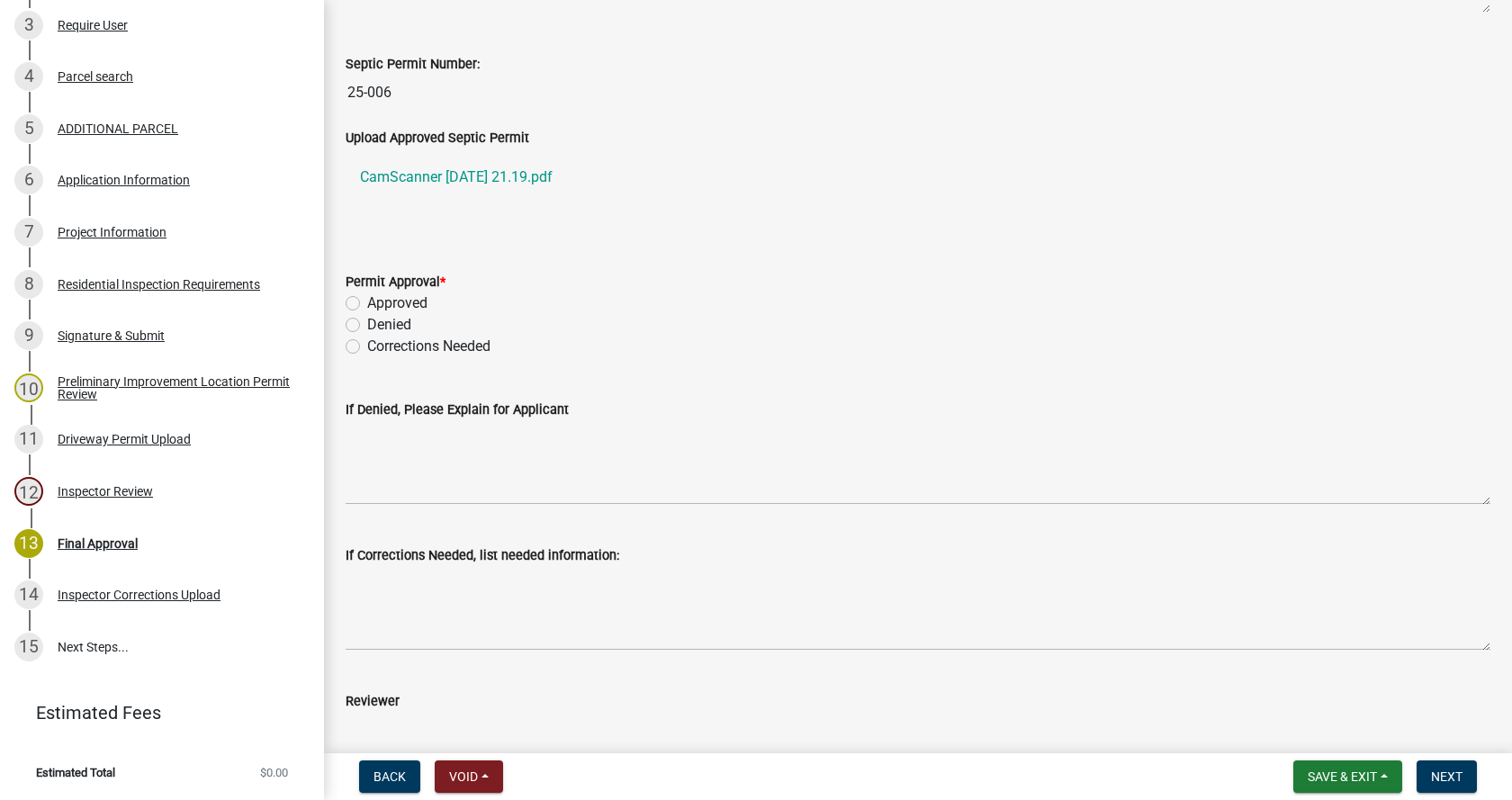
type input "DW-2025-110 AND DW-2025-109"
click at [367, 303] on label "Approved" at bounding box center [397, 304] width 60 height 22
click at [367, 303] on input "Approved" at bounding box center [373, 299] width 12 height 12
radio input "true"
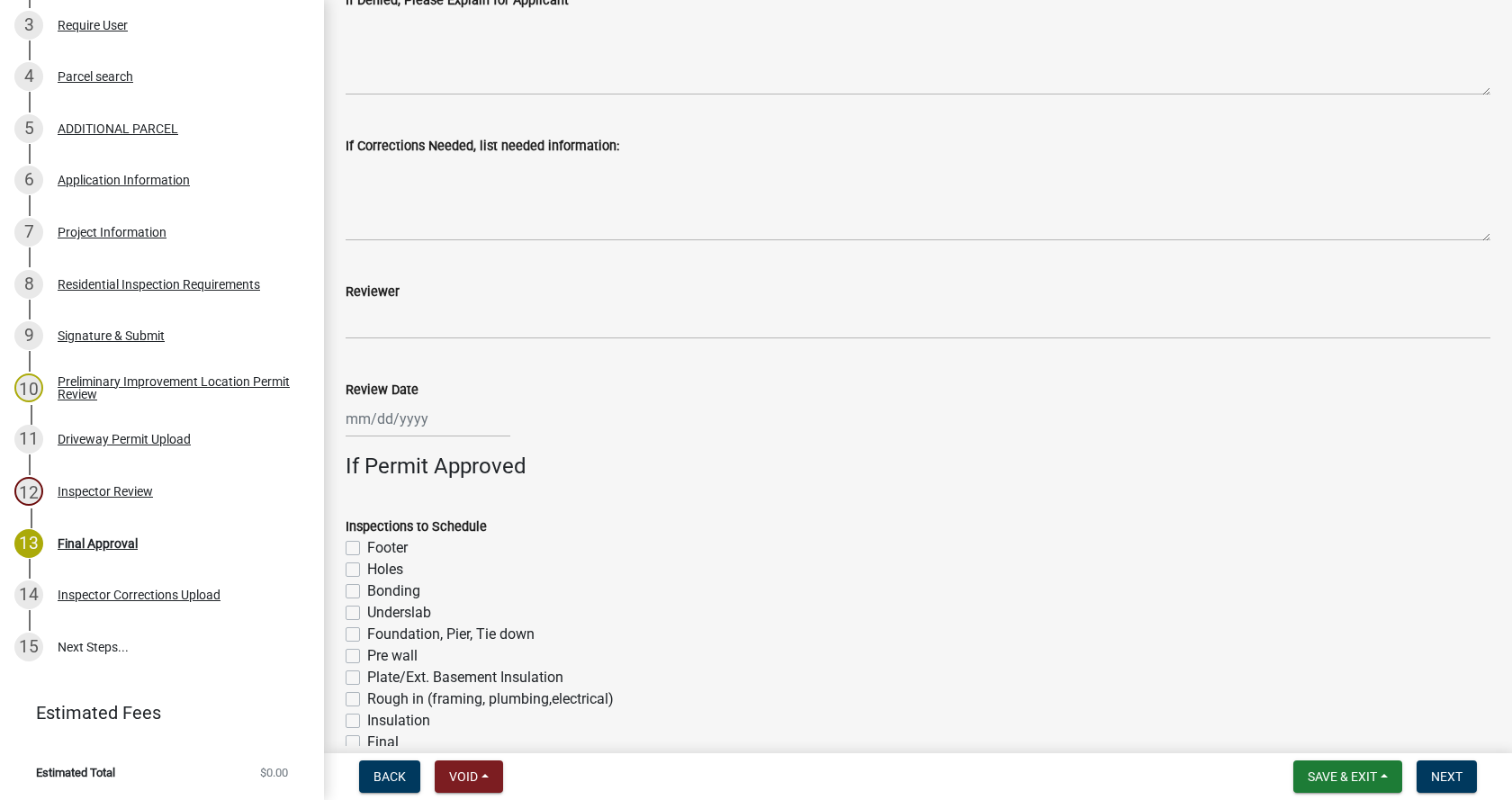
scroll to position [990, 0]
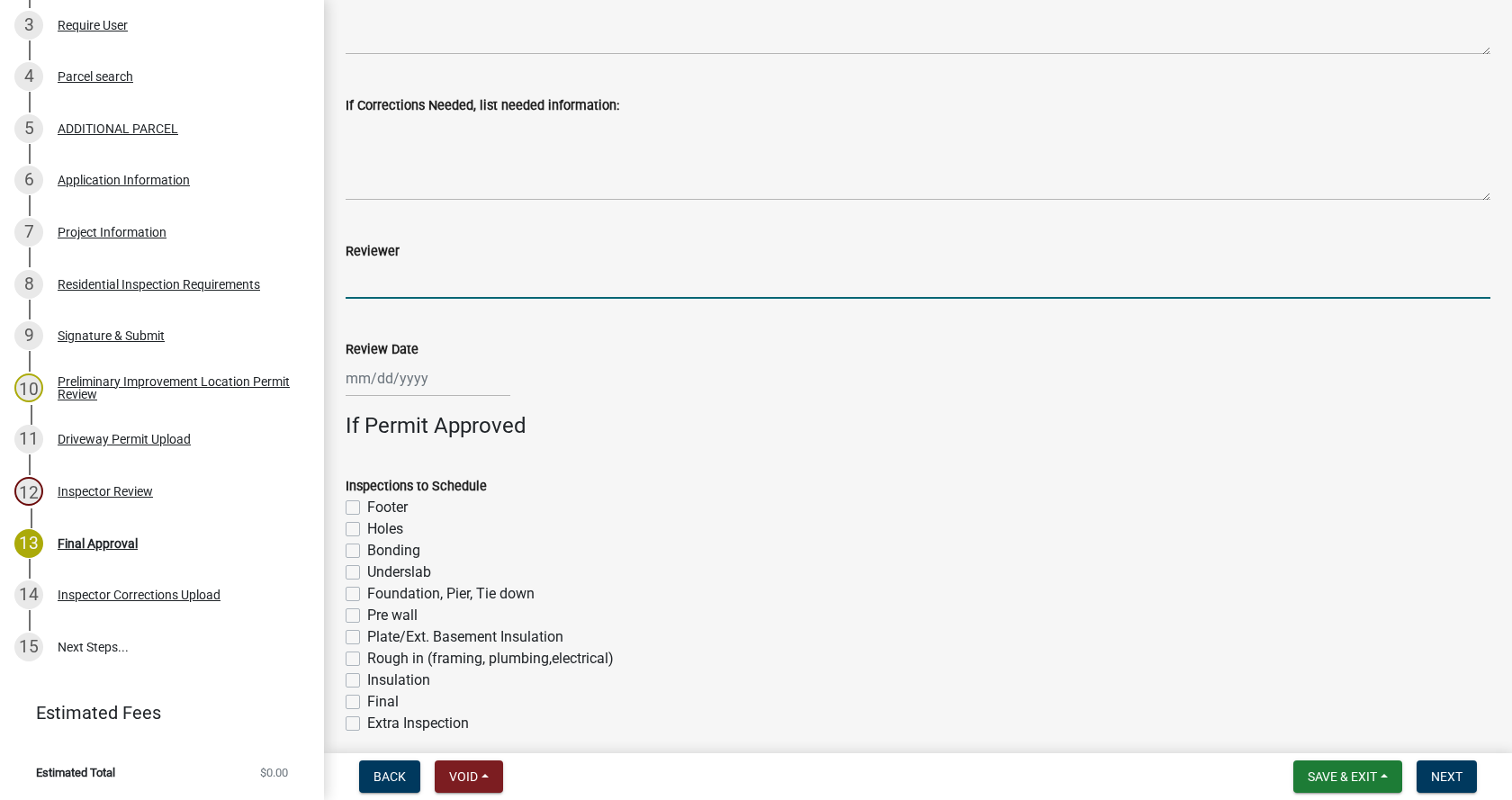
click at [389, 286] on input "Reviewer" at bounding box center [919, 280] width 1145 height 37
type input "[PERSON_NAME] and [PERSON_NAME]"
select select "9"
select select "2025"
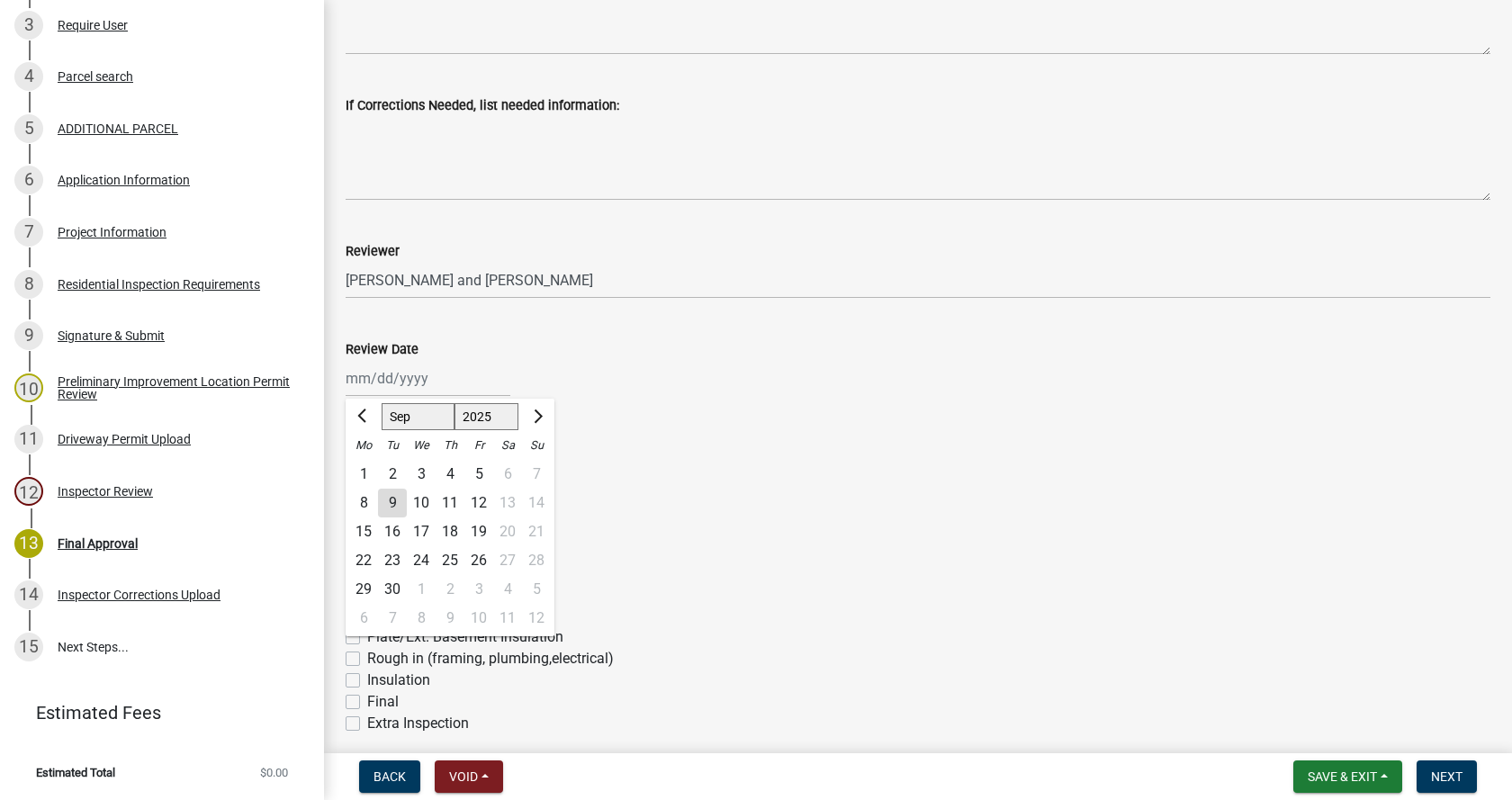
click at [384, 370] on div "[PERSON_NAME] Feb Mar Apr [PERSON_NAME][DATE] Oct Nov [DATE] 1526 1527 1528 152…" at bounding box center [428, 378] width 165 height 37
click at [394, 497] on div "9" at bounding box center [392, 502] width 29 height 29
type input "[DATE]"
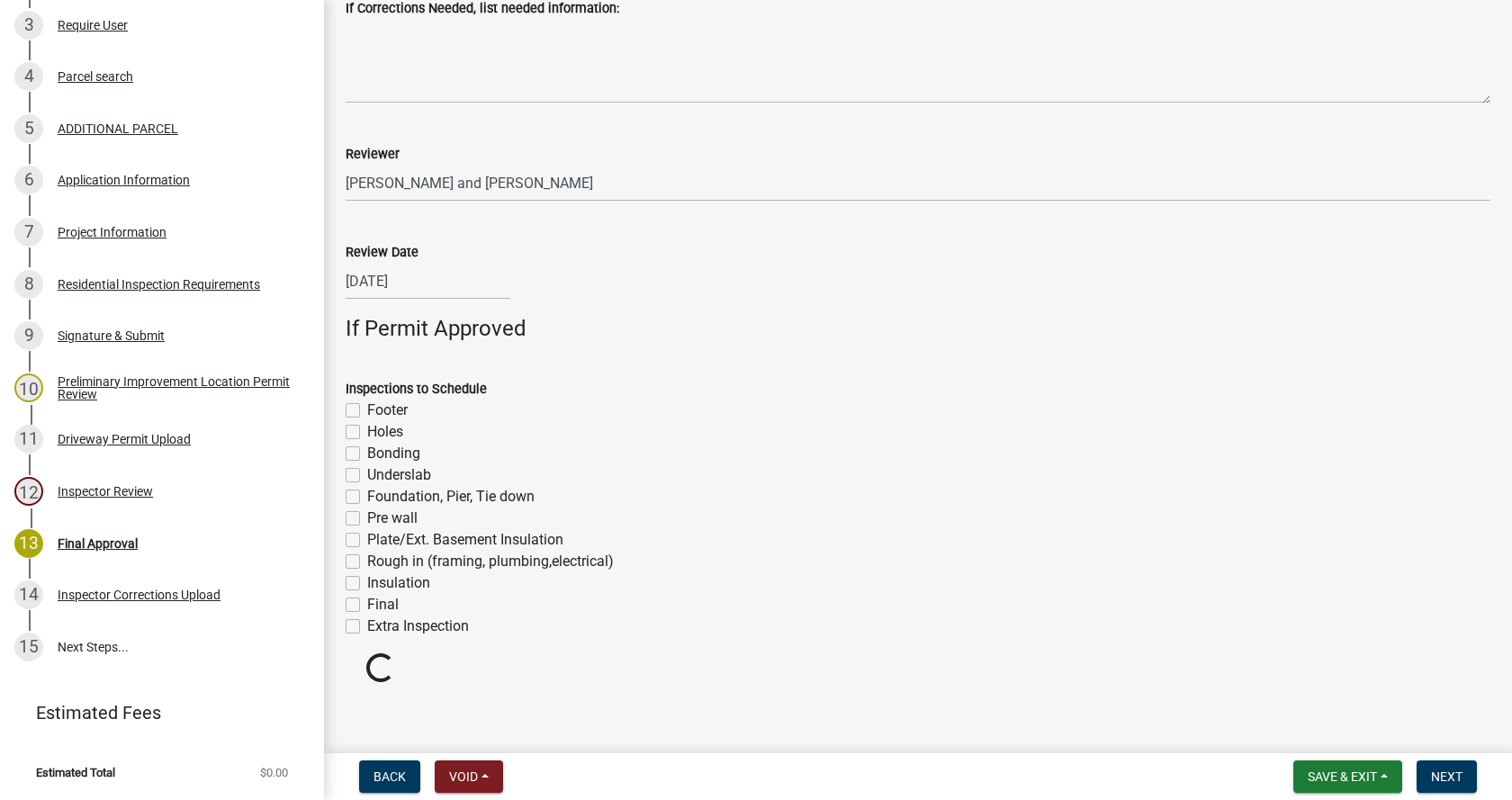
scroll to position [1097, 0]
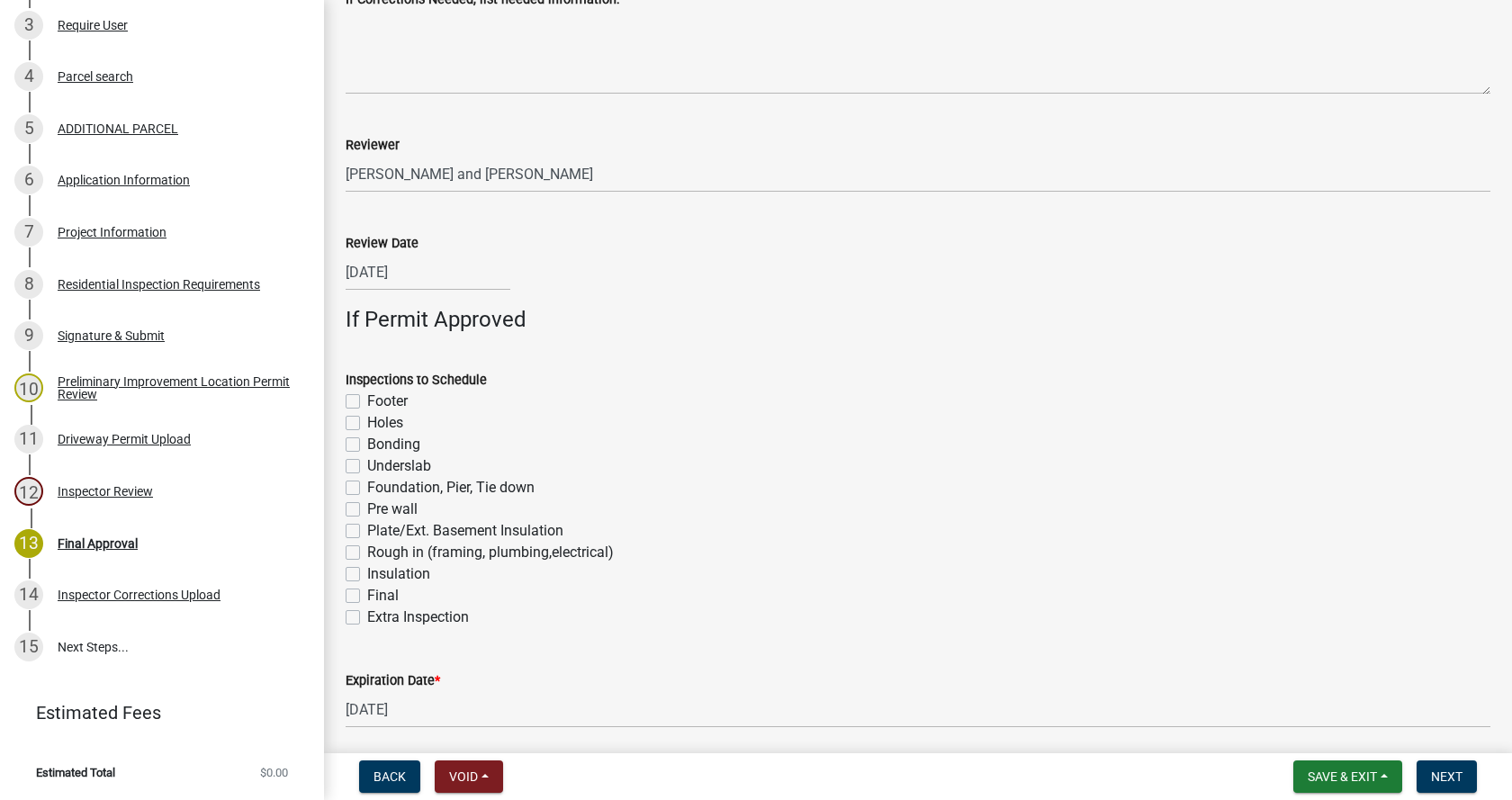
click at [367, 400] on label "Footer" at bounding box center [387, 401] width 41 height 22
click at [367, 400] on input "Footer" at bounding box center [373, 397] width 12 height 12
checkbox input "true"
checkbox input "false"
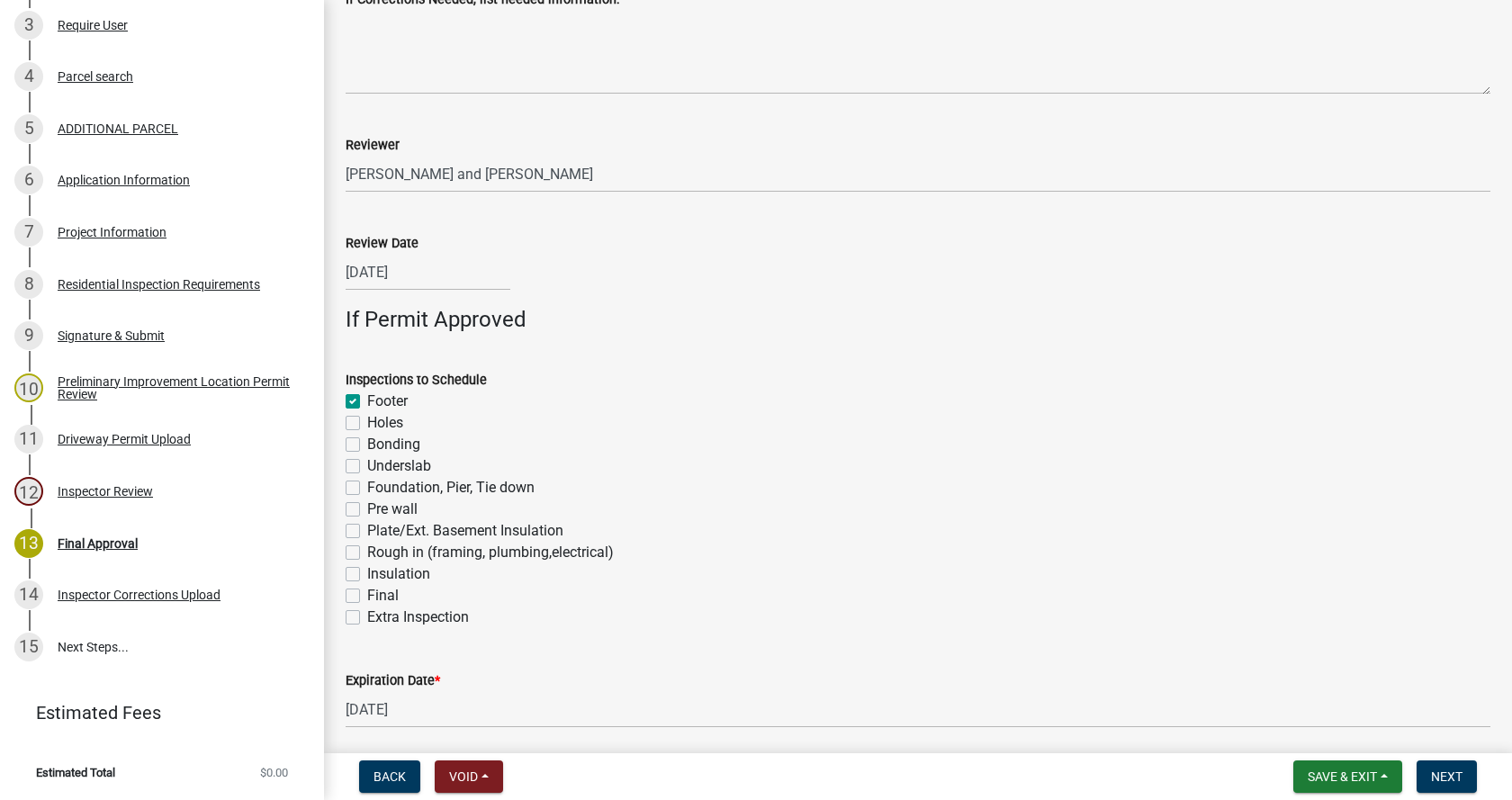
checkbox input "false"
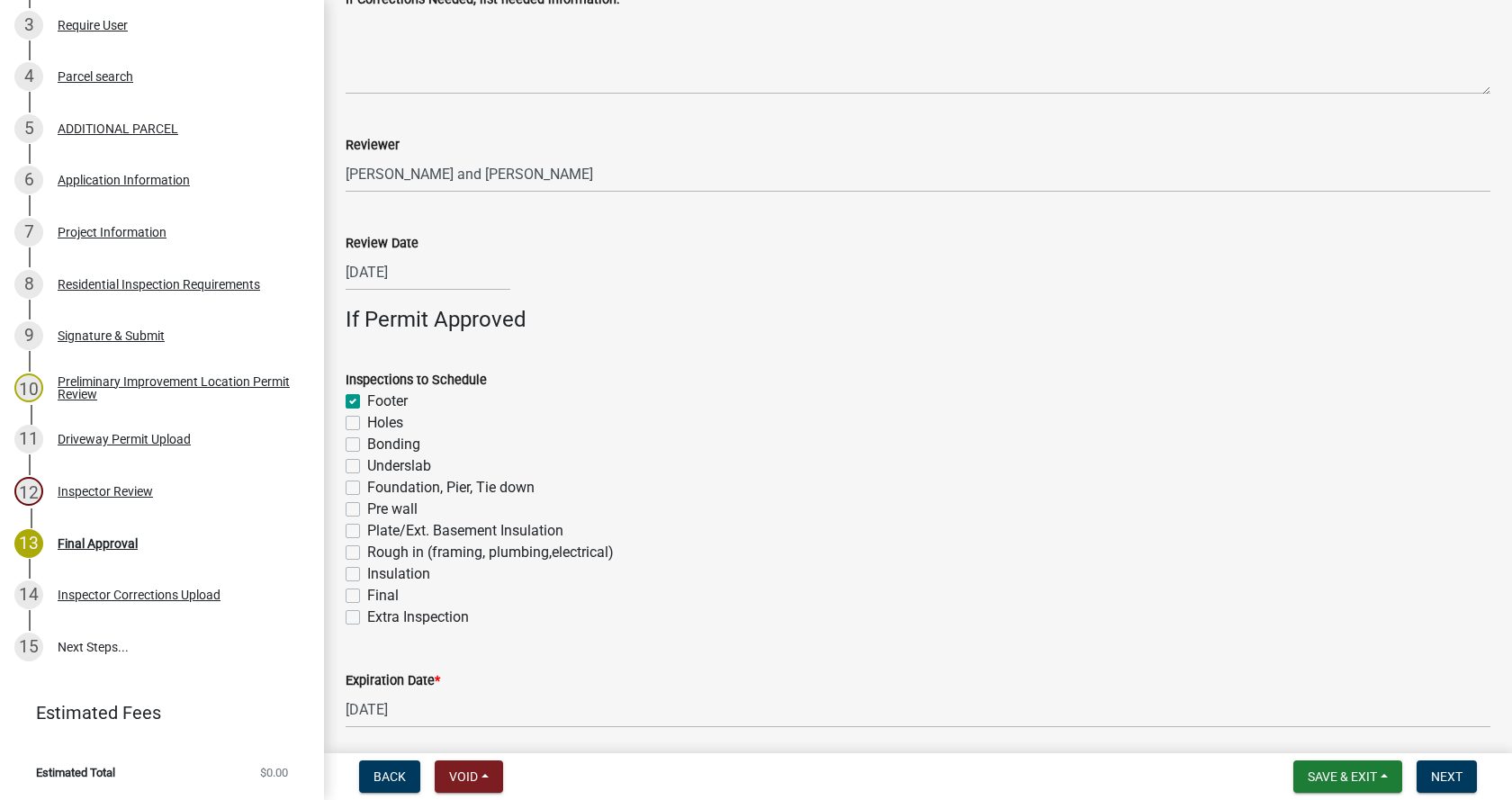
checkbox input "false"
click at [367, 488] on label "Foundation, Pier, Tie down" at bounding box center [450, 489] width 167 height 22
click at [367, 488] on input "Foundation, Pier, Tie down" at bounding box center [373, 484] width 12 height 12
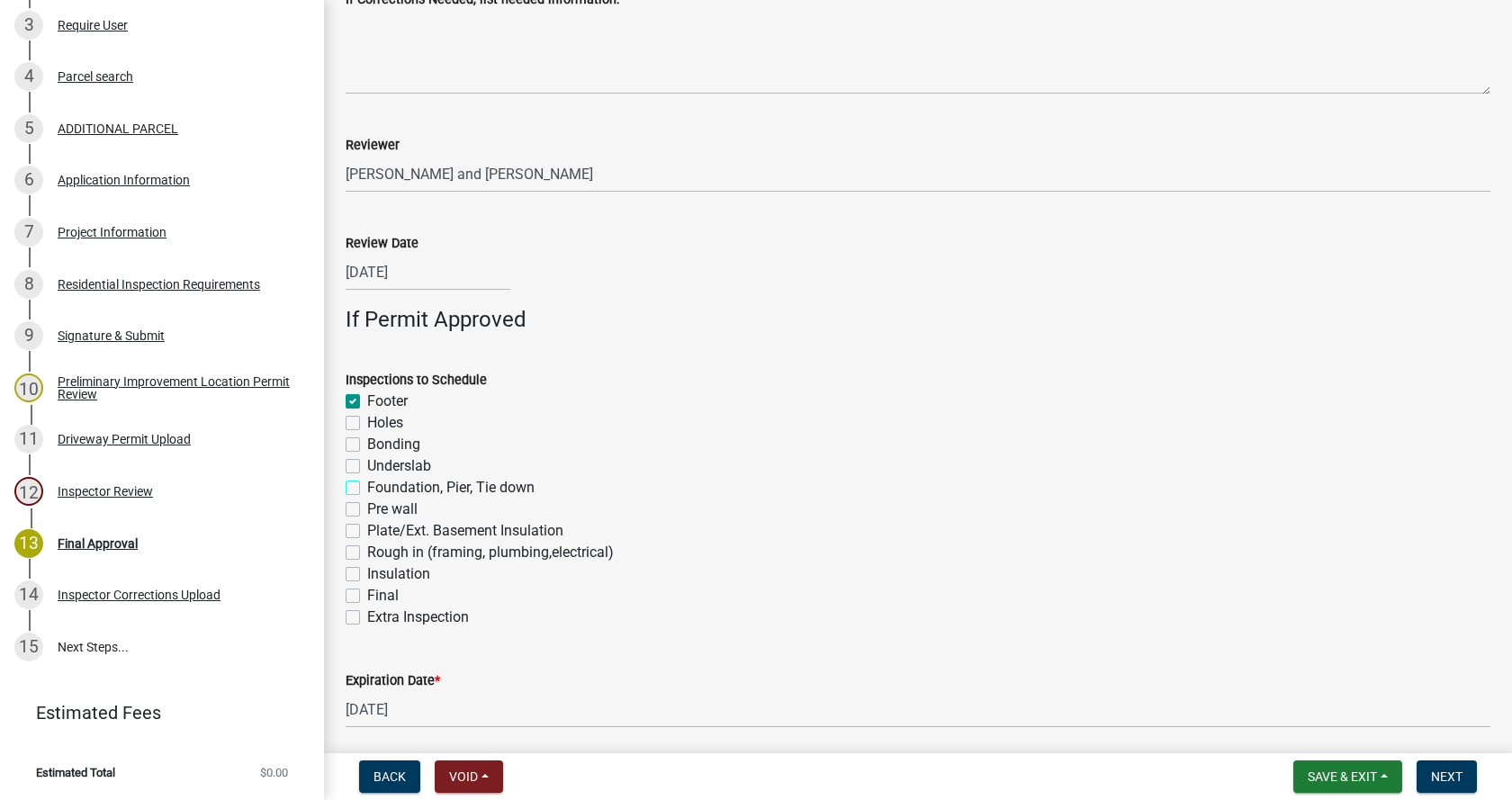
checkbox input "true"
checkbox input "false"
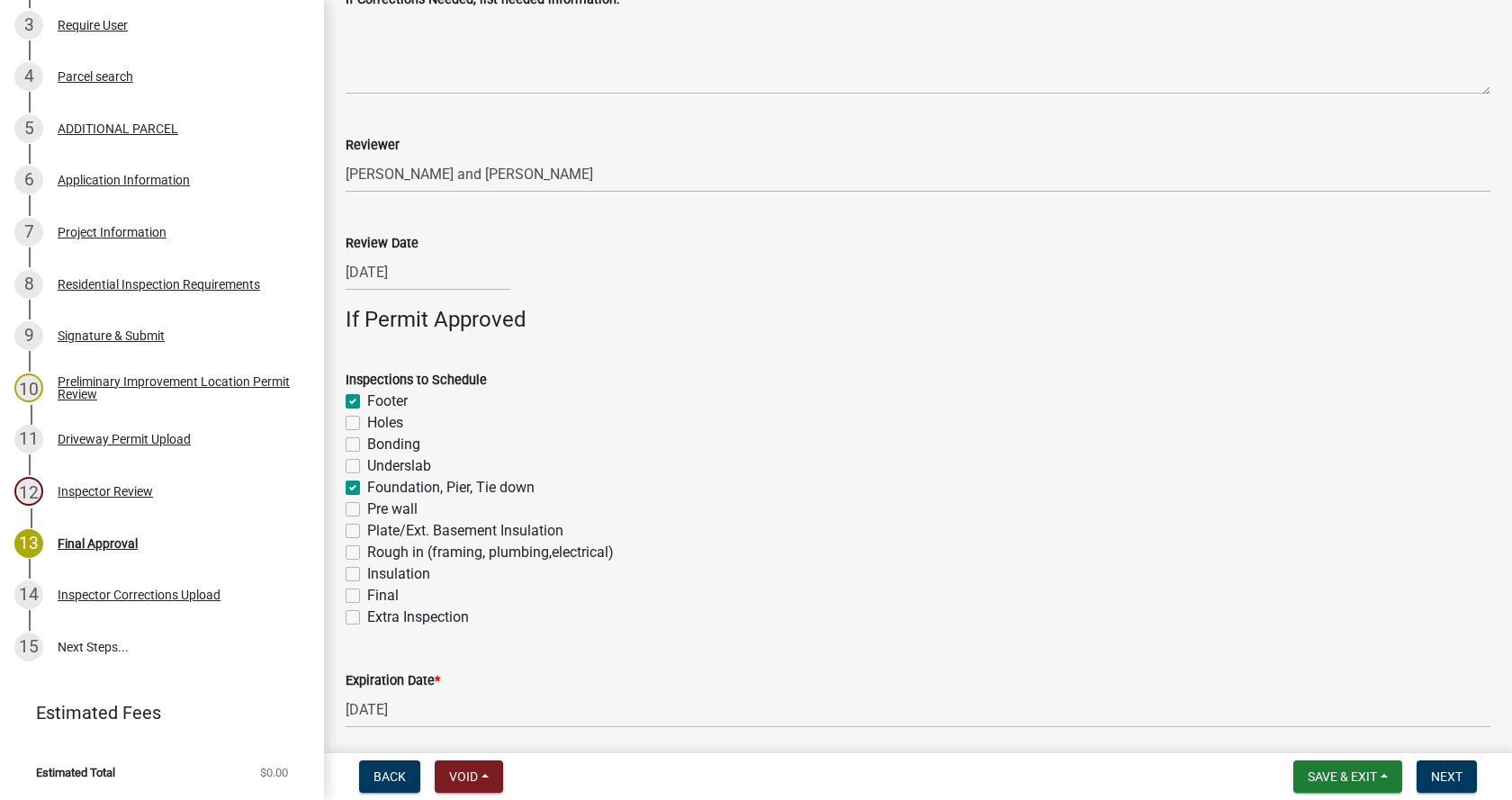
checkbox input "true"
checkbox input "false"
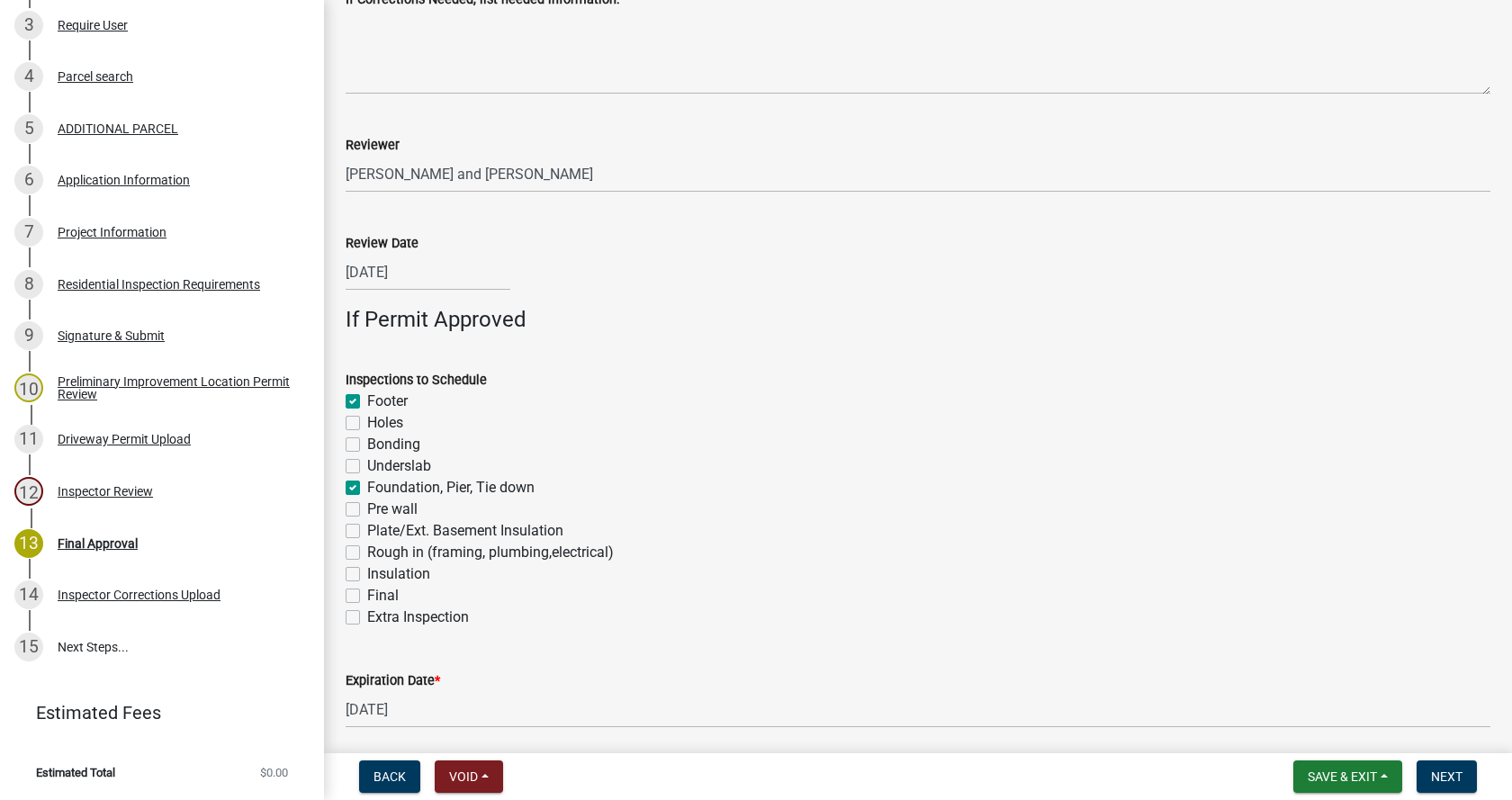
checkbox input "false"
click at [367, 551] on label "Rough in (framing, plumbing,electrical)" at bounding box center [489, 553] width 246 height 22
click at [367, 551] on input "Rough in (framing, plumbing,electrical)" at bounding box center [373, 548] width 12 height 12
checkbox input "true"
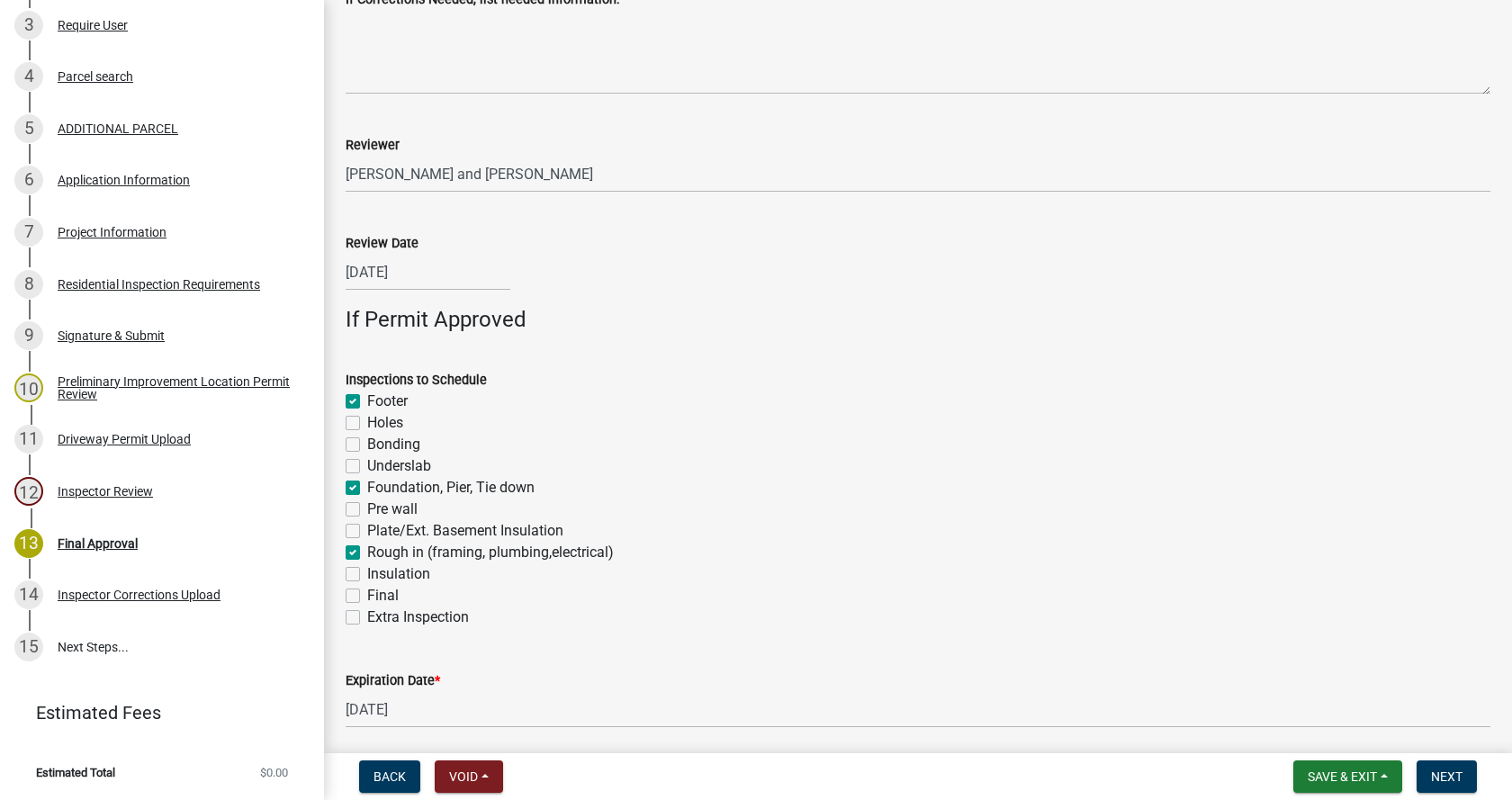
checkbox input "true"
checkbox input "false"
checkbox input "true"
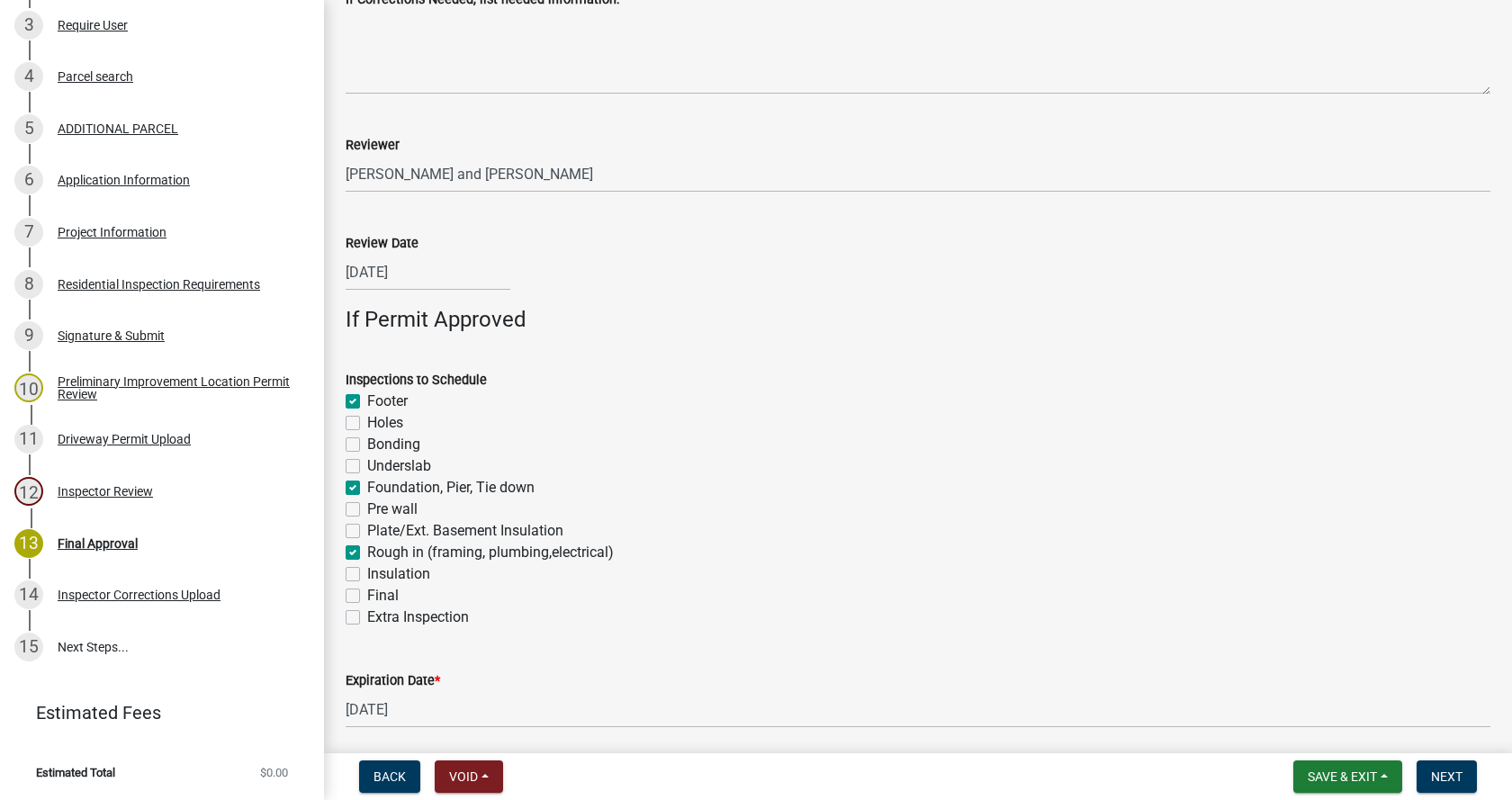
checkbox input "false"
checkbox input "true"
checkbox input "false"
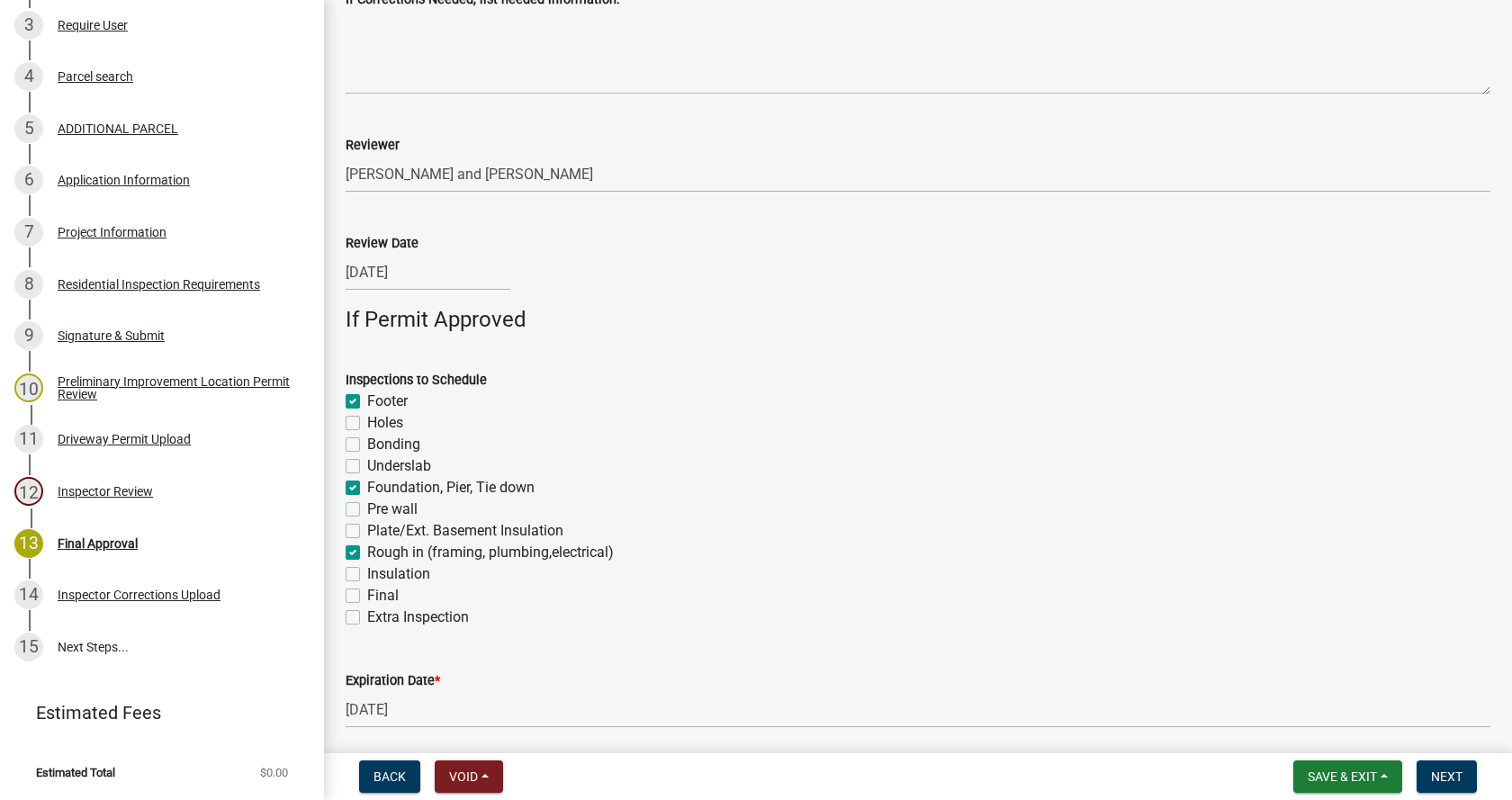
checkbox input "false"
click at [367, 571] on label "Insulation" at bounding box center [399, 575] width 63 height 22
click at [367, 571] on input "Insulation" at bounding box center [373, 570] width 12 height 12
checkbox input "true"
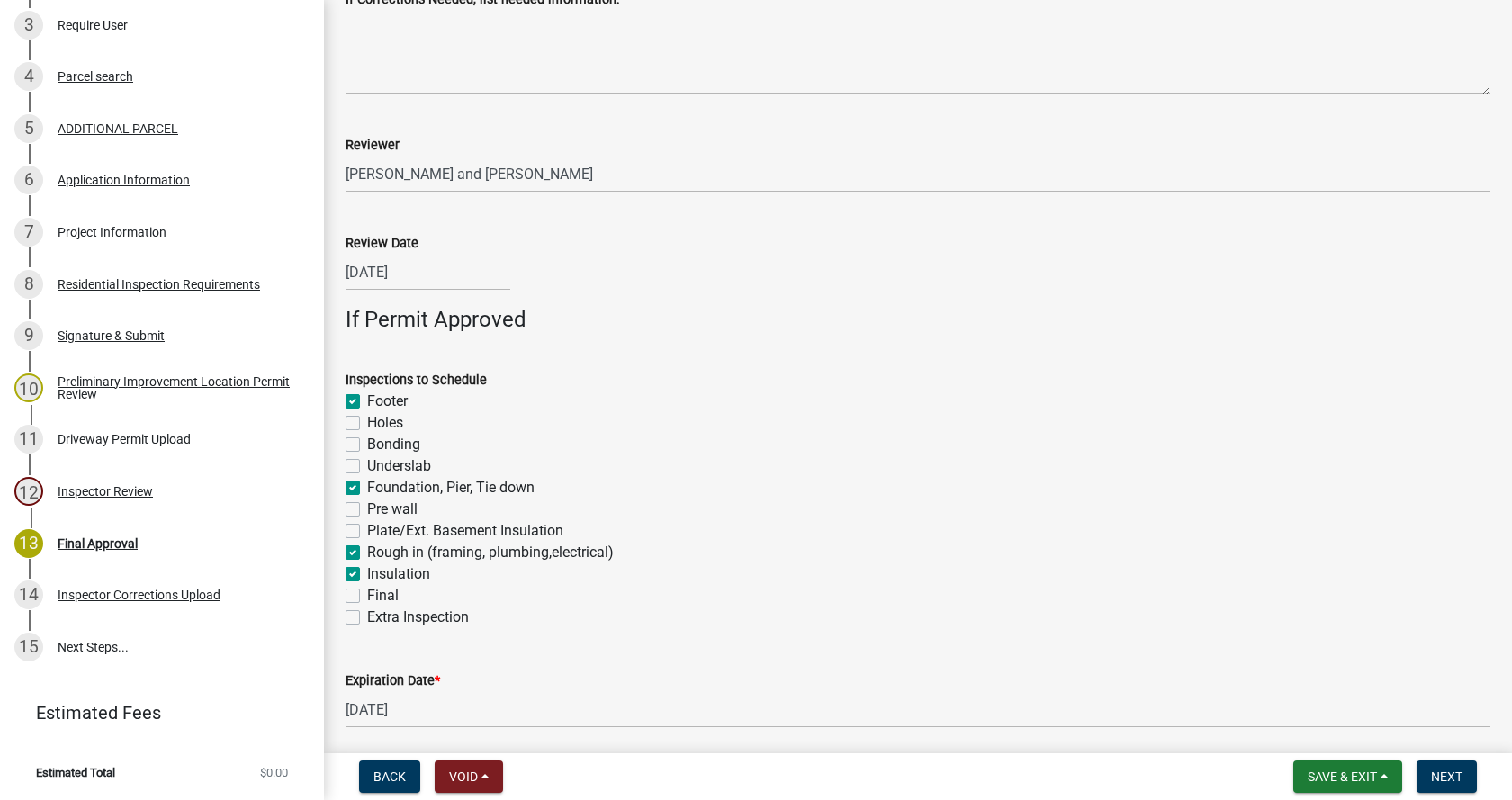
checkbox input "false"
checkbox input "true"
checkbox input "false"
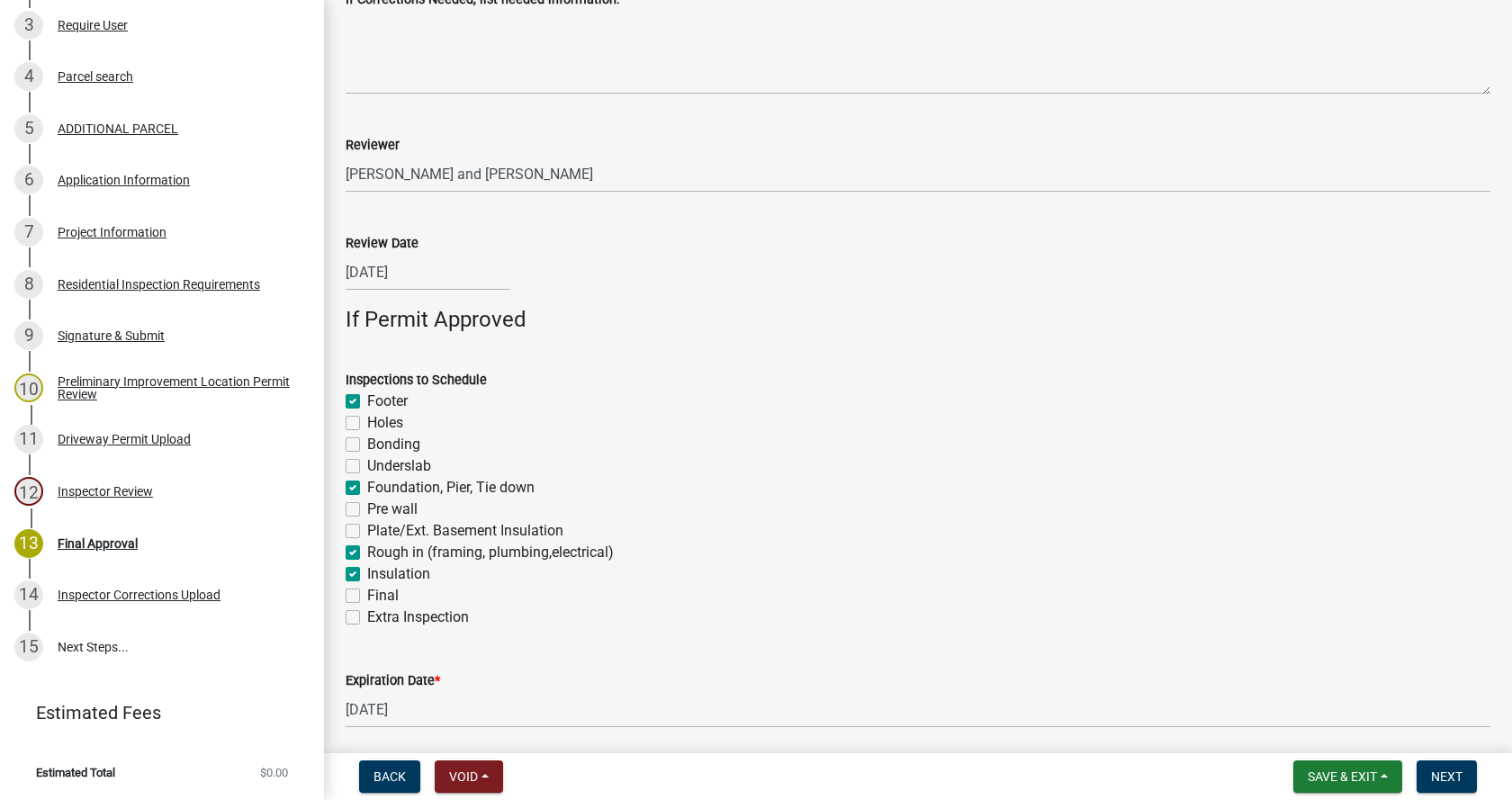
checkbox input "false"
checkbox input "true"
checkbox input "false"
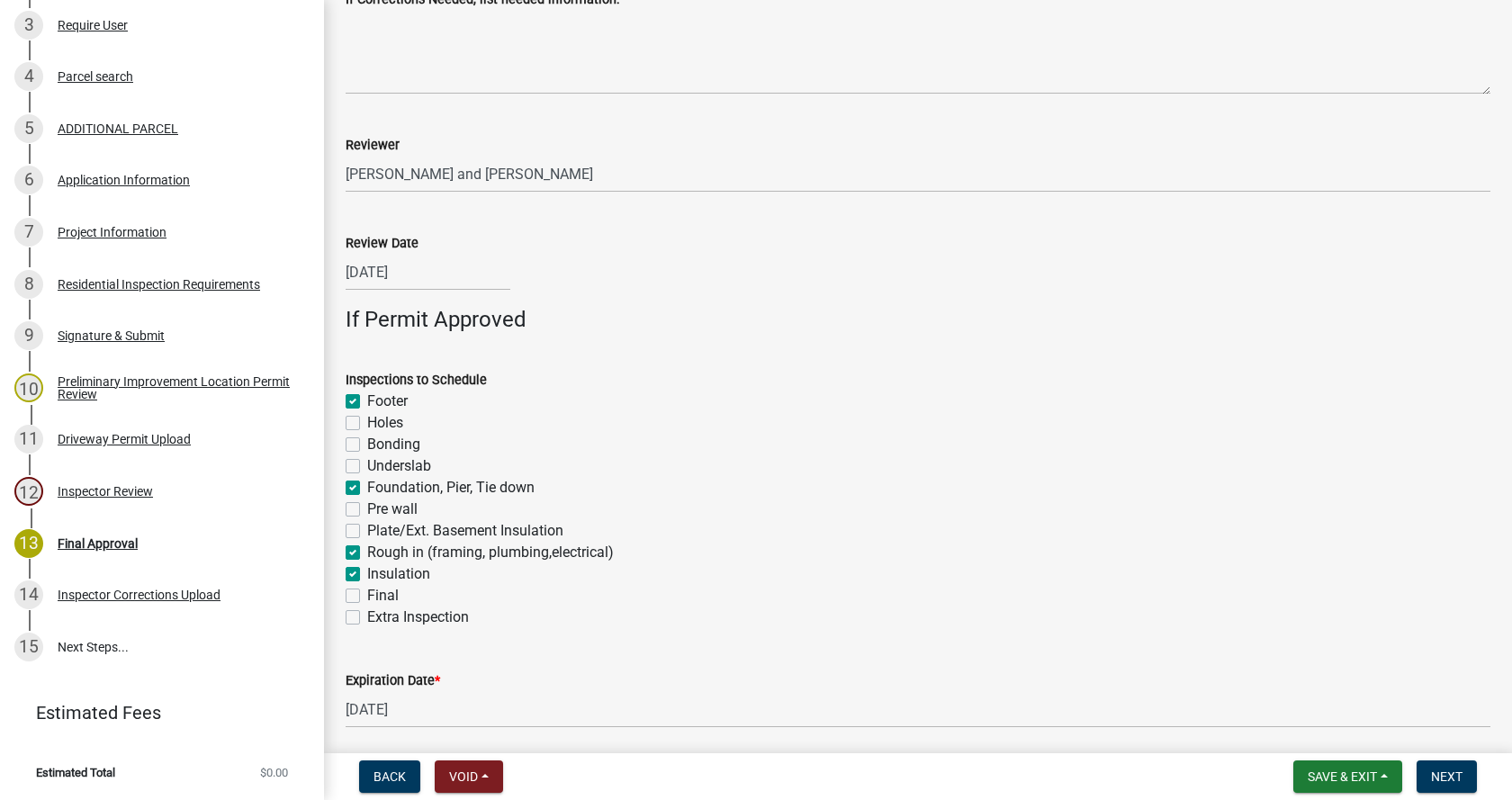
click at [367, 594] on label "Final" at bounding box center [383, 596] width 32 height 22
click at [367, 594] on input "Final" at bounding box center [373, 591] width 12 height 12
checkbox input "true"
checkbox input "false"
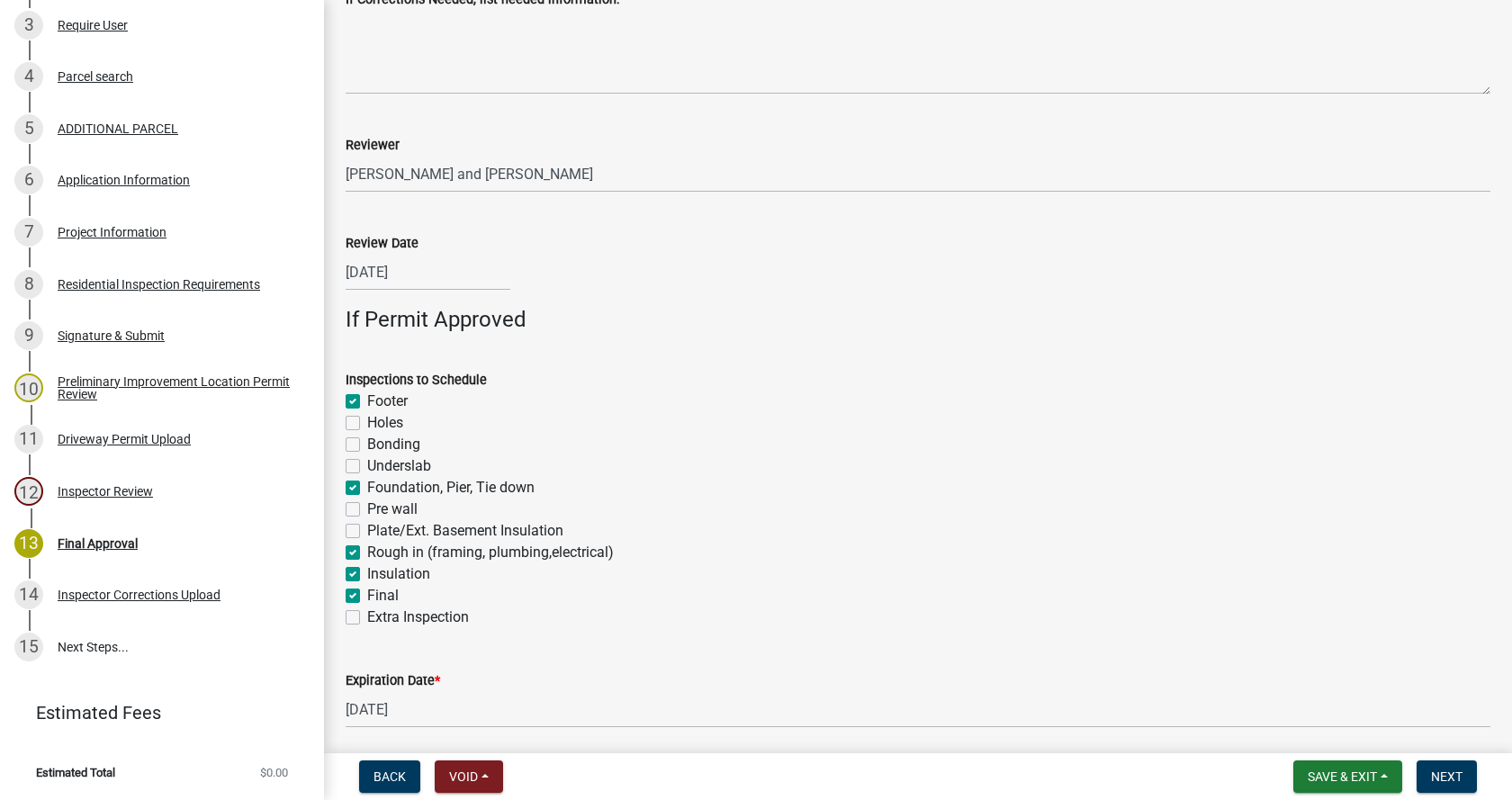
checkbox input "false"
checkbox input "true"
checkbox input "false"
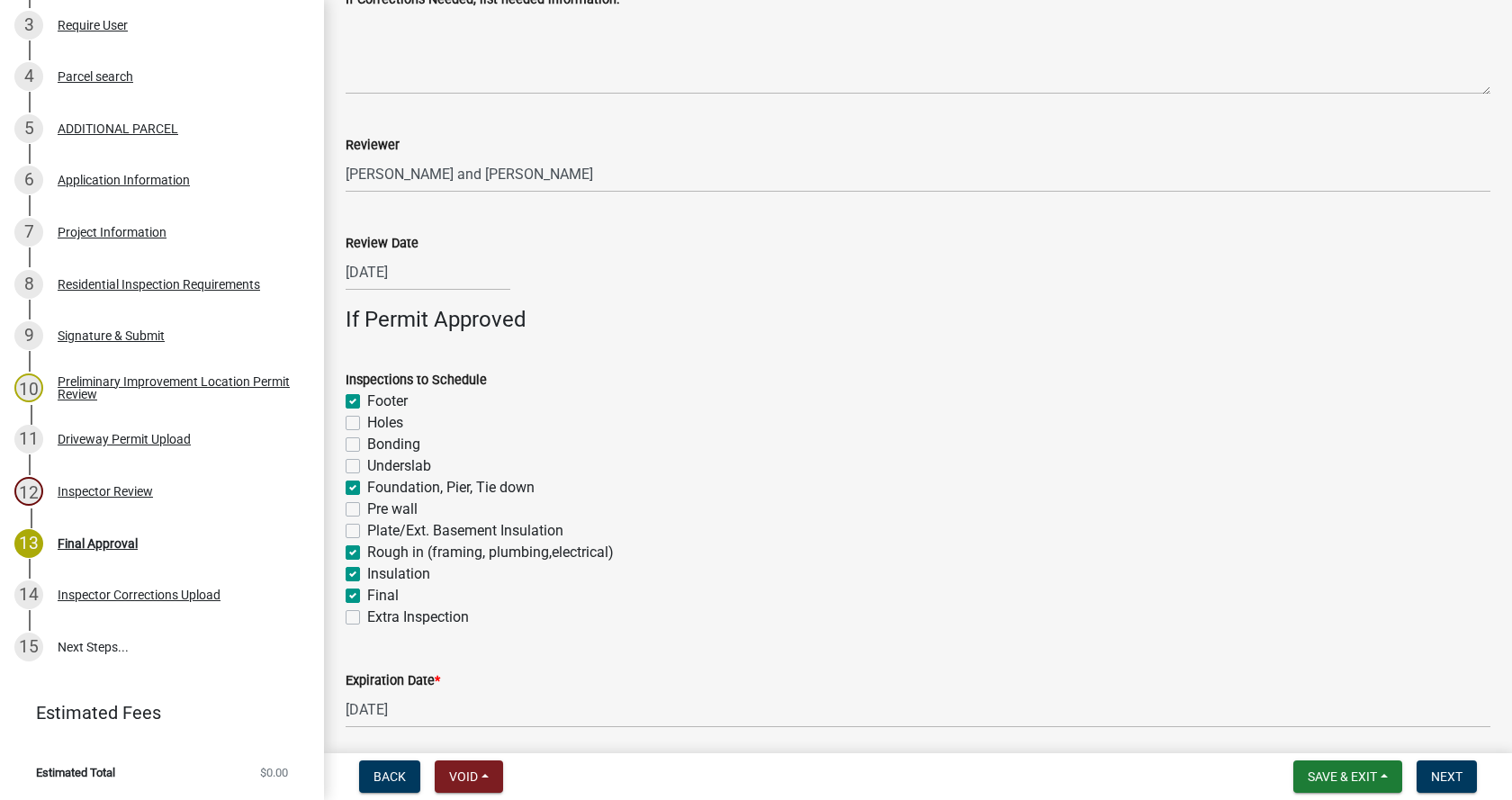
checkbox input "true"
checkbox input "false"
click at [1452, 778] on span "Next" at bounding box center [1448, 776] width 32 height 15
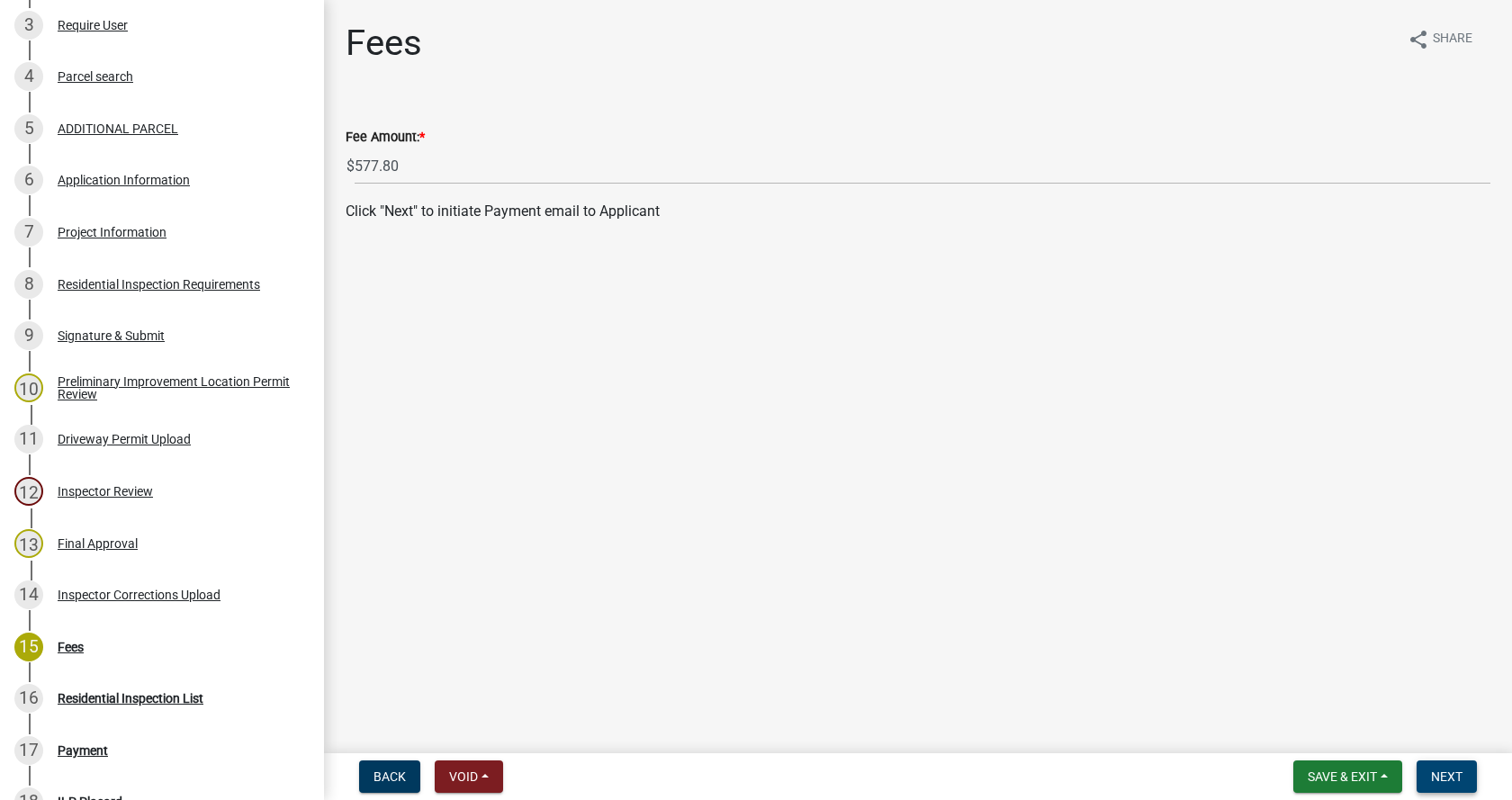
scroll to position [816, 0]
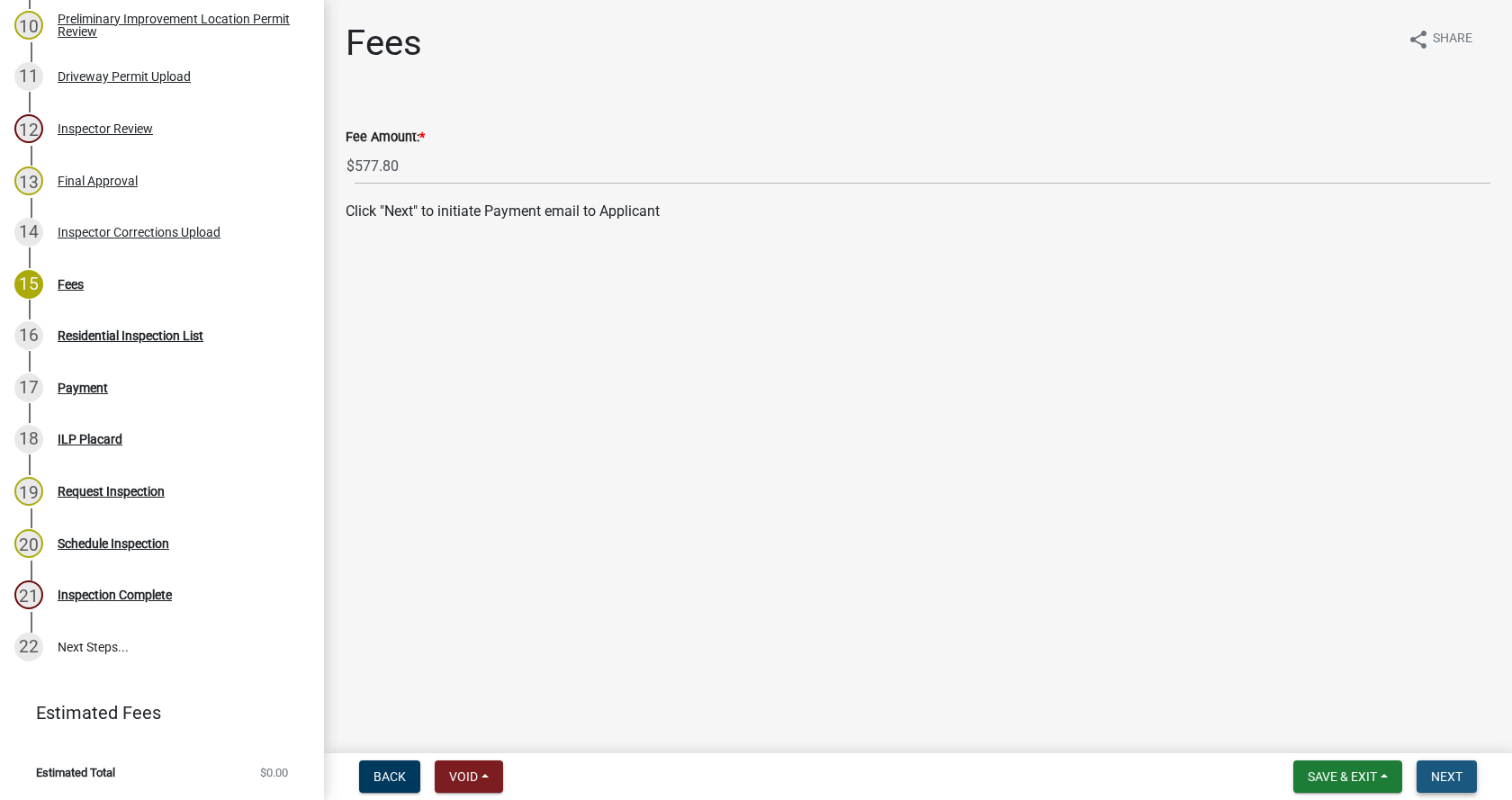
click at [1452, 778] on span "Next" at bounding box center [1448, 776] width 32 height 15
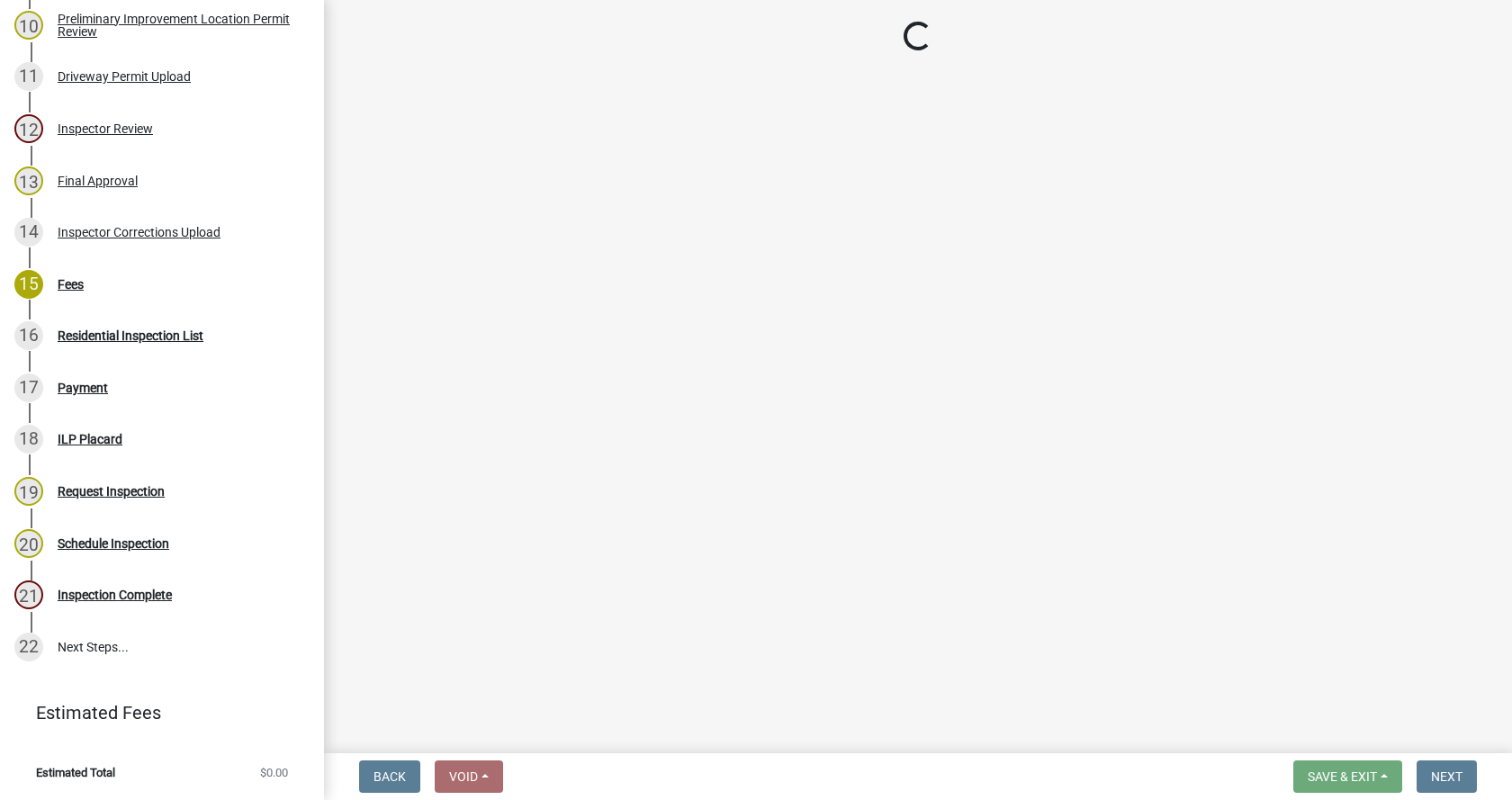
select select "3: 3"
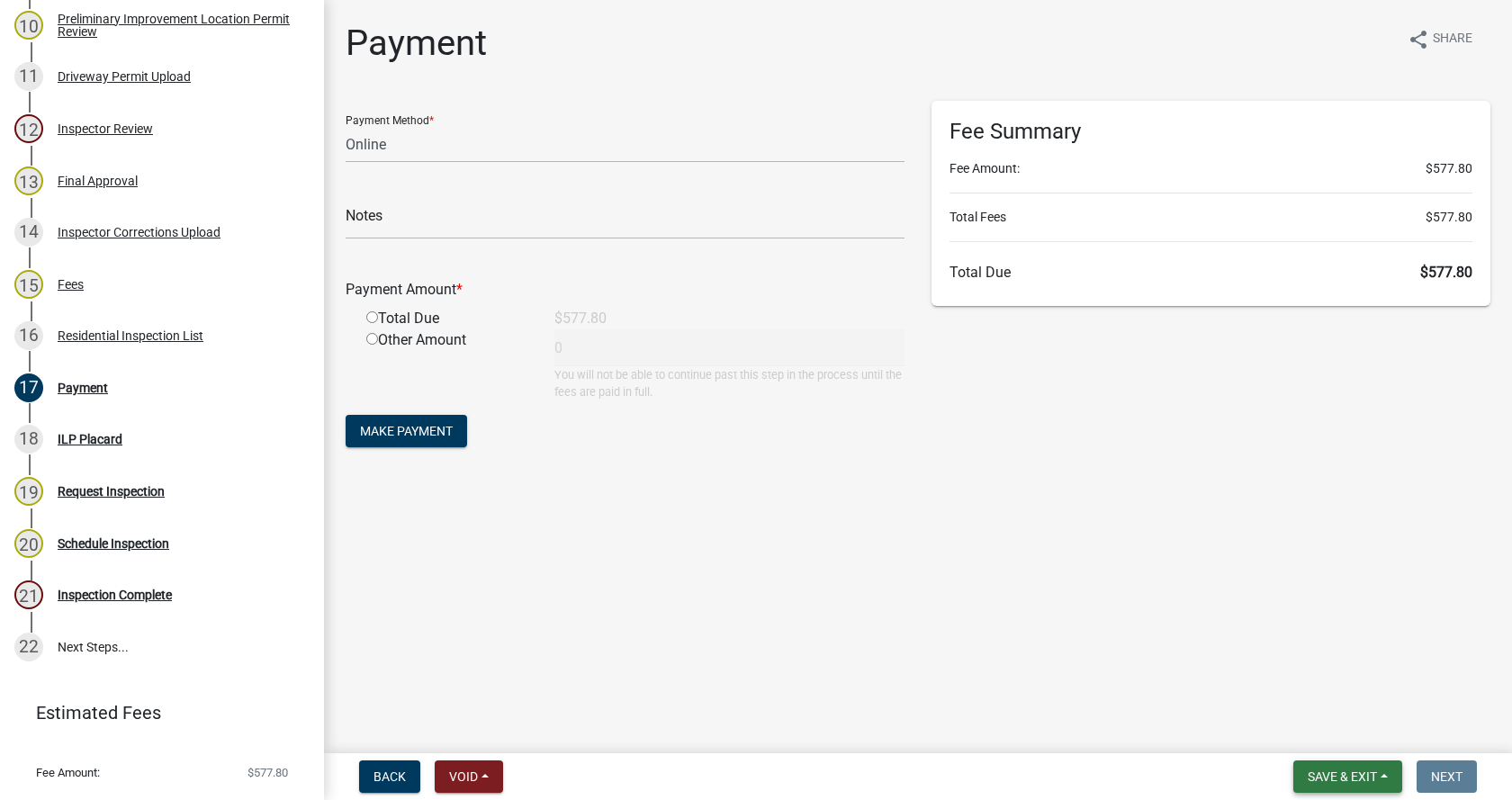
click at [1381, 775] on button "Save & Exit" at bounding box center [1348, 776] width 109 height 33
click at [1346, 728] on button "Save & Exit" at bounding box center [1331, 730] width 144 height 44
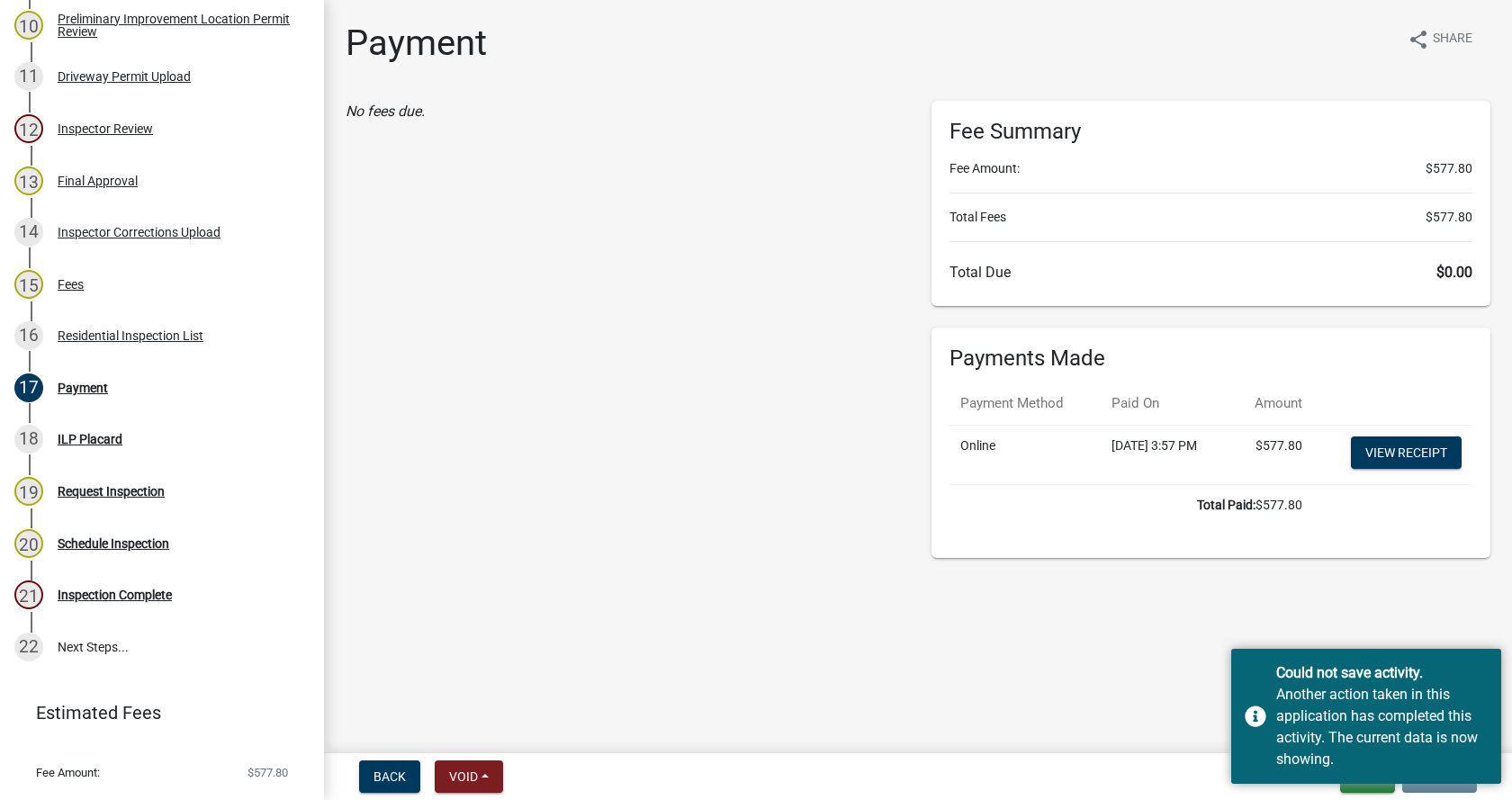
click at [1422, 608] on main "Payment share Share No fees due. Fee Summary Fee Amount: $577.80 Total Fees $57…" at bounding box center [919, 373] width 1189 height 747
click at [1038, 678] on main "Payment share Share No fees due. Fee Summary Fee Amount: $577.80 Total Fees $57…" at bounding box center [919, 373] width 1189 height 747
click at [1367, 785] on button "Exit" at bounding box center [1369, 776] width 55 height 33
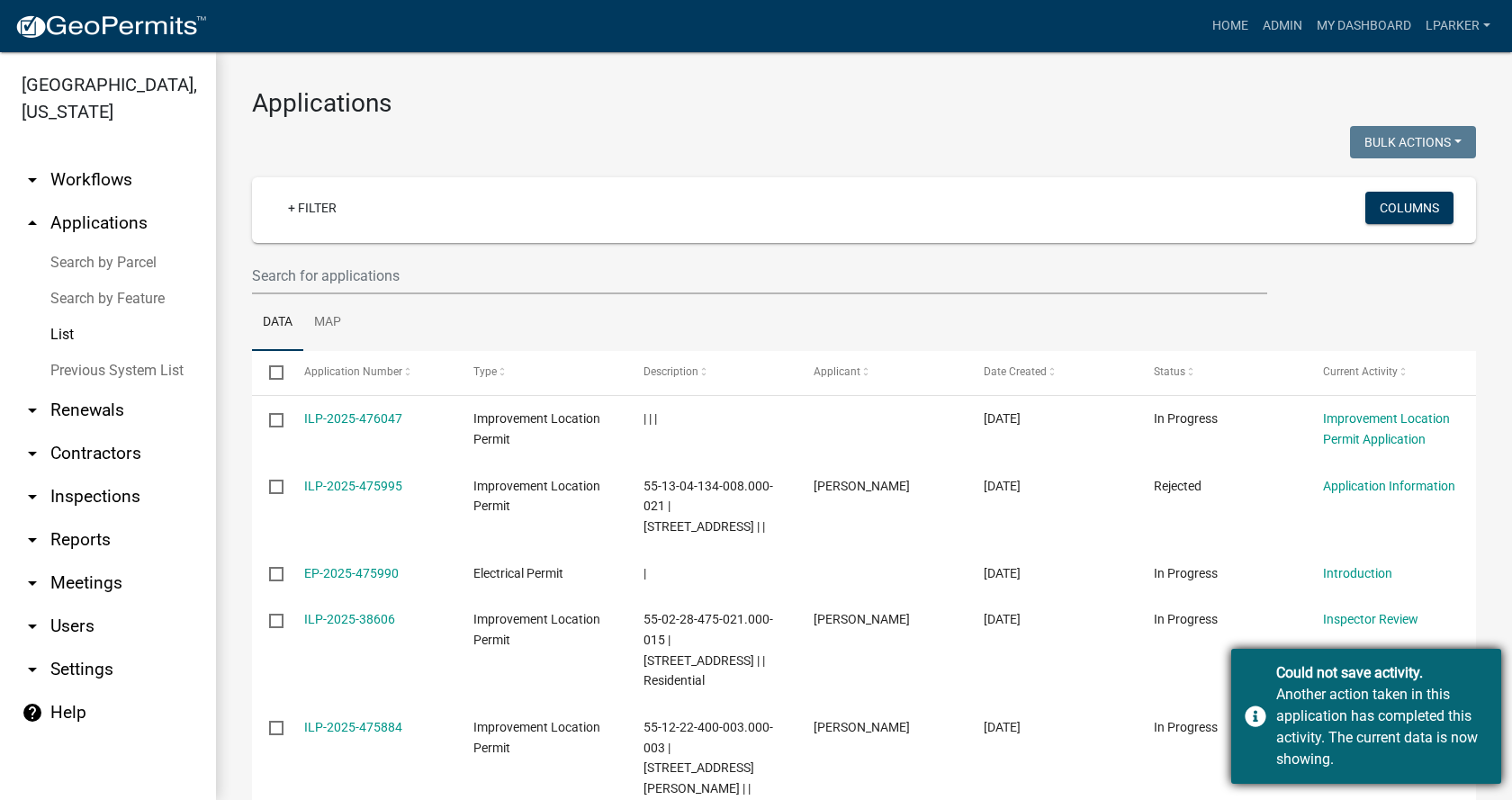
click at [1256, 712] on div "Could not save activity. Another action taken in this application has completed…" at bounding box center [1366, 716] width 270 height 135
